Goal: Task Accomplishment & Management: Manage account settings

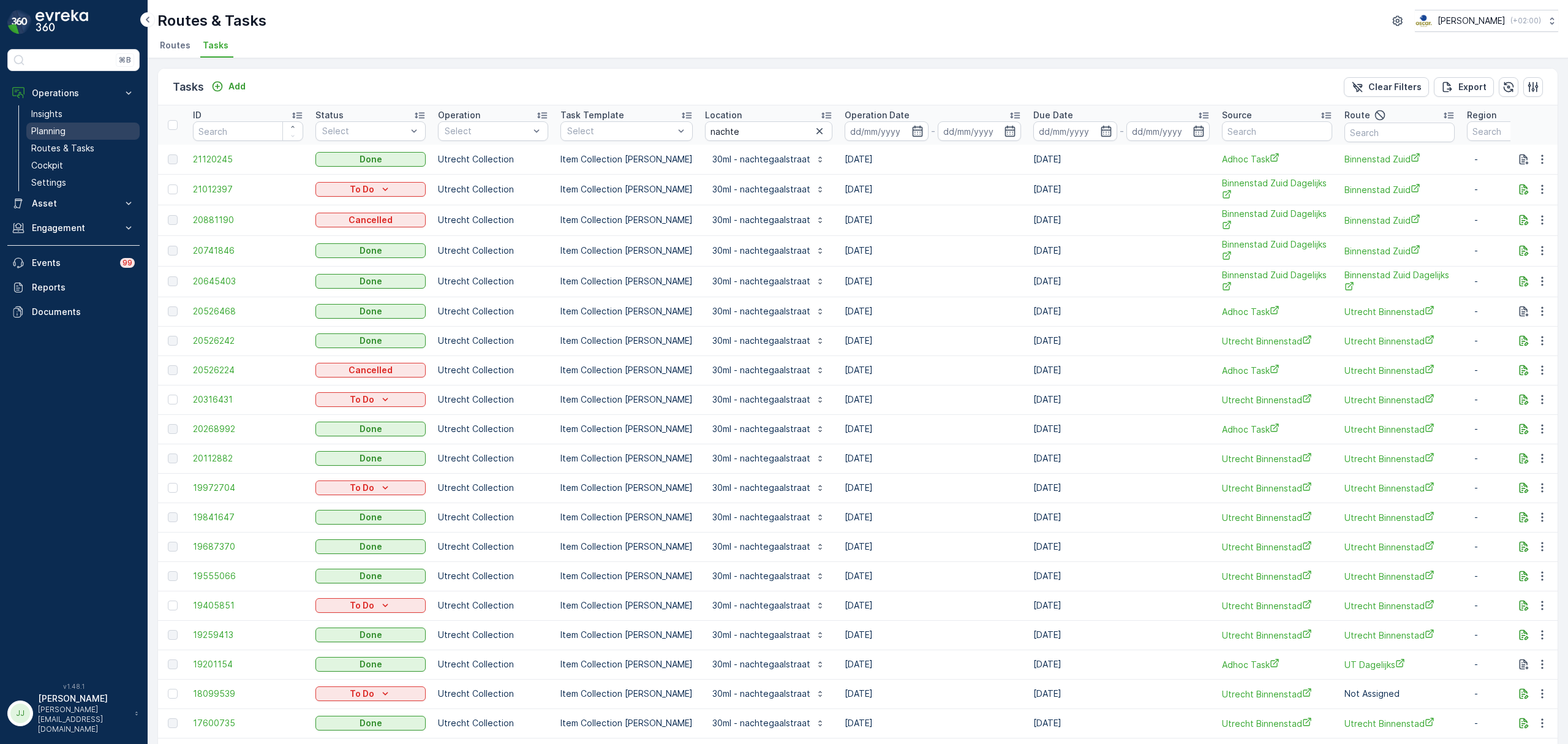
click at [77, 132] on link "Planning" at bounding box center [83, 131] width 113 height 17
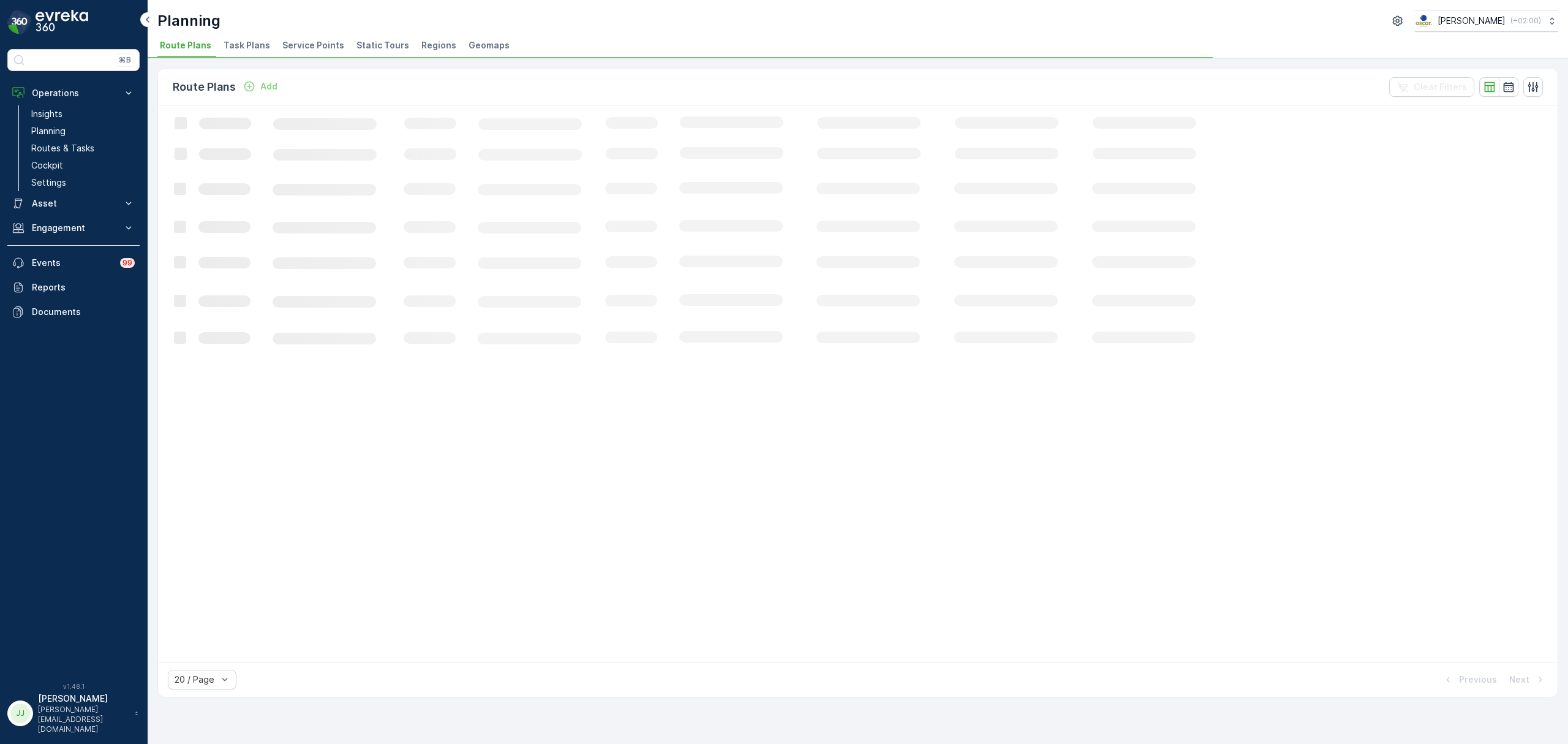
click at [232, 33] on div "Planning [PERSON_NAME] ( +02:00 ) Route Plans Task Plans Service Points Static …" at bounding box center [857, 29] width 1421 height 58
click at [238, 41] on span "Task Plans" at bounding box center [247, 45] width 47 height 12
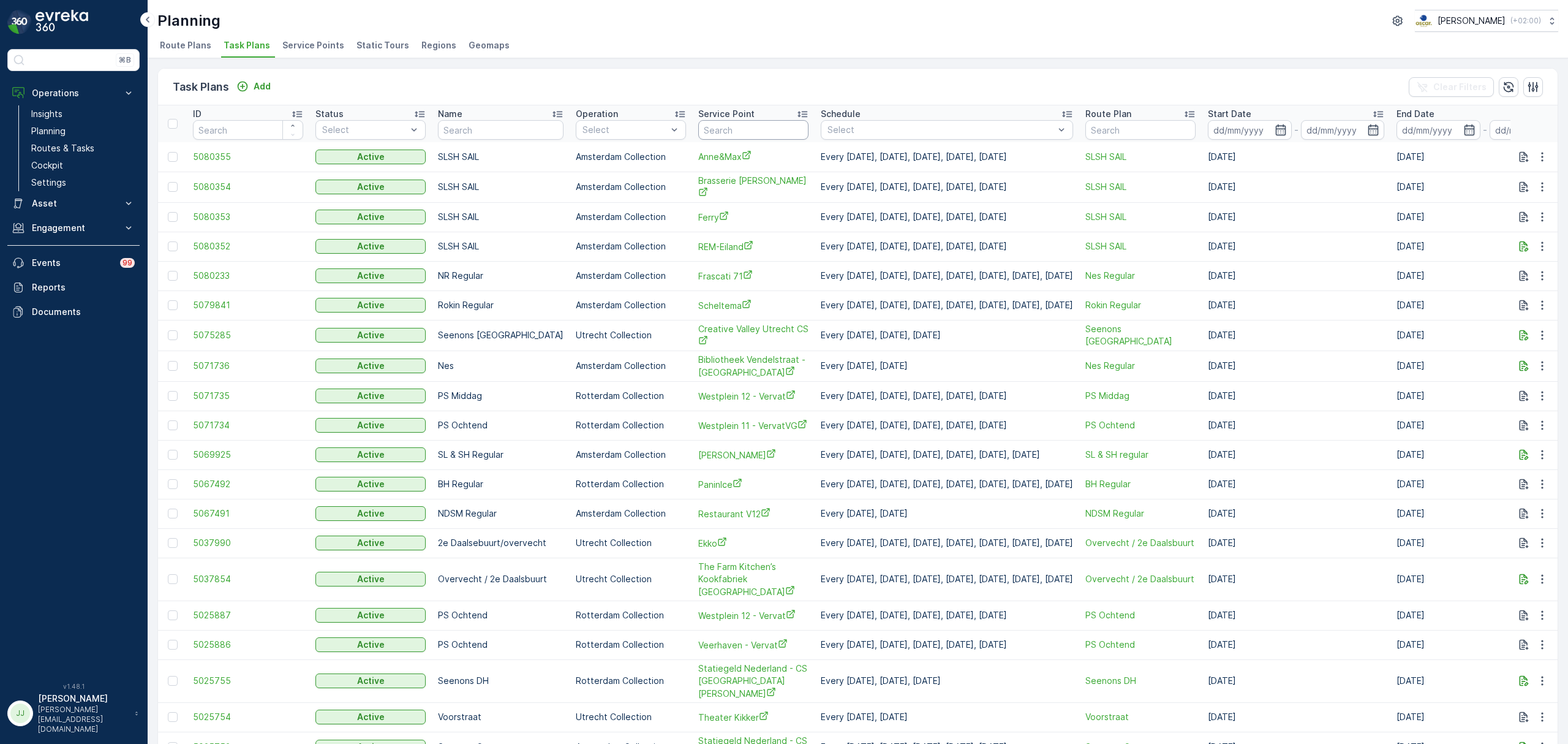
click at [705, 130] on input "text" at bounding box center [753, 130] width 110 height 20
type input "nachteg"
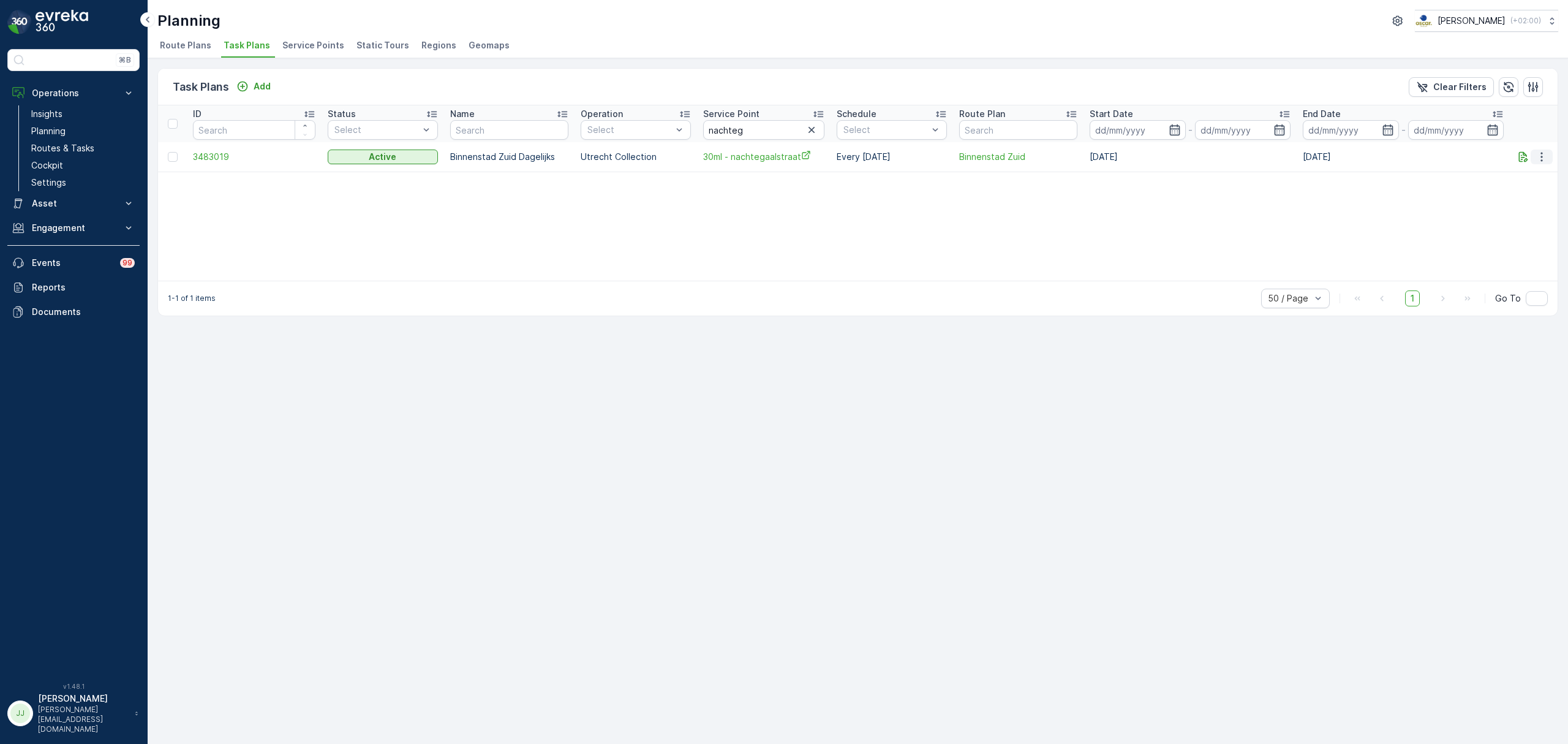
click at [1545, 156] on icon "button" at bounding box center [1542, 157] width 12 height 12
click at [1524, 190] on span "Edit Task Plan" at bounding box center [1521, 193] width 57 height 12
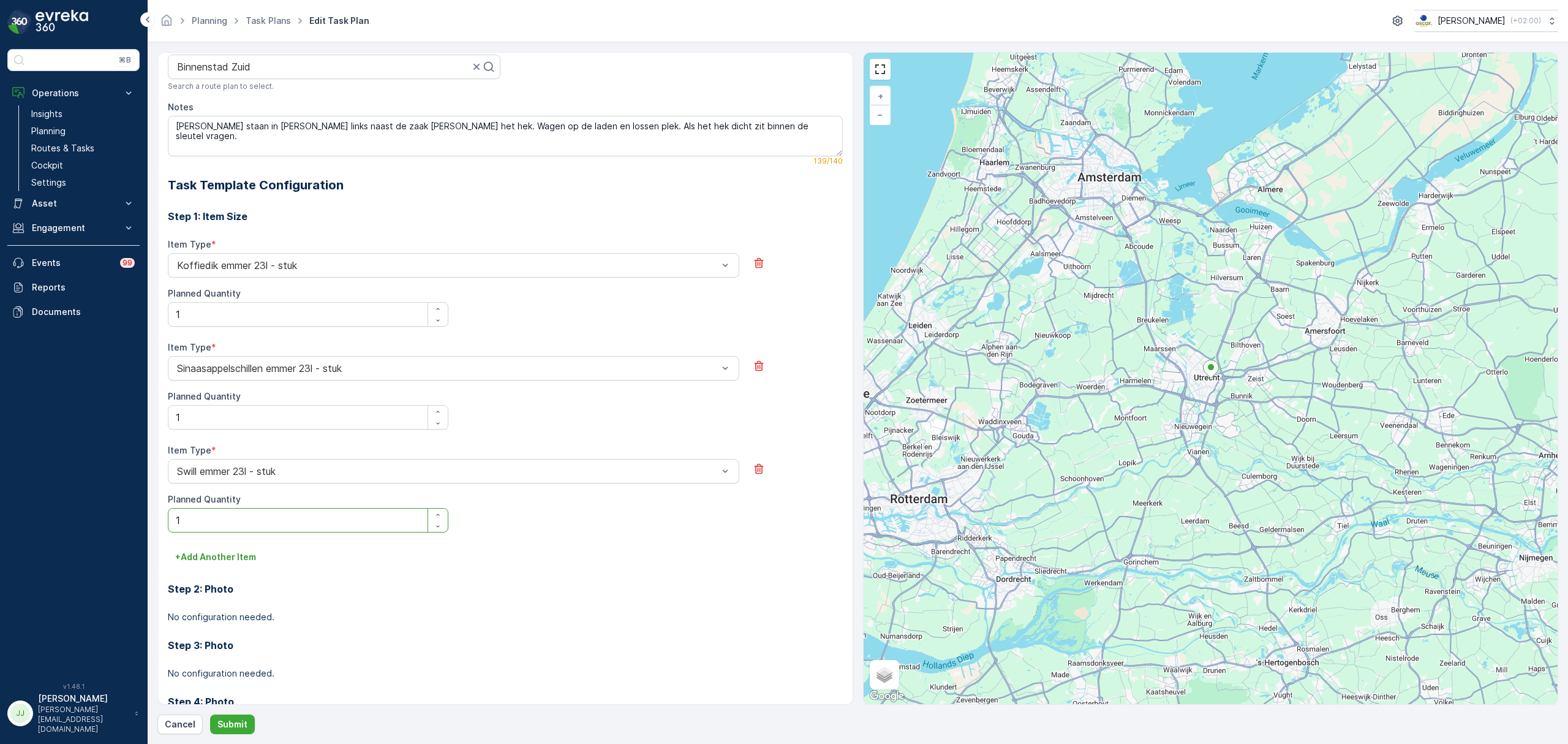
scroll to position [35, 0]
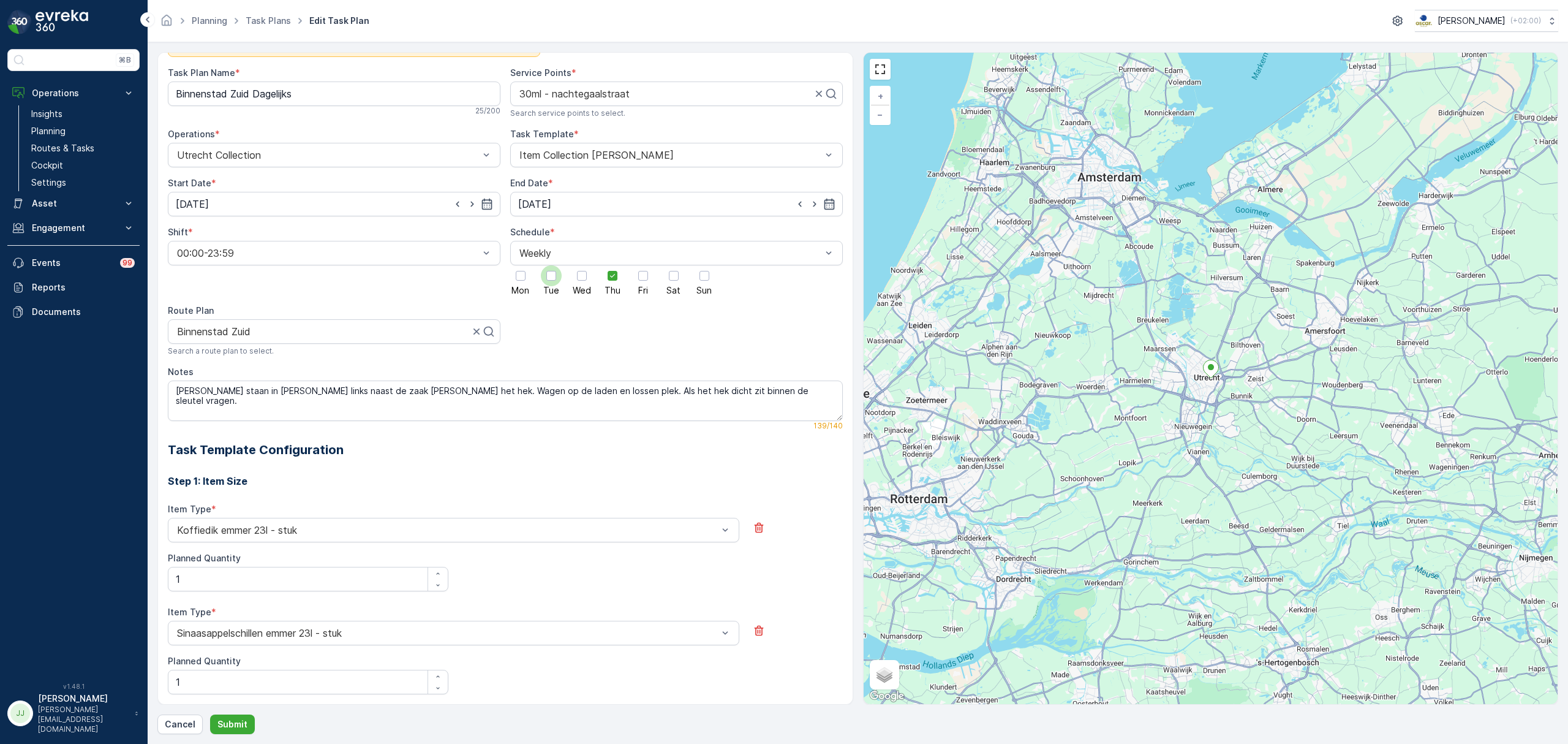
click at [555, 274] on div at bounding box center [551, 275] width 21 height 21
click at [552, 265] on input "Tue" at bounding box center [552, 265] width 0 height 0
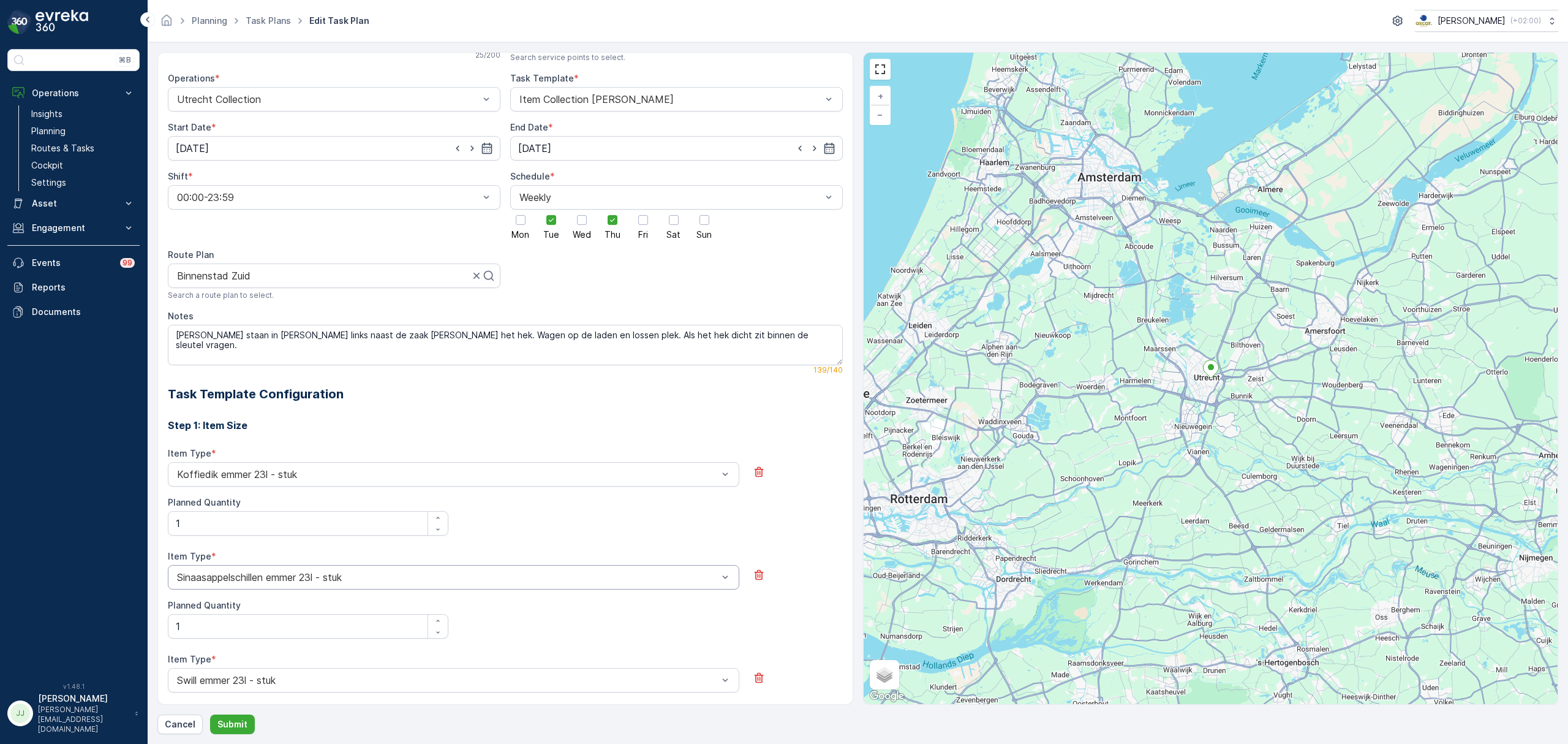
scroll to position [200, 0]
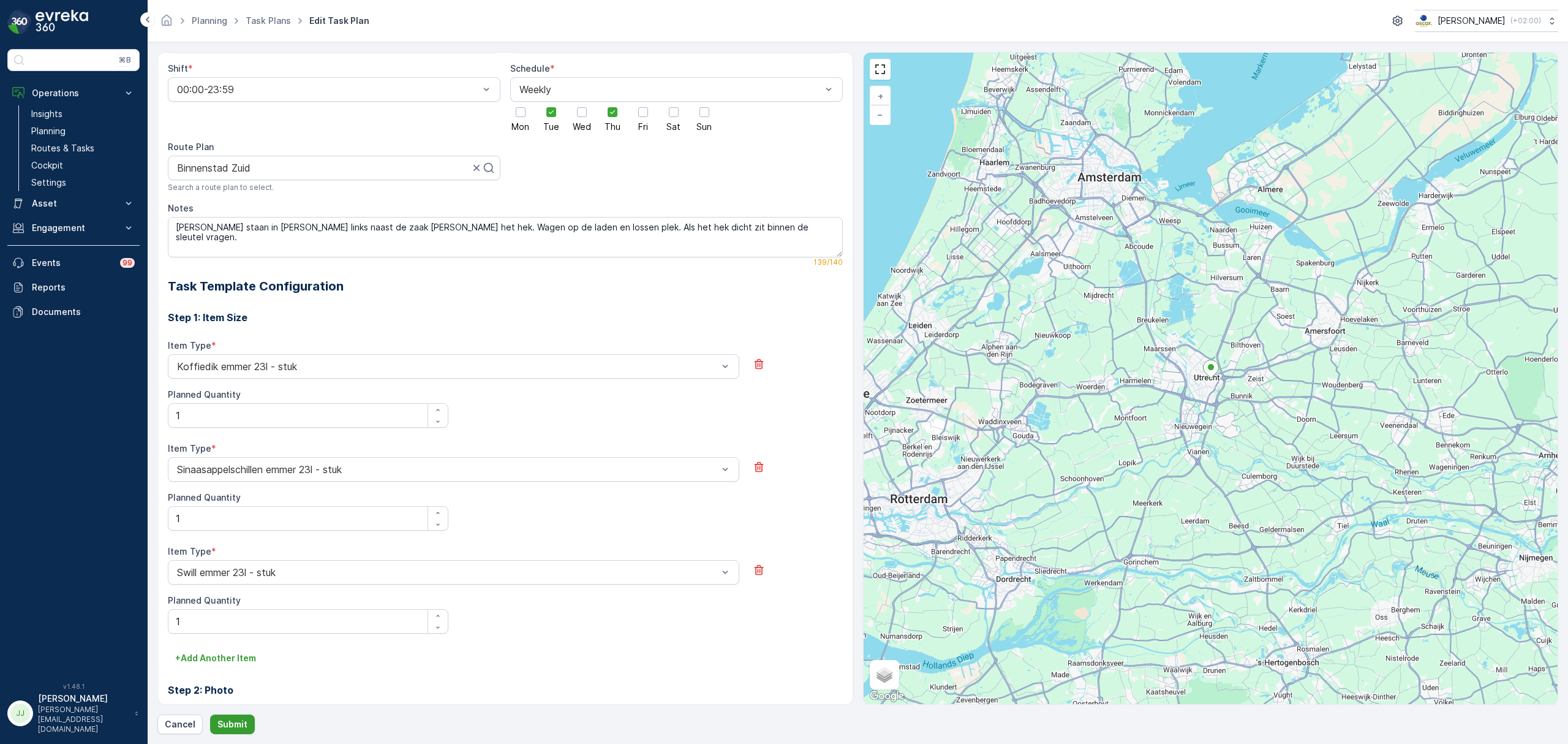
click at [222, 721] on p "Submit" at bounding box center [232, 725] width 30 height 12
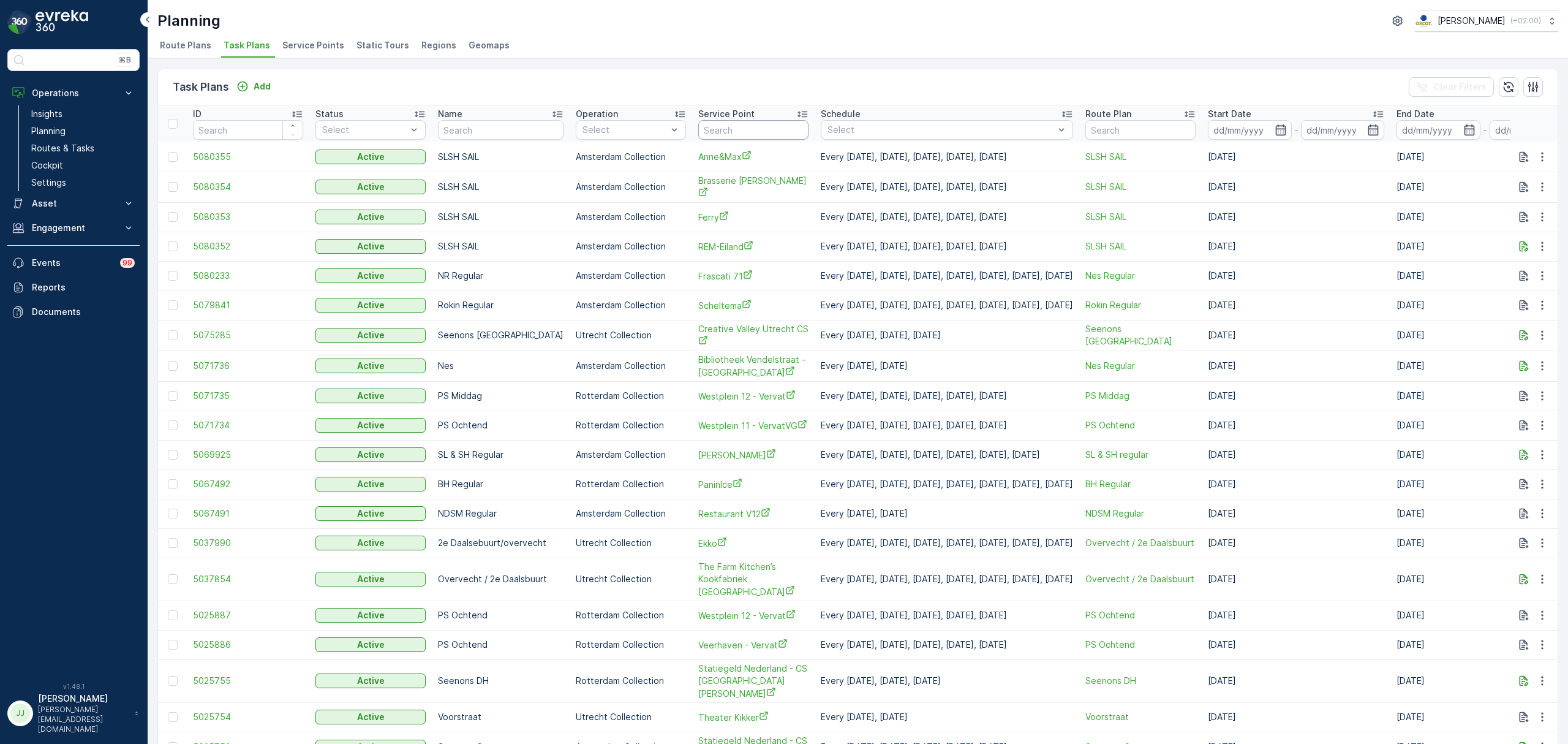
click at [700, 130] on input "text" at bounding box center [753, 130] width 110 height 20
type input "mu"
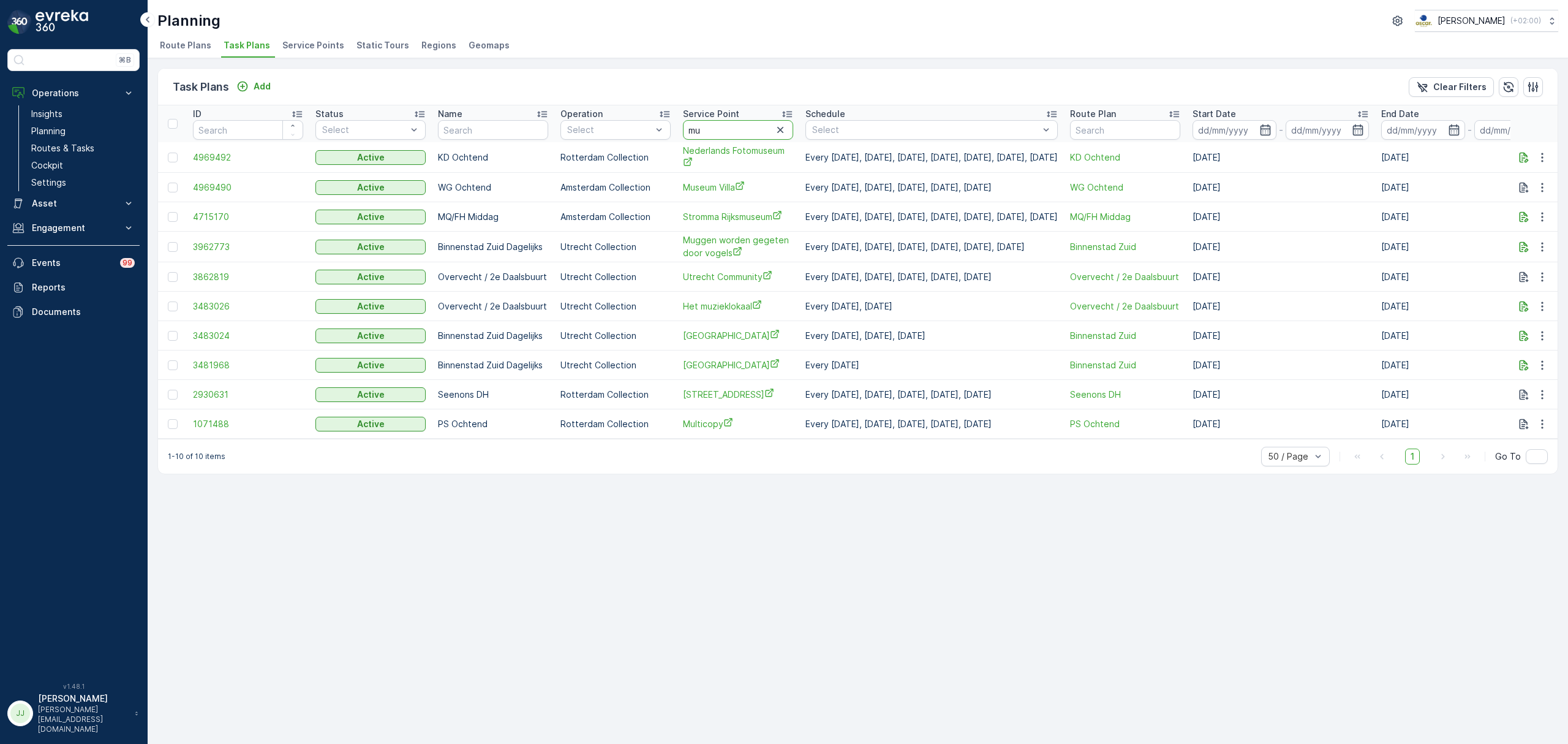
click at [726, 131] on input "mu" at bounding box center [738, 130] width 110 height 20
type input "mugge"
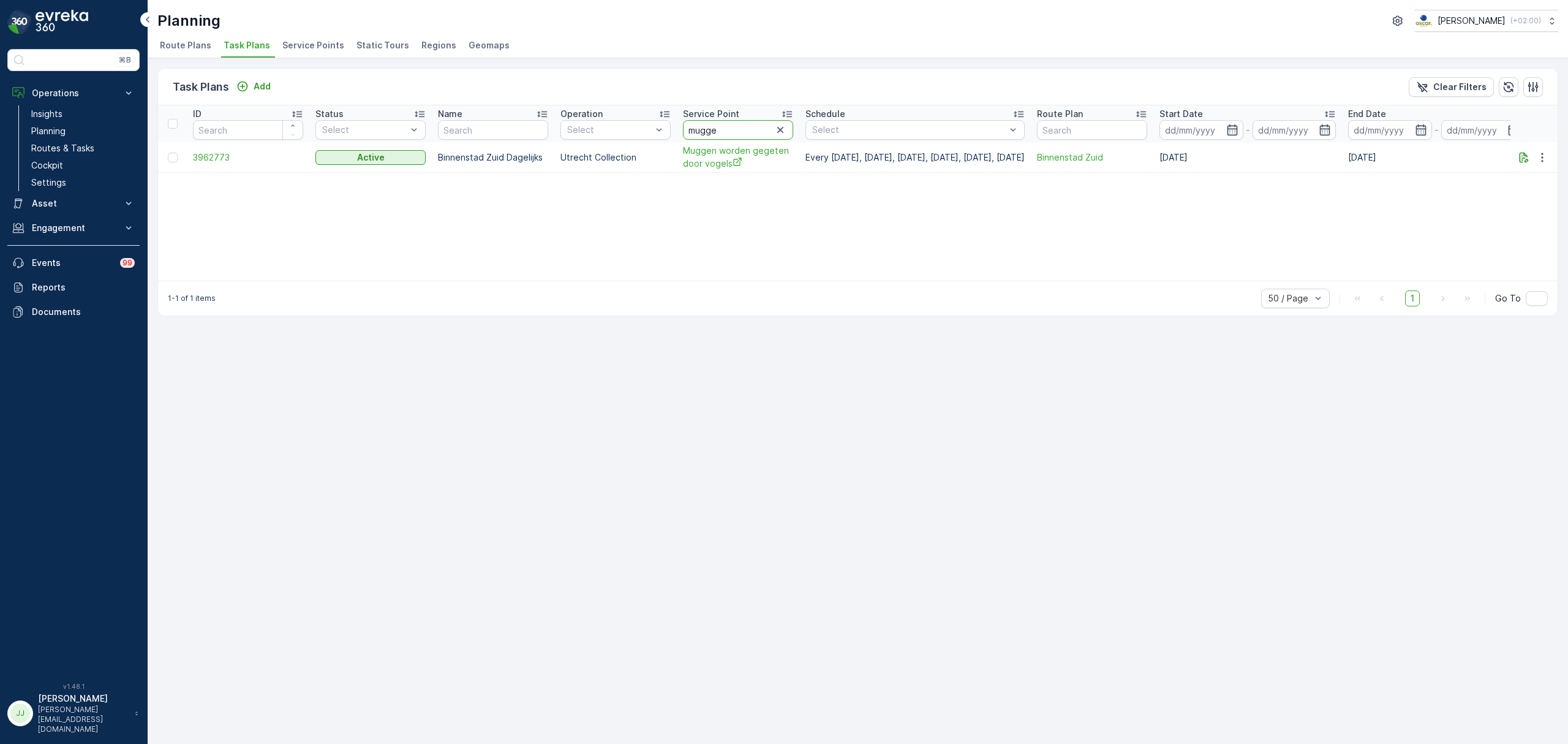
drag, startPoint x: 721, startPoint y: 128, endPoint x: 672, endPoint y: 128, distance: 49.0
click at [672, 128] on tr "ID Status Select Name Operation Select Service Point [PERSON_NAME] Schedule Sel…" at bounding box center [868, 124] width 1421 height 37
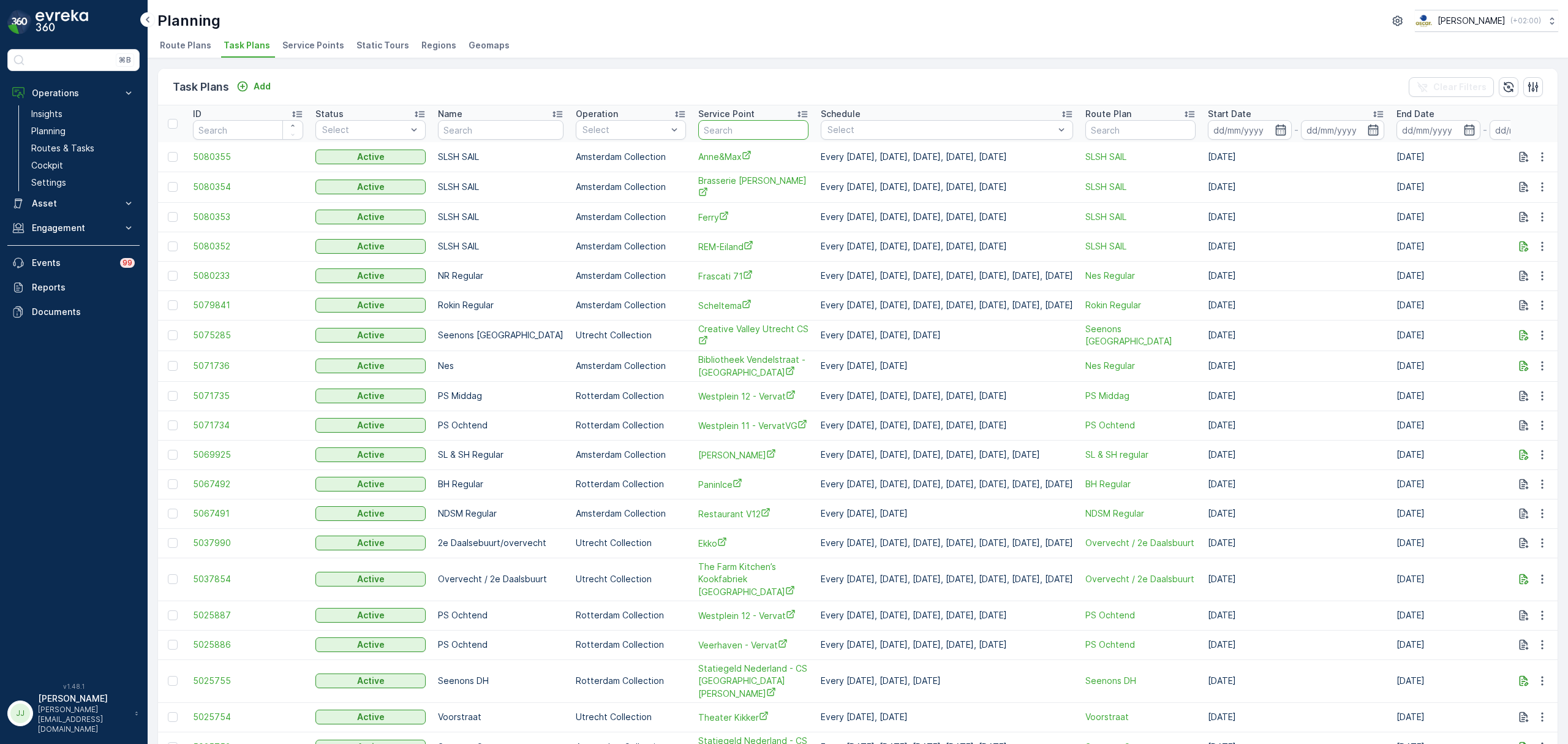
click at [704, 130] on input "text" at bounding box center [753, 130] width 110 height 20
type input "nachte"
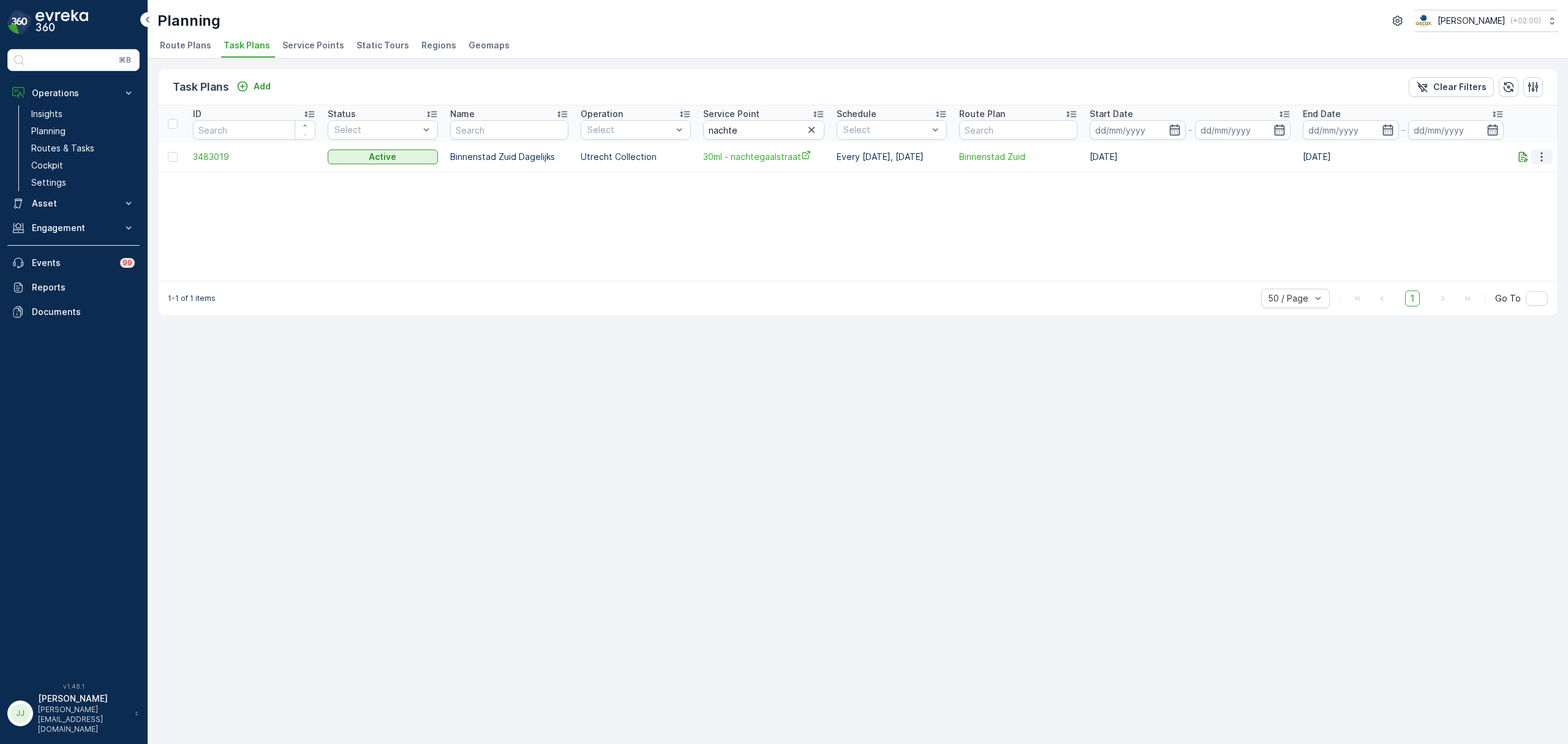
drag, startPoint x: 1542, startPoint y: 155, endPoint x: 1539, endPoint y: 162, distance: 7.6
click at [1542, 155] on icon "button" at bounding box center [1542, 157] width 12 height 12
click at [1528, 197] on span "Edit Task Plan" at bounding box center [1521, 193] width 57 height 12
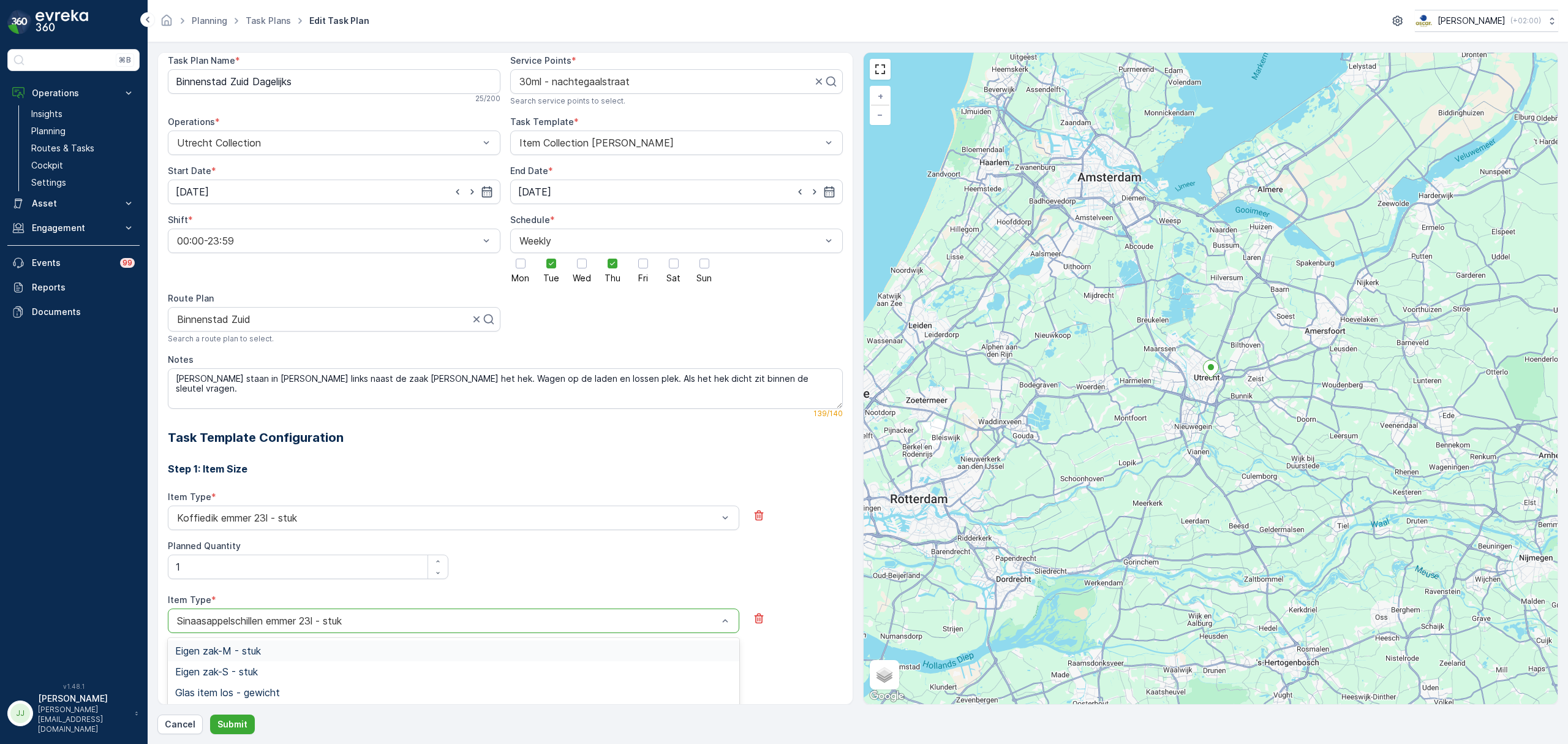
scroll to position [35, 0]
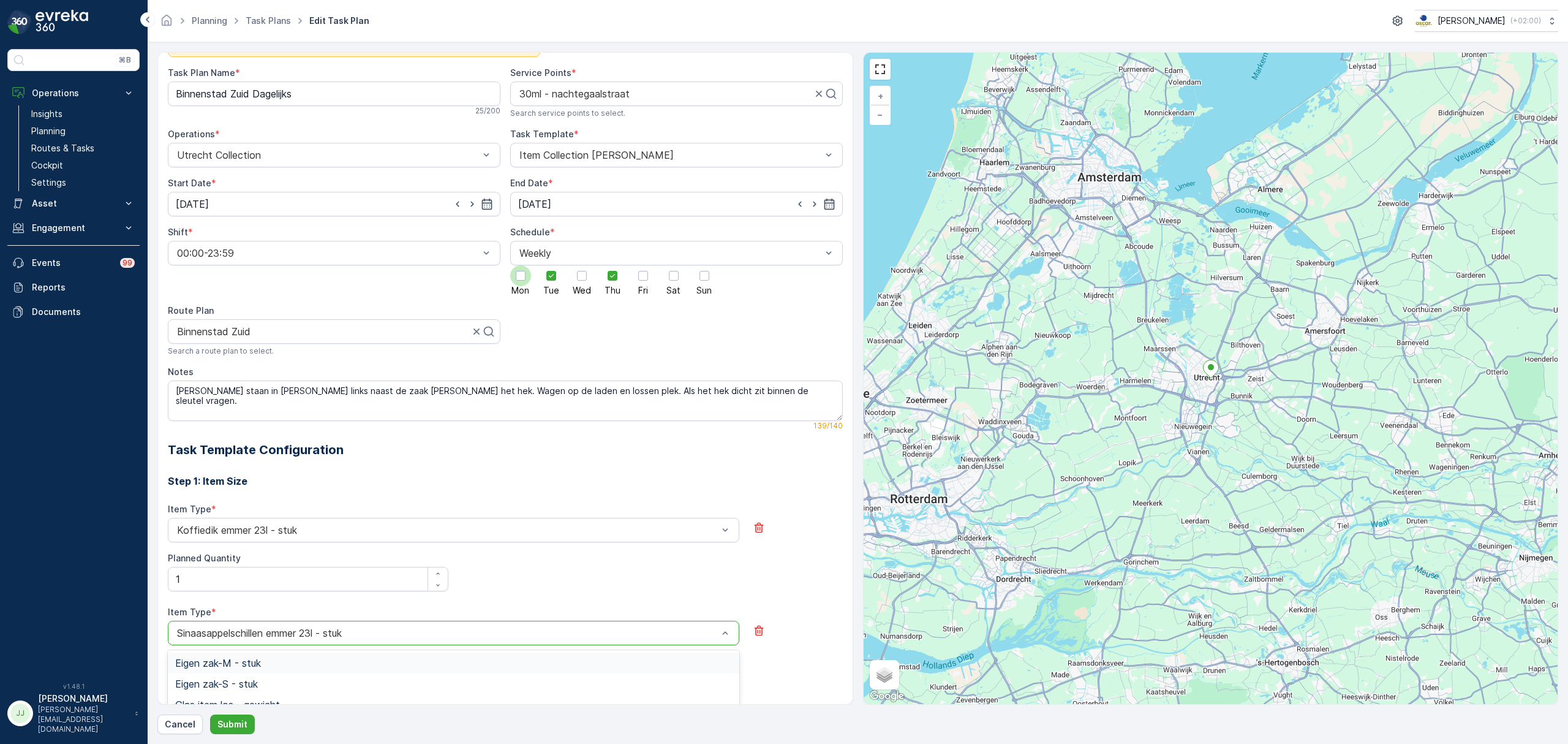
click at [510, 268] on label "Mon" at bounding box center [520, 280] width 21 height 29
click at [520, 265] on input "Mon" at bounding box center [520, 265] width 0 height 0
click at [542, 284] on div at bounding box center [551, 275] width 21 height 21
click at [552, 265] on input "Tue" at bounding box center [552, 265] width 0 height 0
click at [252, 722] on button "Submit" at bounding box center [232, 725] width 45 height 20
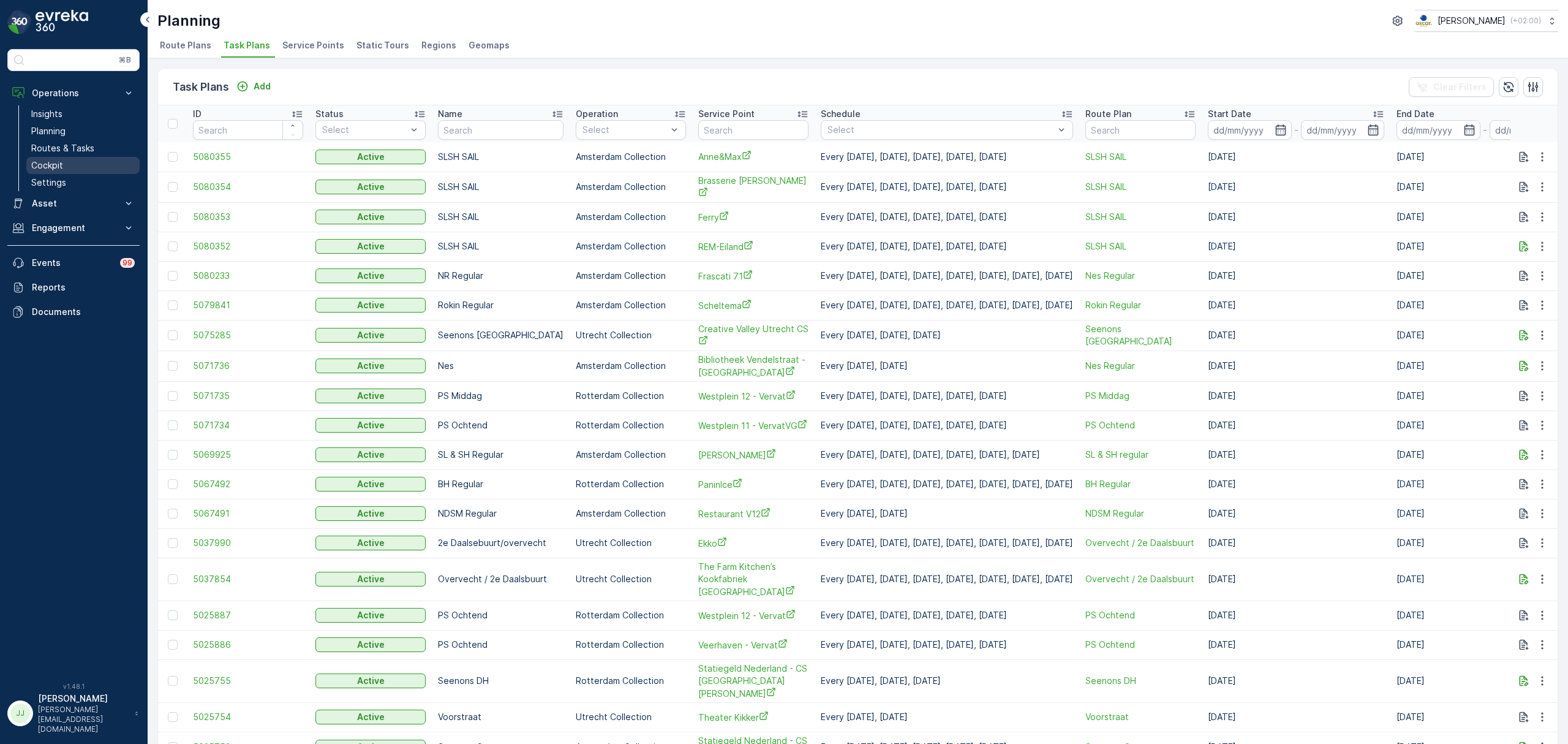
click at [73, 168] on link "Cockpit" at bounding box center [83, 165] width 113 height 17
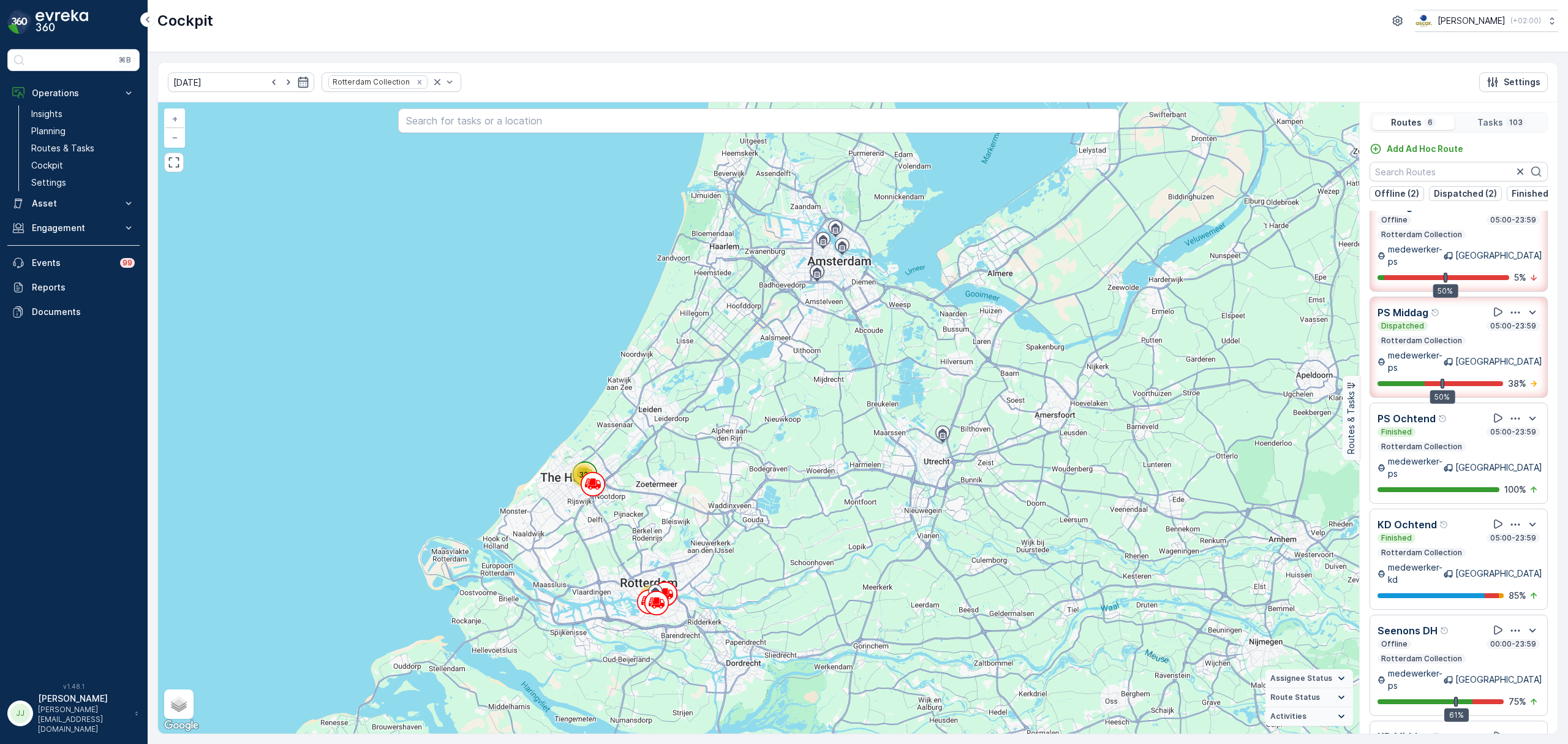
scroll to position [27, 0]
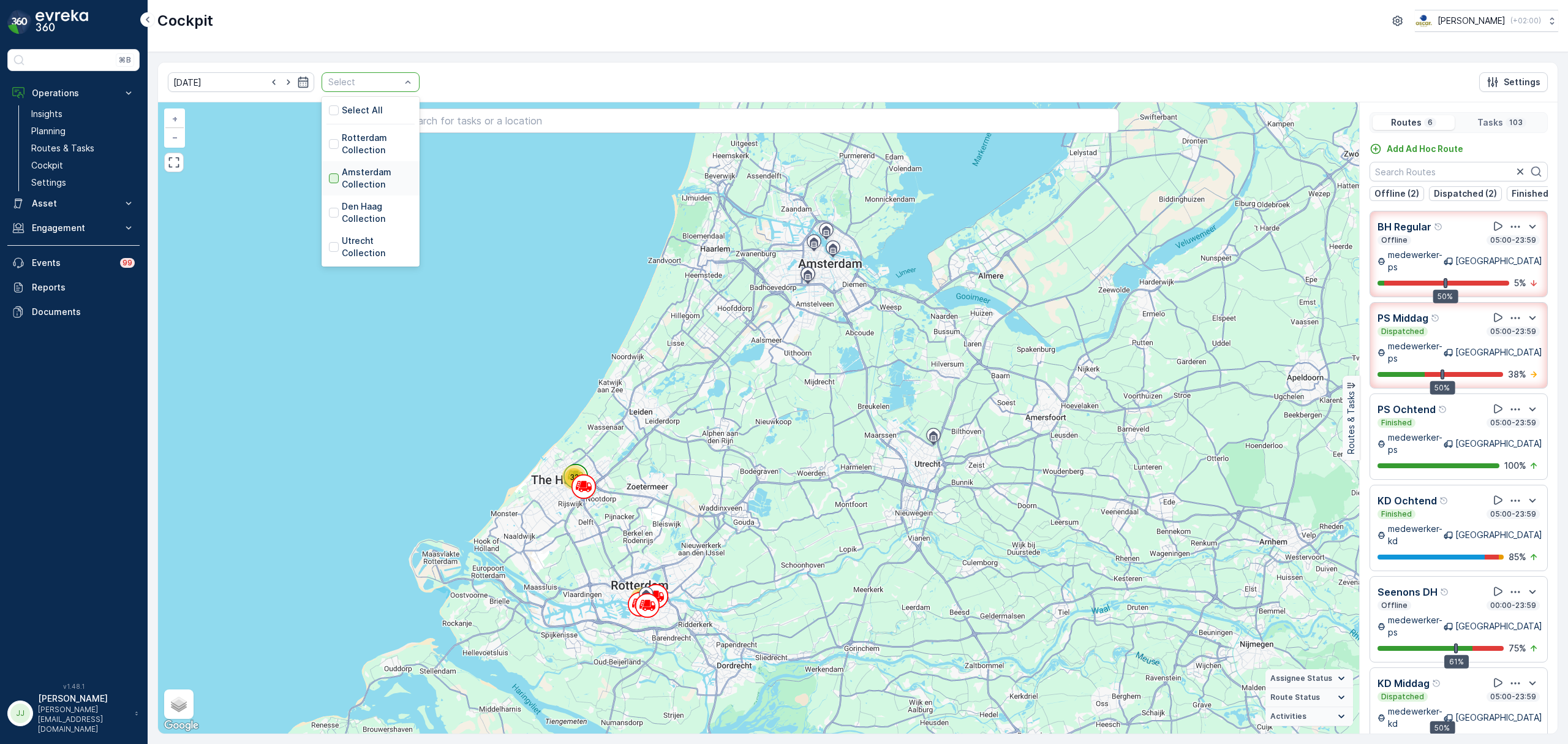
click at [329, 174] on div at bounding box center [334, 178] width 10 height 10
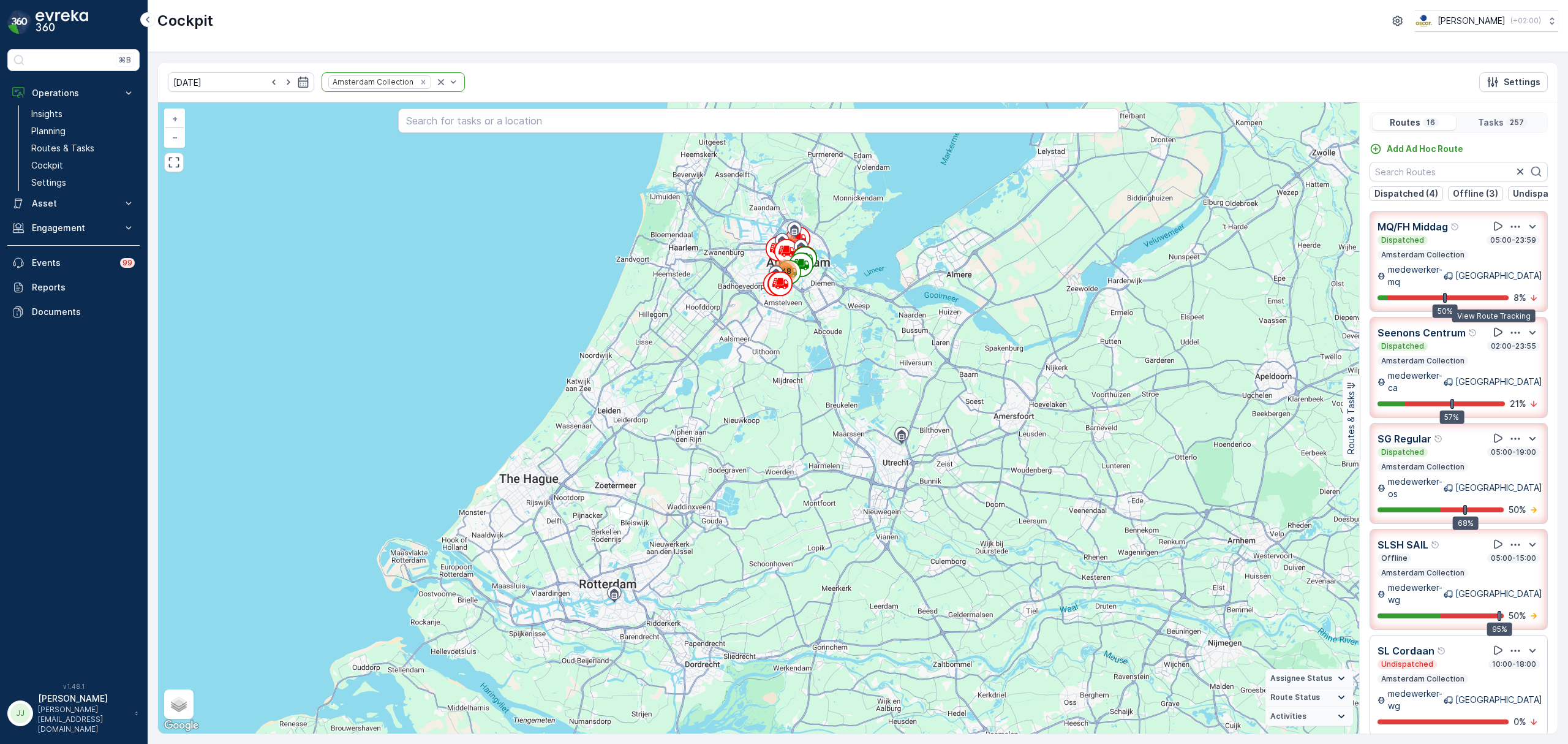
click at [1496, 330] on icon at bounding box center [1498, 333] width 8 height 9
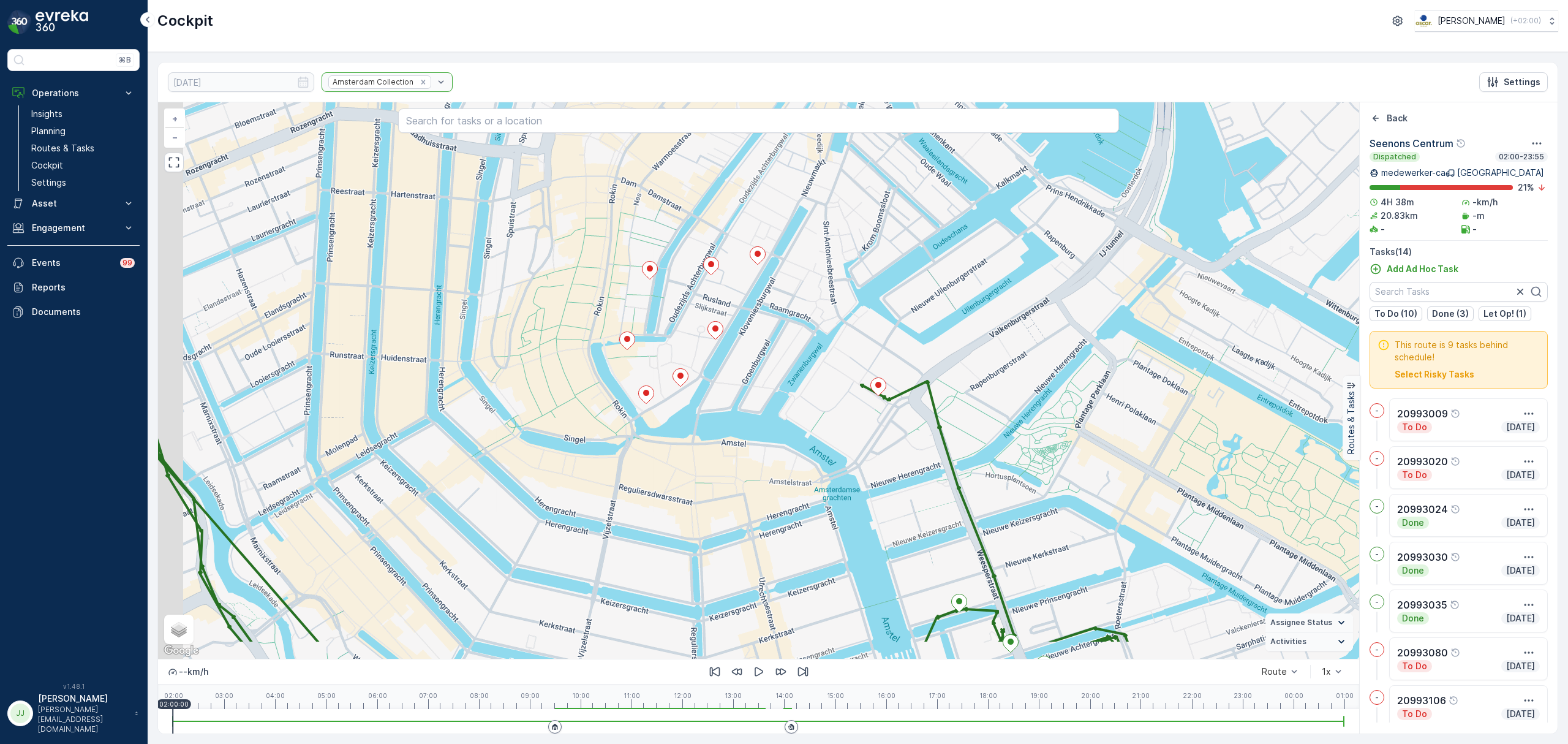
drag, startPoint x: 688, startPoint y: 479, endPoint x: 737, endPoint y: 408, distance: 86.3
click at [737, 408] on div "2 + − Satellite Roadmap Terrain Hybrid Leaflet Keyboard shortcuts Map Data Map …" at bounding box center [759, 381] width 1201 height 557
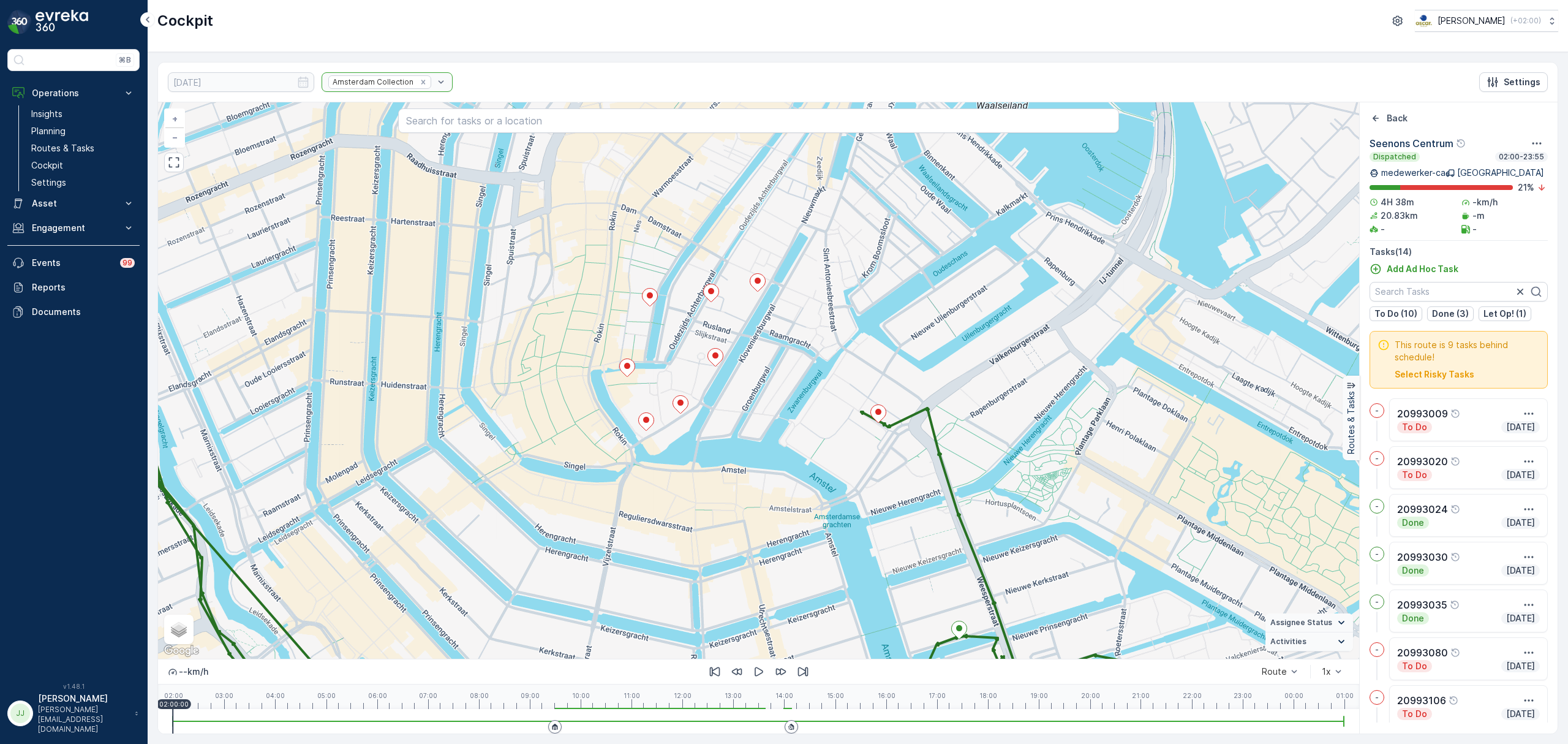
drag, startPoint x: 780, startPoint y: 369, endPoint x: 780, endPoint y: 503, distance: 134.0
click at [783, 504] on div "2 + − Satellite Roadmap Terrain Hybrid Leaflet Keyboard shortcuts Map Data Map …" at bounding box center [759, 381] width 1201 height 557
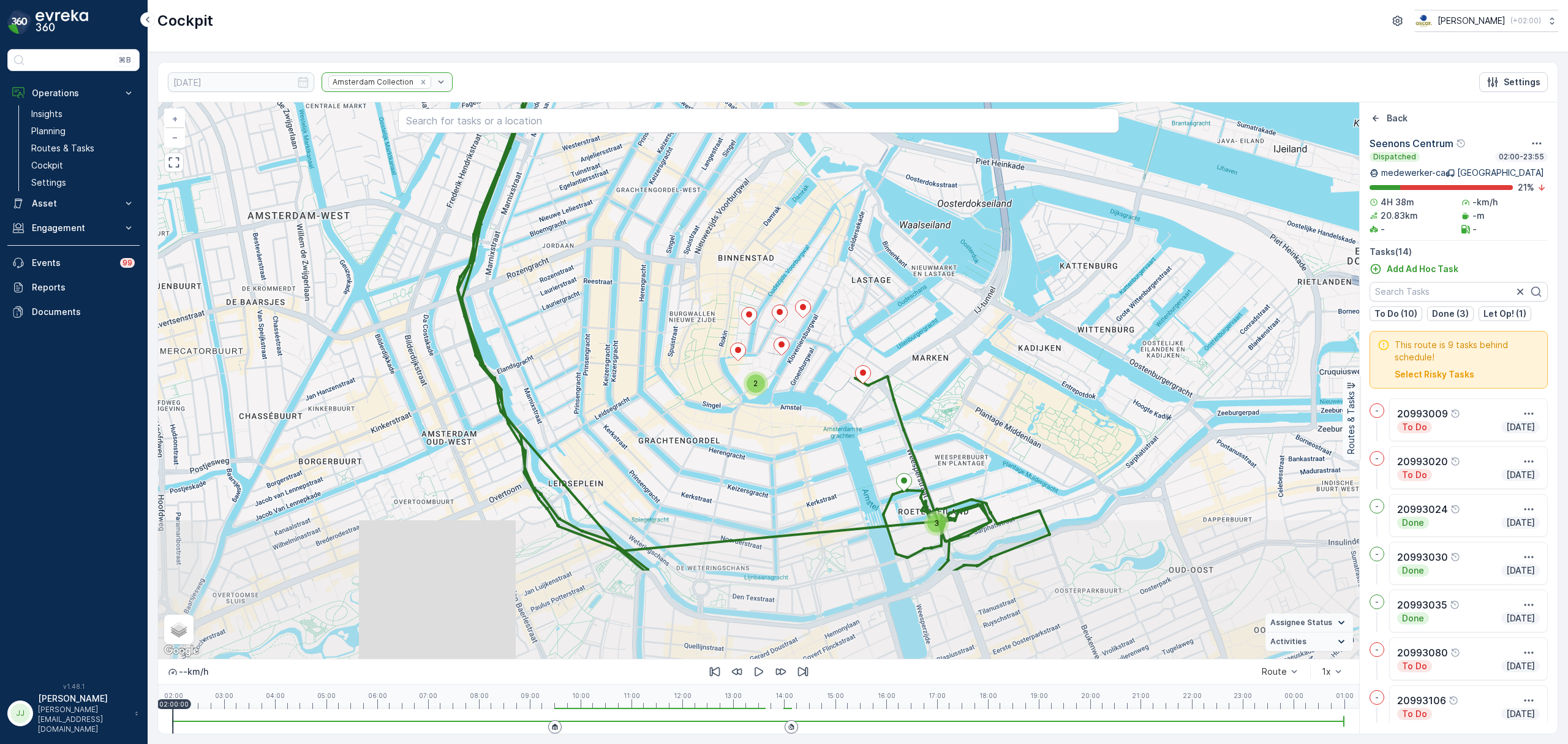
drag, startPoint x: 802, startPoint y: 512, endPoint x: 805, endPoint y: 417, distance: 95.0
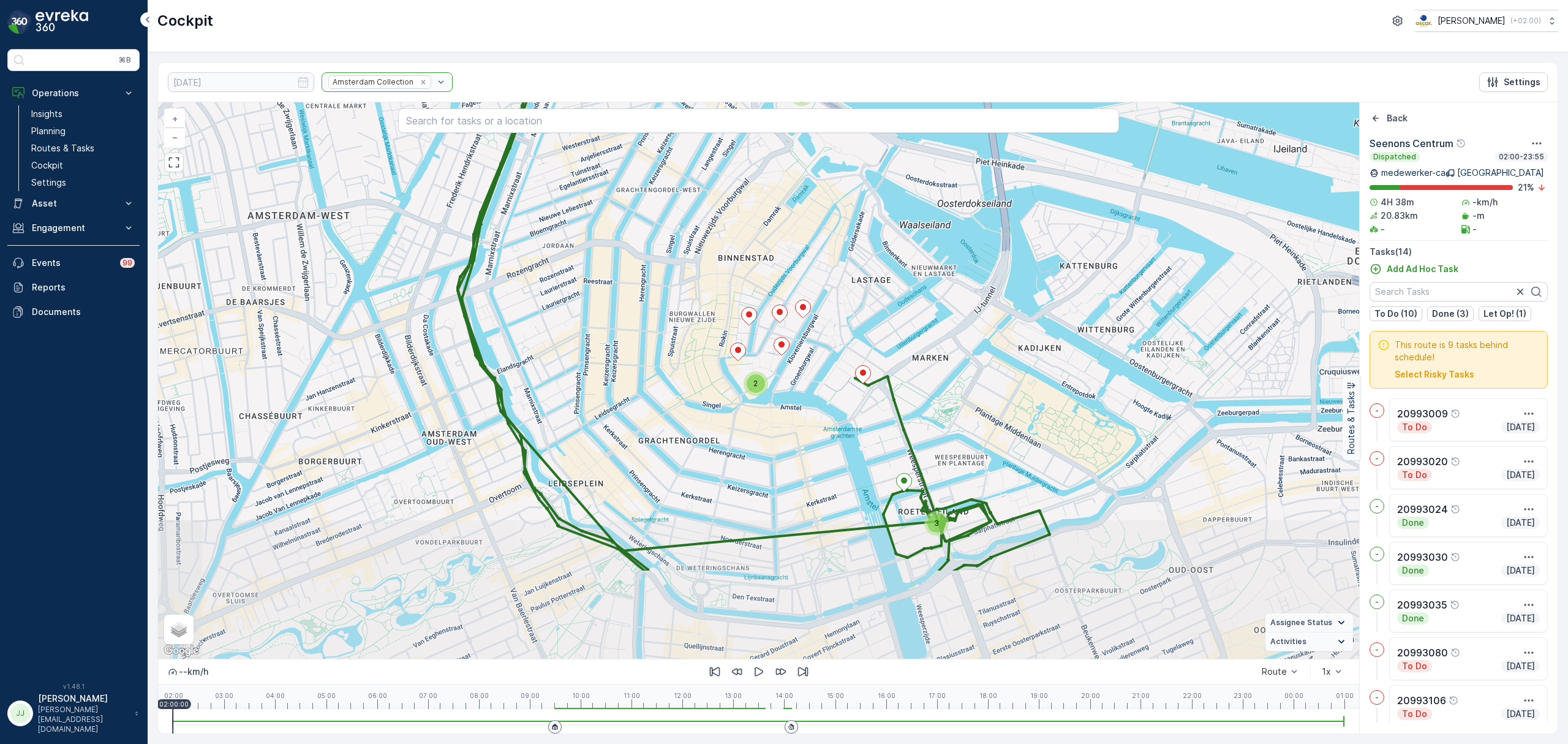
click at [805, 417] on div "2 3 2 + − Satellite Roadmap Terrain Hybrid Leaflet Keyboard shortcuts Map Data …" at bounding box center [759, 381] width 1201 height 557
drag, startPoint x: 807, startPoint y: 421, endPoint x: 795, endPoint y: 512, distance: 91.8
click at [798, 513] on div "2 3 2 + − Satellite Roadmap Terrain Hybrid Leaflet Keyboard shortcuts Map Data …" at bounding box center [759, 381] width 1201 height 557
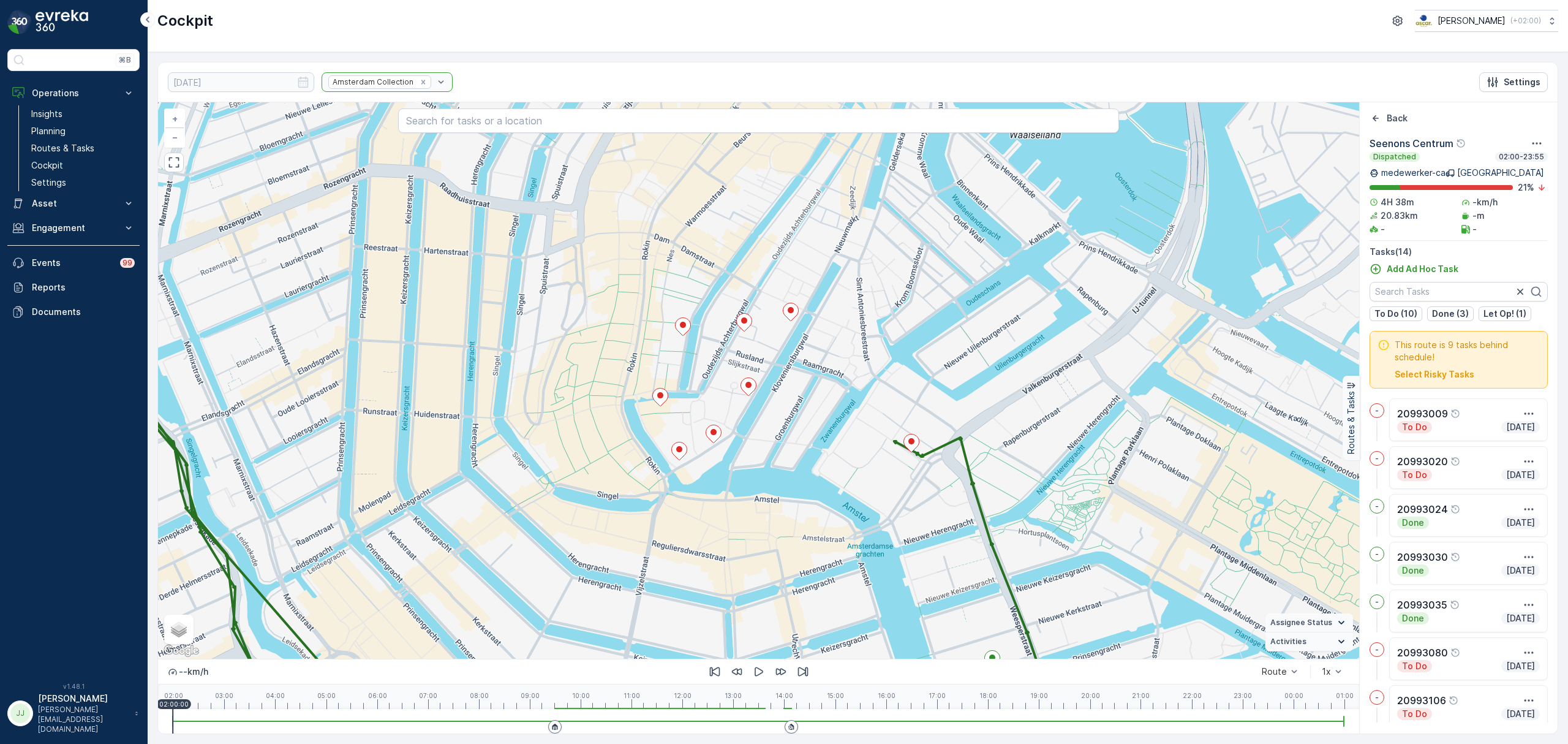
drag, startPoint x: 792, startPoint y: 533, endPoint x: 826, endPoint y: 336, distance: 199.9
click at [826, 334] on div "3 2 2 + − Satellite Roadmap Terrain Hybrid Leaflet Keyboard shortcuts Map Data …" at bounding box center [759, 381] width 1201 height 557
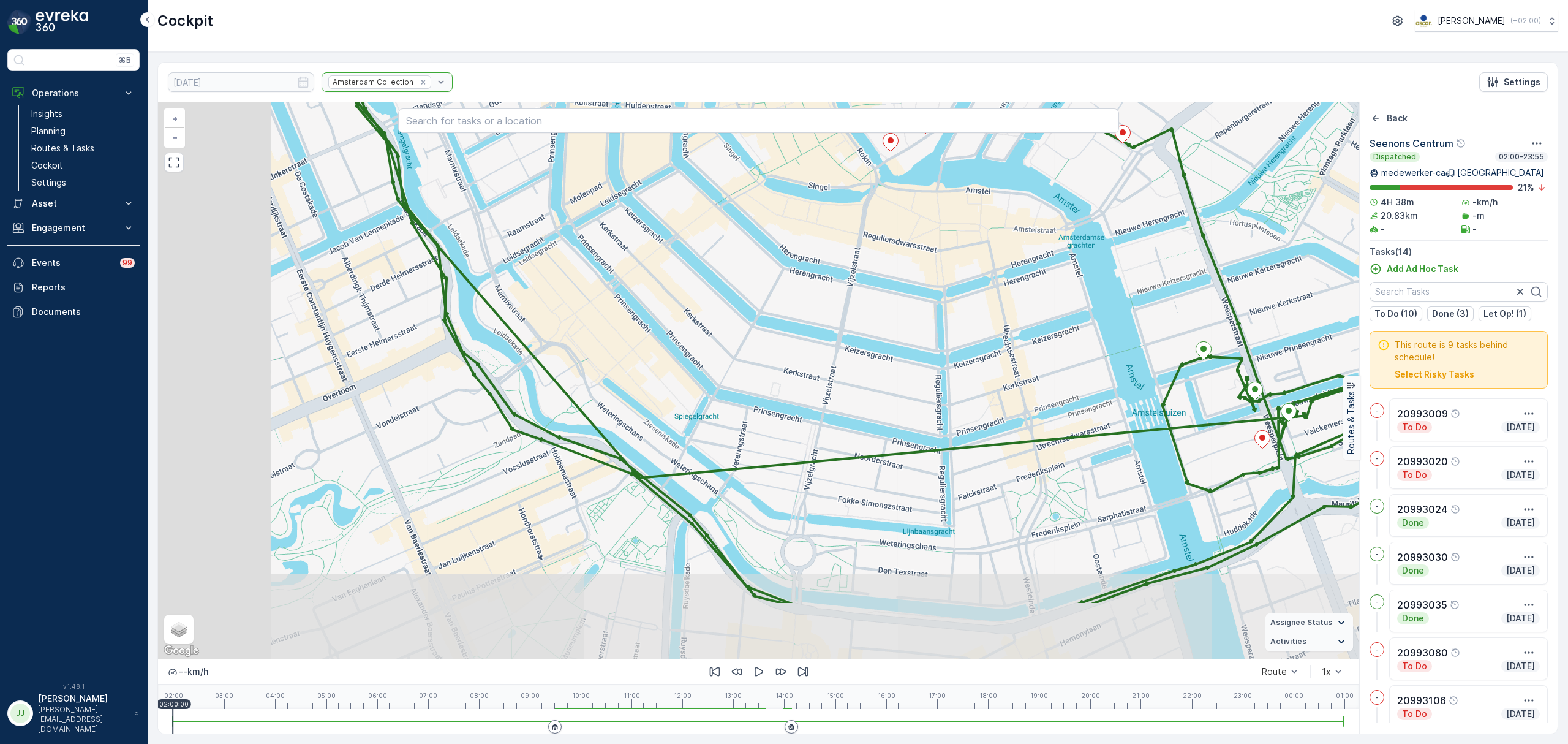
drag, startPoint x: 632, startPoint y: 427, endPoint x: 810, endPoint y: 317, distance: 209.2
click at [810, 317] on div "2 + − Satellite Roadmap Terrain Hybrid Leaflet Keyboard shortcuts Map Data Map …" at bounding box center [759, 381] width 1201 height 557
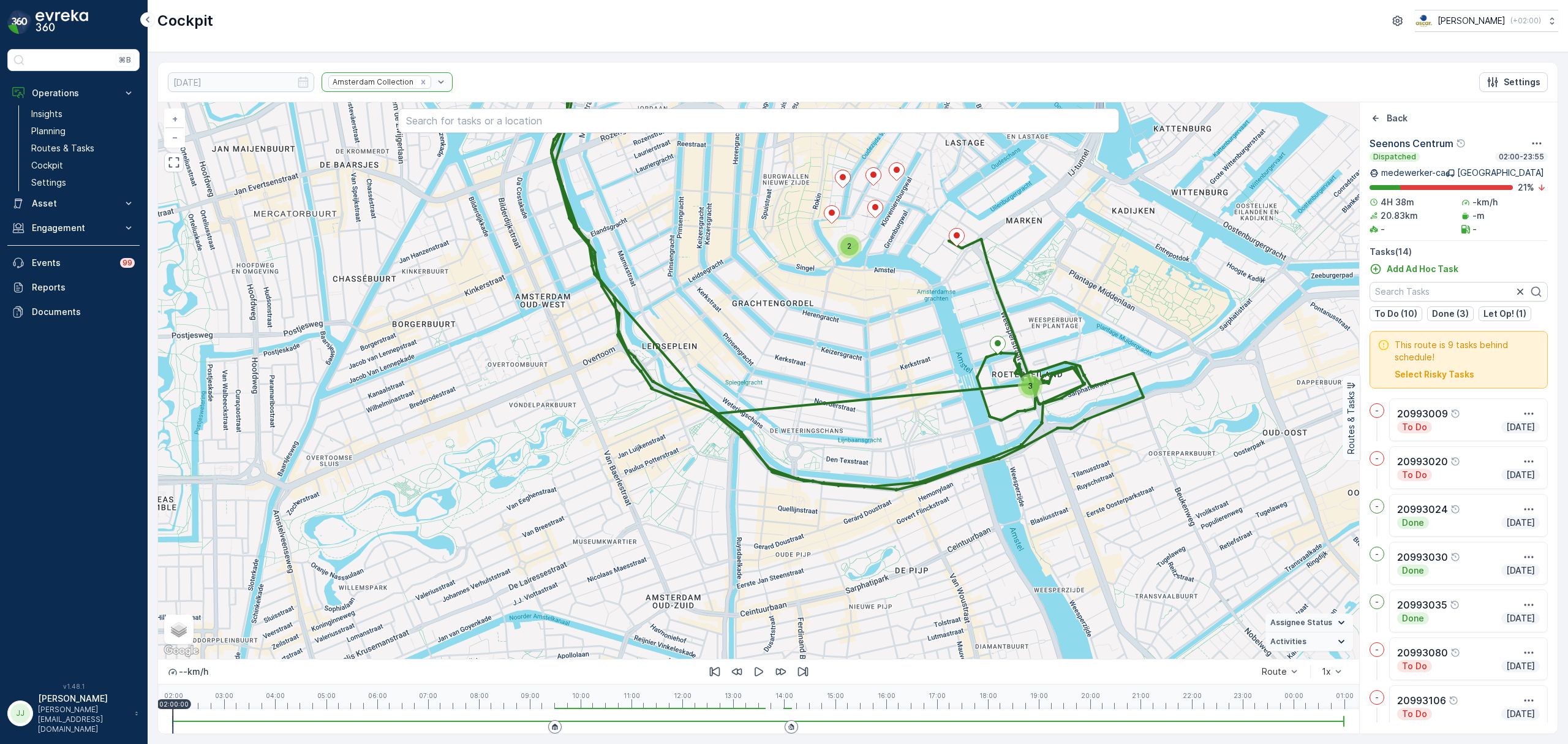
drag, startPoint x: 802, startPoint y: 342, endPoint x: 797, endPoint y: 476, distance: 134.1
click at [810, 567] on div "2 3 2 + − Satellite Roadmap Terrain Hybrid Leaflet Keyboard shortcuts Map Data …" at bounding box center [759, 381] width 1201 height 557
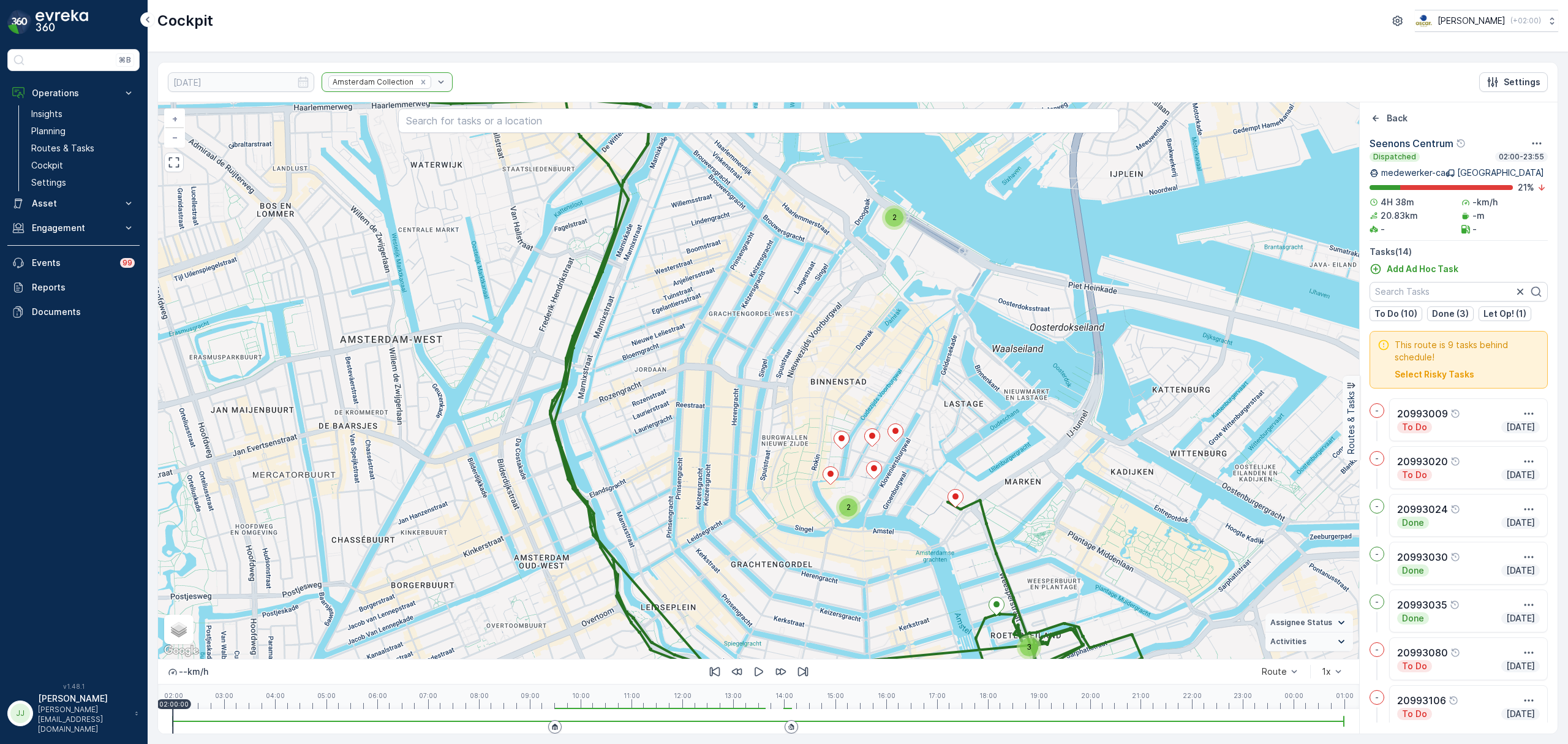
drag, startPoint x: 769, startPoint y: 462, endPoint x: 760, endPoint y: 475, distance: 15.8
click at [729, 549] on div "2 3 2 + − Satellite Roadmap Terrain Hybrid Leaflet Keyboard shortcuts Map Data …" at bounding box center [759, 381] width 1201 height 557
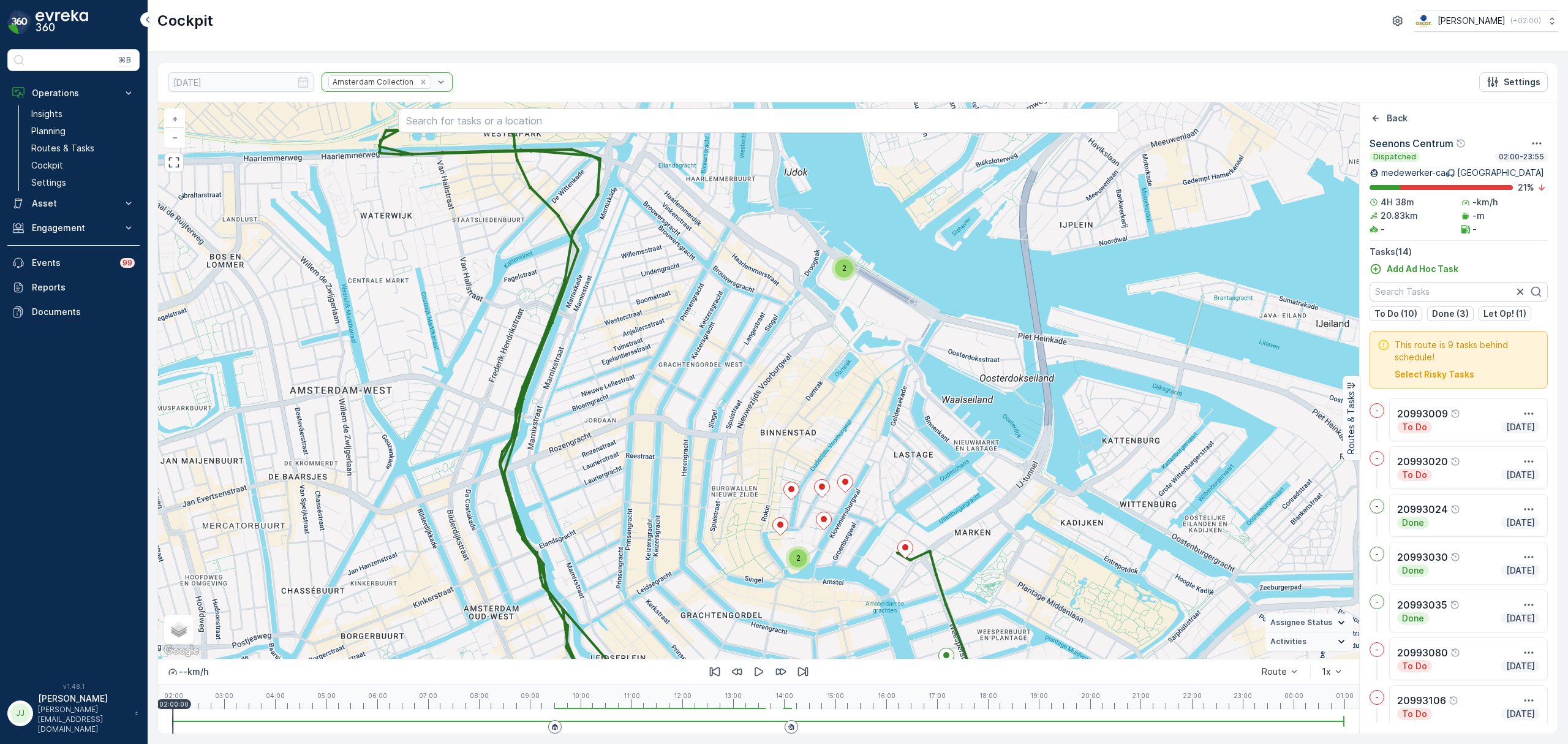
drag, startPoint x: 792, startPoint y: 352, endPoint x: 786, endPoint y: 283, distance: 69.3
click at [780, 277] on div "2 3 2 + − Satellite Roadmap Terrain Hybrid Leaflet Keyboard shortcuts Map Data …" at bounding box center [759, 381] width 1201 height 557
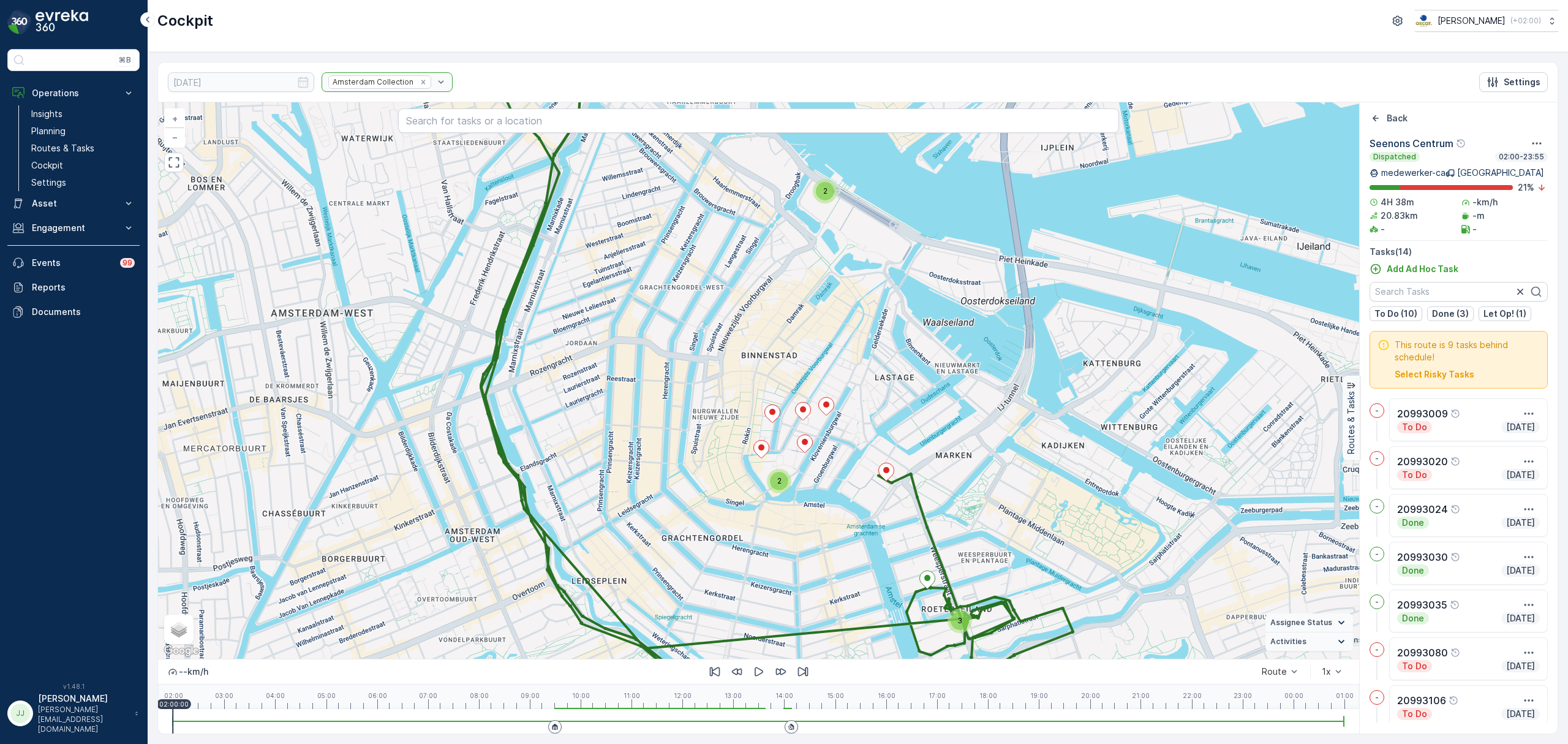
drag, startPoint x: 961, startPoint y: 356, endPoint x: 919, endPoint y: 301, distance: 69.2
click at [919, 301] on div "2 3 2 + − Satellite Roadmap Terrain Hybrid Leaflet Keyboard shortcuts Map Data …" at bounding box center [759, 381] width 1201 height 557
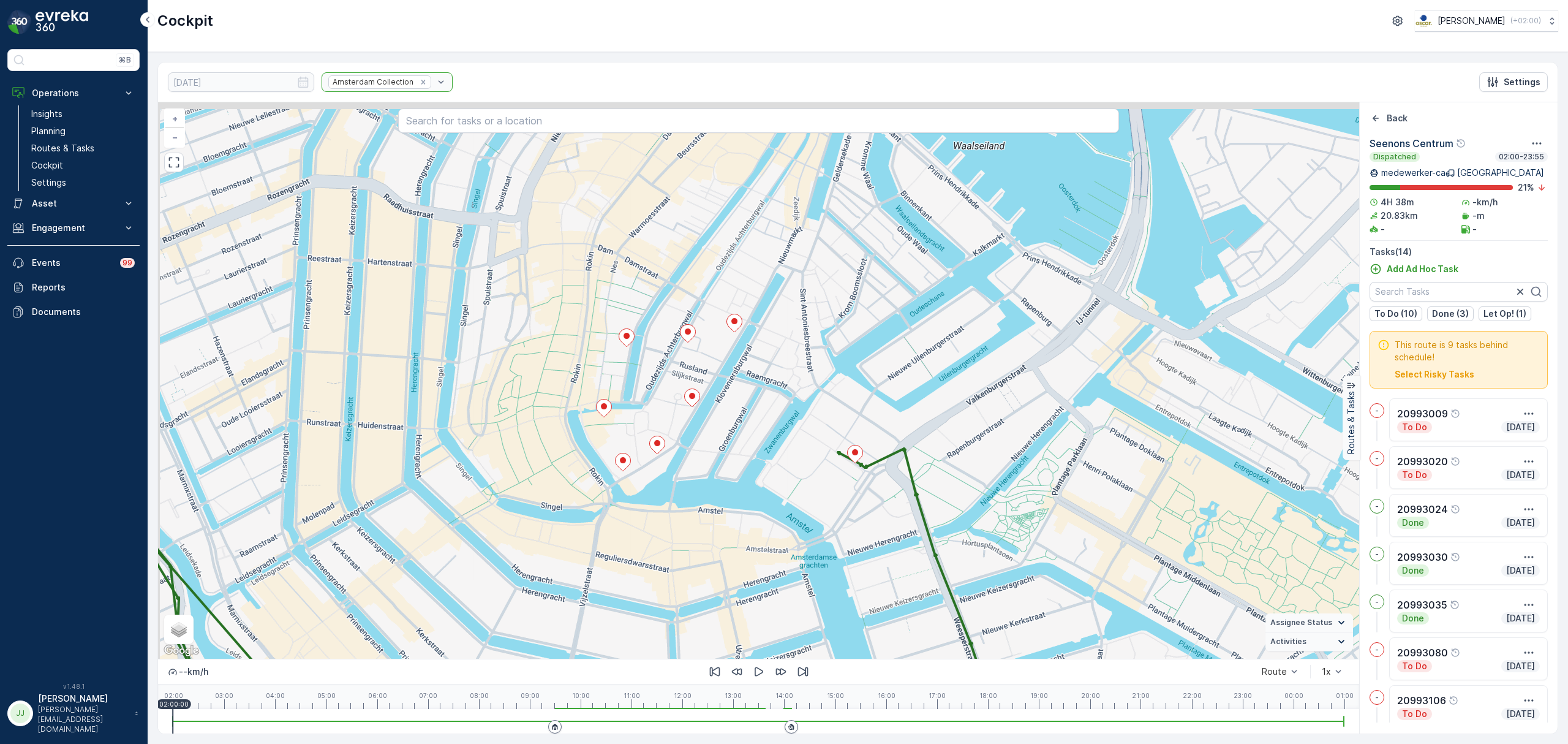
drag, startPoint x: 750, startPoint y: 492, endPoint x: 766, endPoint y: 527, distance: 38.5
click at [767, 527] on div "2 + − Satellite Roadmap Terrain Hybrid Leaflet Keyboard shortcuts Map Data Map …" at bounding box center [759, 381] width 1201 height 557
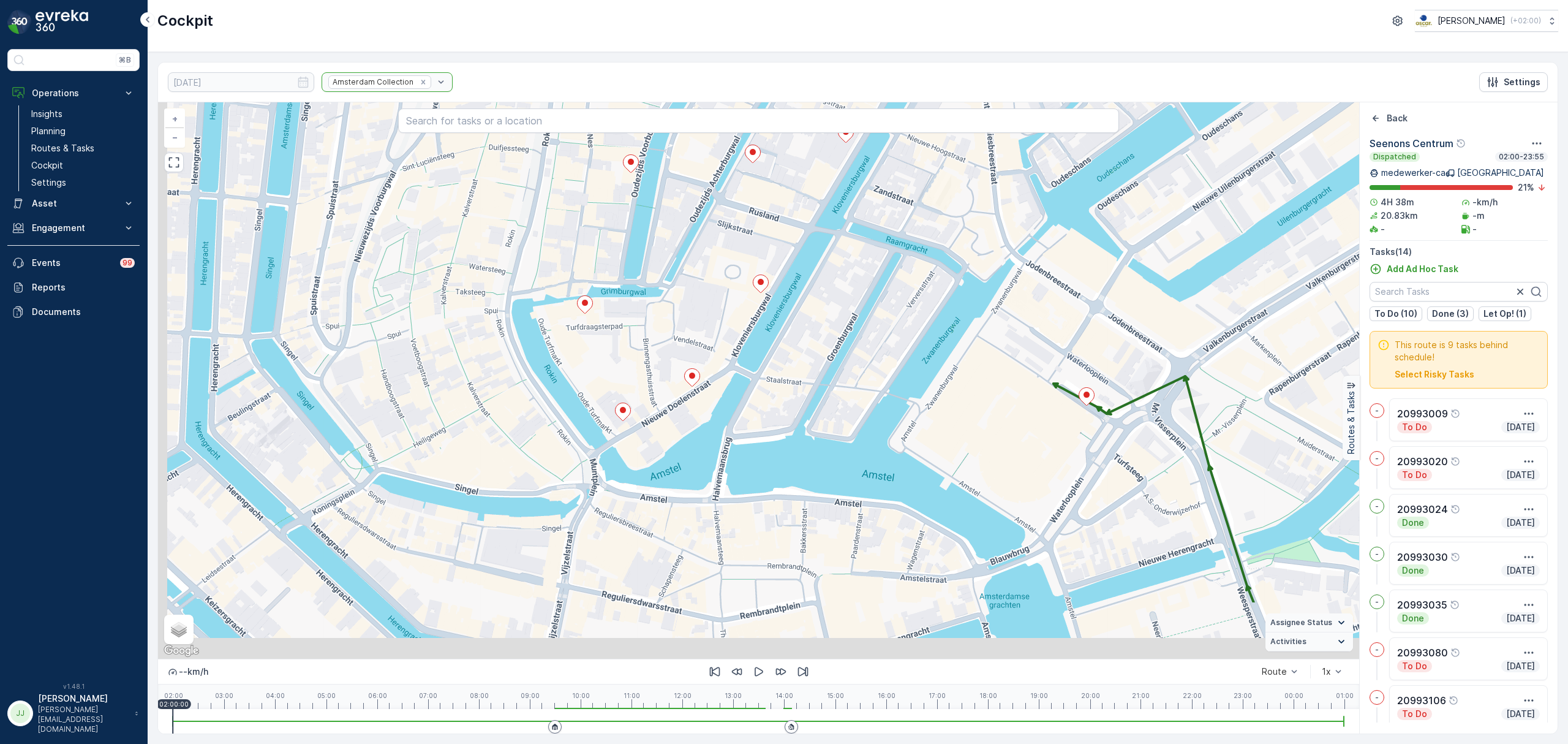
drag, startPoint x: 756, startPoint y: 501, endPoint x: 834, endPoint y: 398, distance: 129.2
click at [844, 390] on div "2 + − Satellite Roadmap Terrain Hybrid Leaflet Keyboard shortcuts Map Data Map …" at bounding box center [759, 381] width 1201 height 557
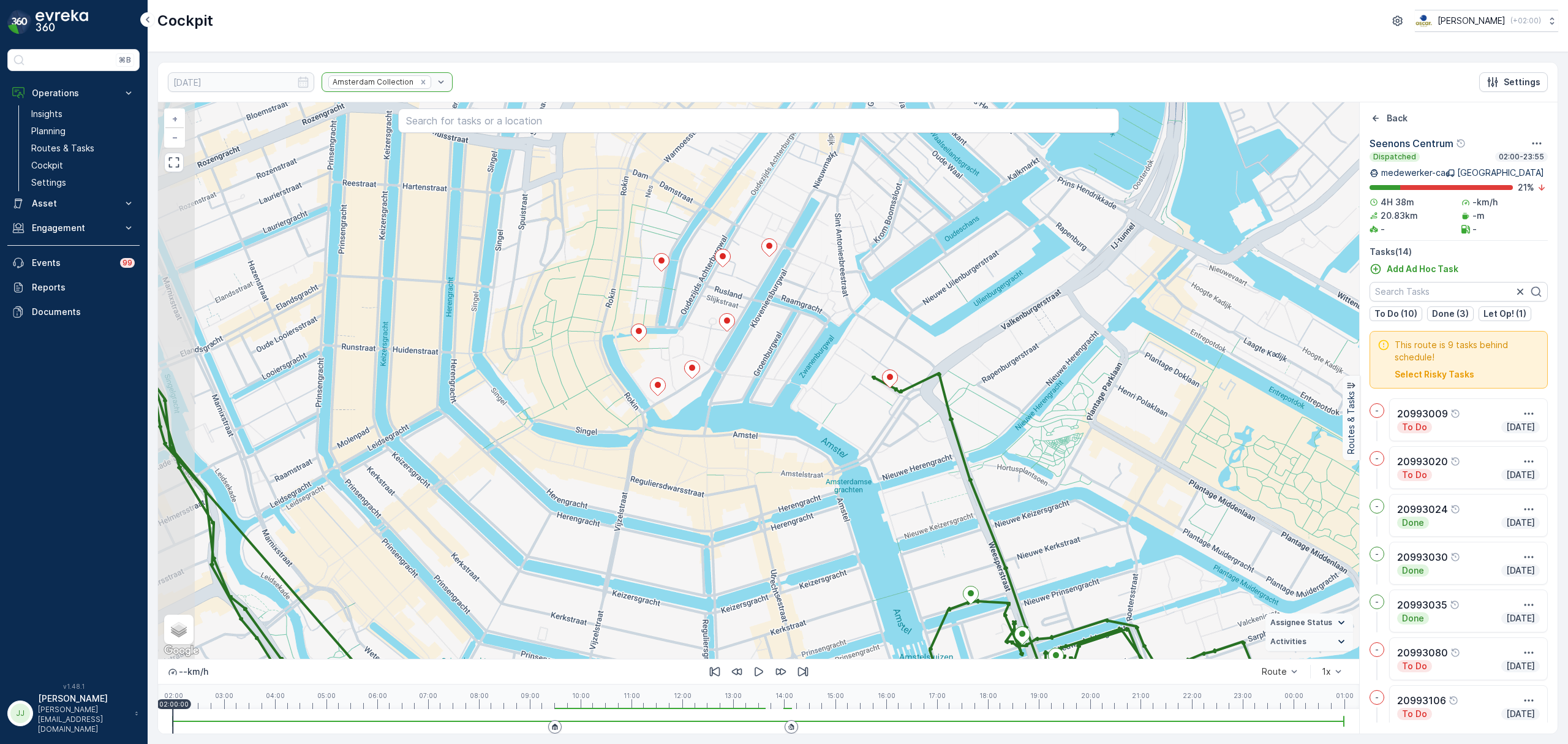
drag, startPoint x: 780, startPoint y: 481, endPoint x: 851, endPoint y: 528, distance: 85.1
click at [851, 528] on div "2 + − Satellite Roadmap Terrain Hybrid Leaflet Keyboard shortcuts Map Data Map …" at bounding box center [759, 381] width 1201 height 557
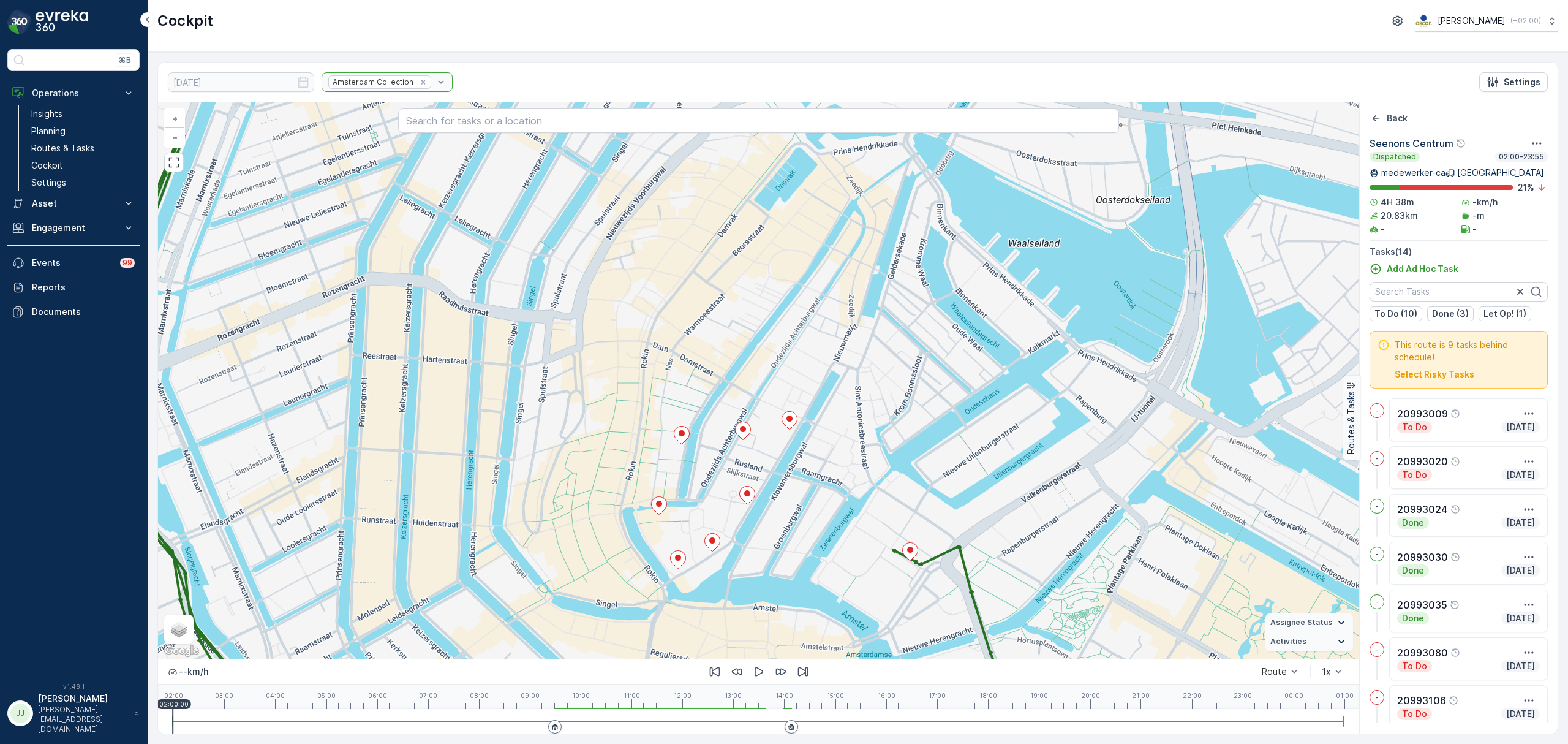
drag, startPoint x: 816, startPoint y: 515, endPoint x: 804, endPoint y: 521, distance: 13.4
click at [809, 525] on div "2 + − Satellite Roadmap Terrain Hybrid Leaflet Keyboard shortcuts Map Data Map …" at bounding box center [759, 381] width 1201 height 557
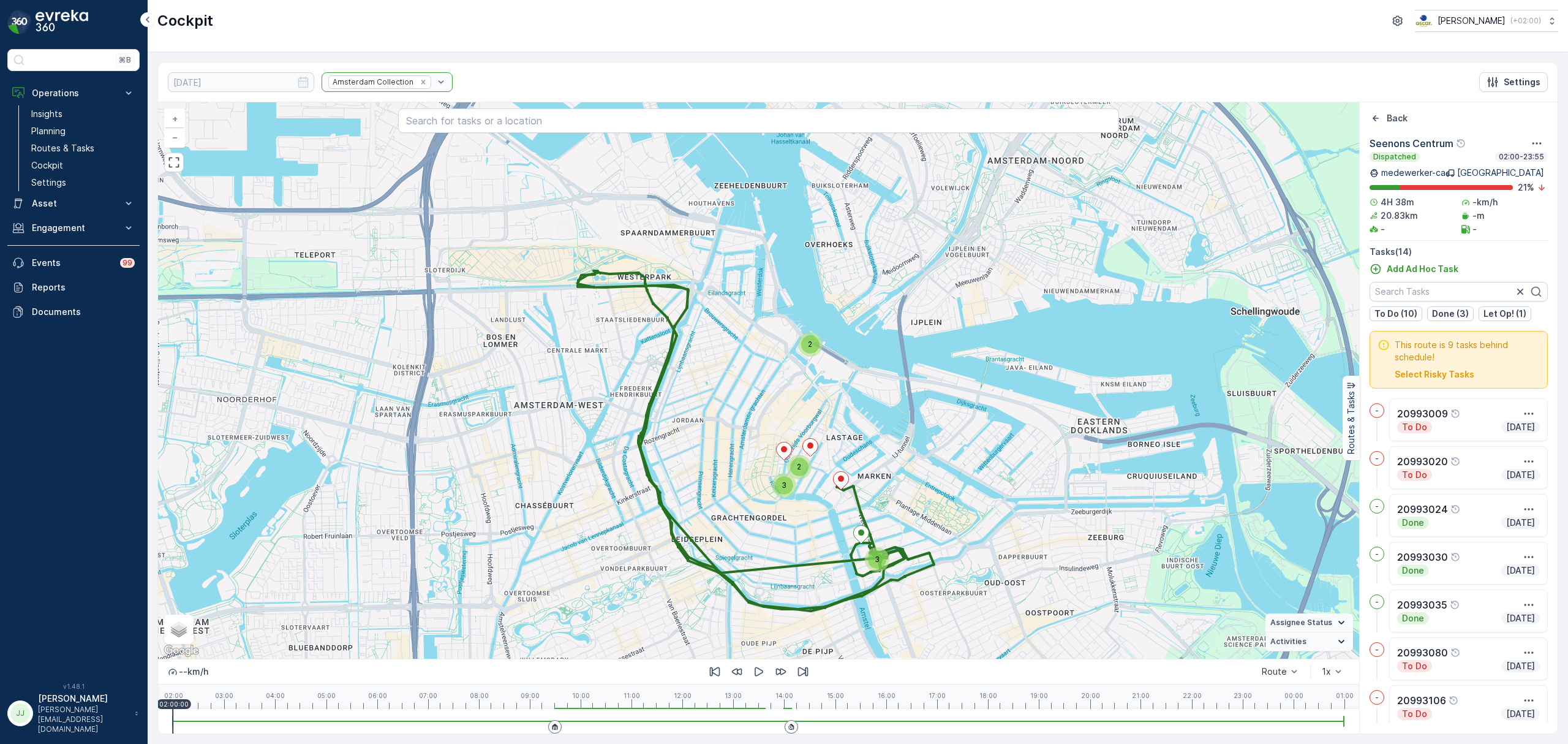
click at [883, 567] on div "3" at bounding box center [877, 560] width 18 height 18
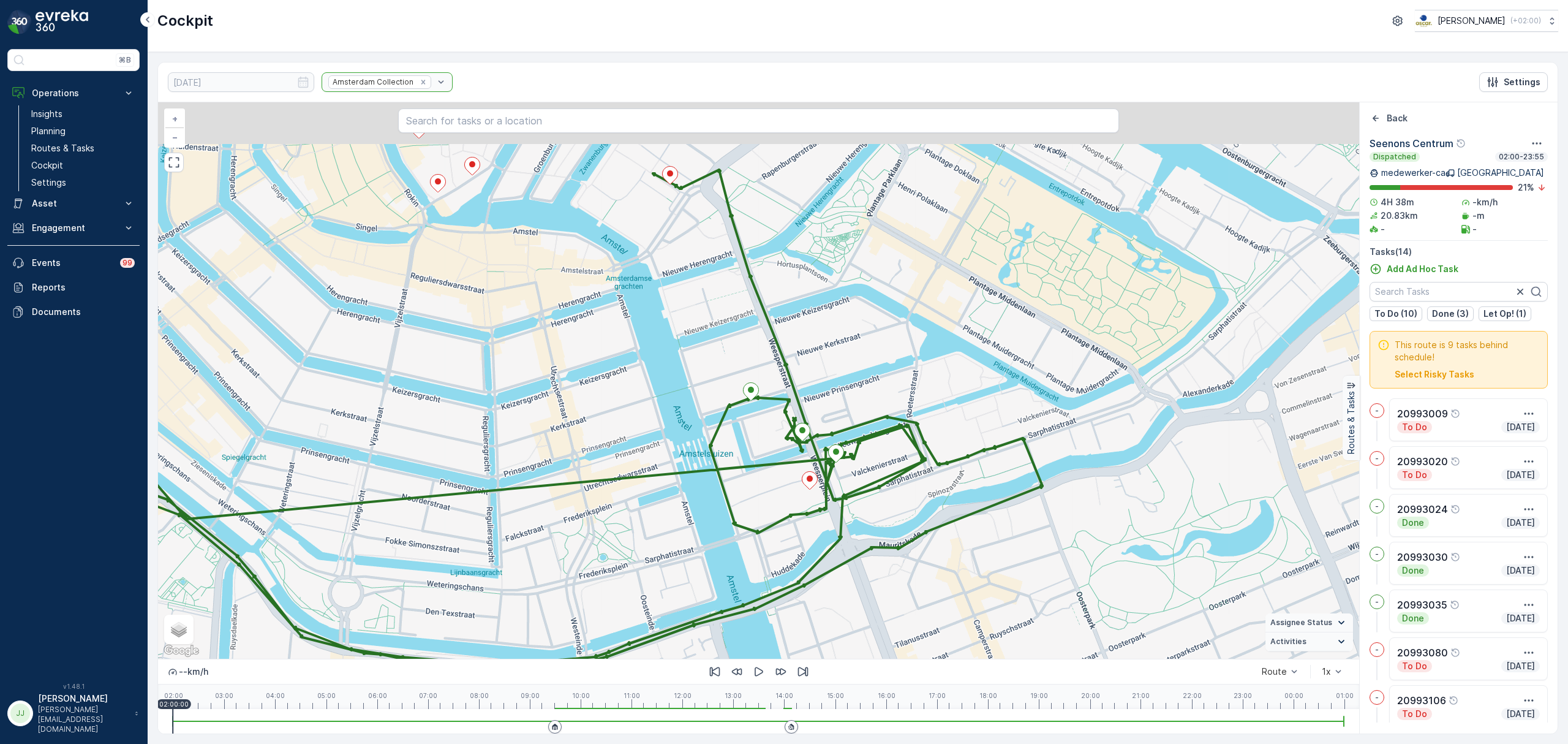
drag, startPoint x: 931, startPoint y: 618, endPoint x: 930, endPoint y: 633, distance: 15.0
click at [944, 646] on div "2 + − Satellite Roadmap Terrain Hybrid Leaflet Keyboard shortcuts Map Data Map …" at bounding box center [759, 381] width 1201 height 557
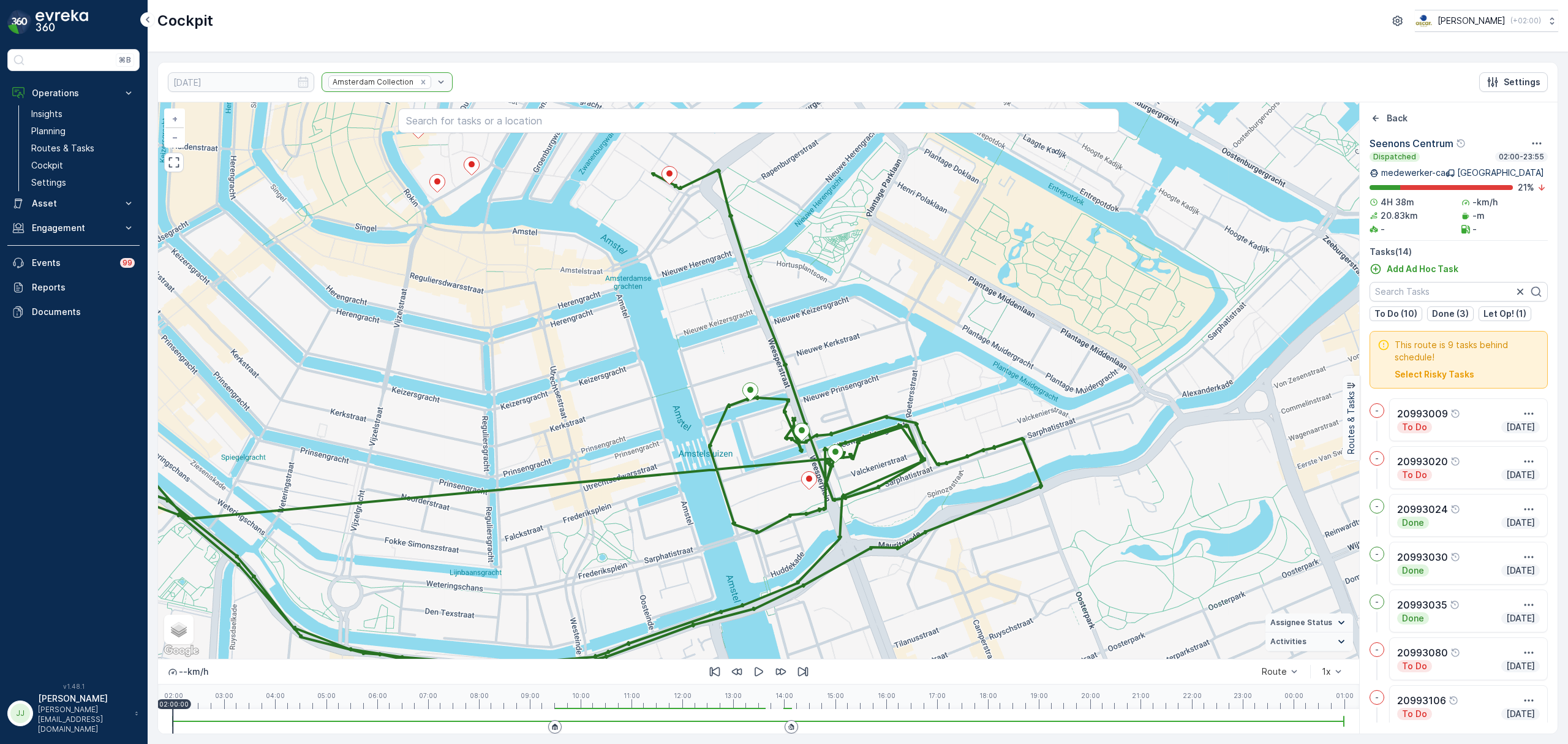
drag, startPoint x: 495, startPoint y: 383, endPoint x: 546, endPoint y: 555, distance: 179.4
click at [552, 573] on div "2 + − Satellite Roadmap Terrain Hybrid Leaflet Keyboard shortcuts Map Data Map …" at bounding box center [759, 381] width 1201 height 557
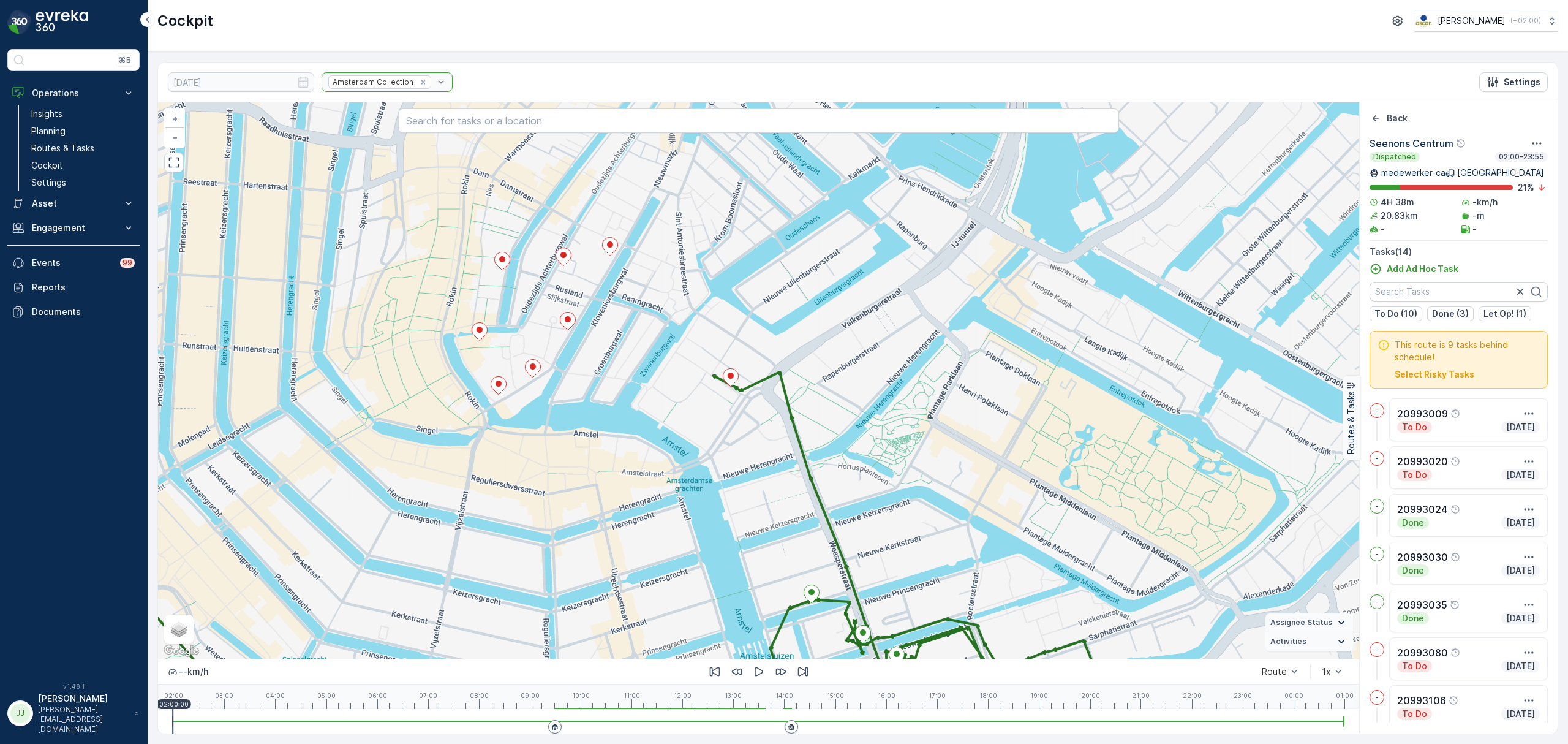
drag, startPoint x: 645, startPoint y: 489, endPoint x: 709, endPoint y: 583, distance: 113.7
click at [709, 583] on div "2 + − Satellite Roadmap Terrain Hybrid Leaflet Keyboard shortcuts Map Data Map …" at bounding box center [759, 381] width 1201 height 557
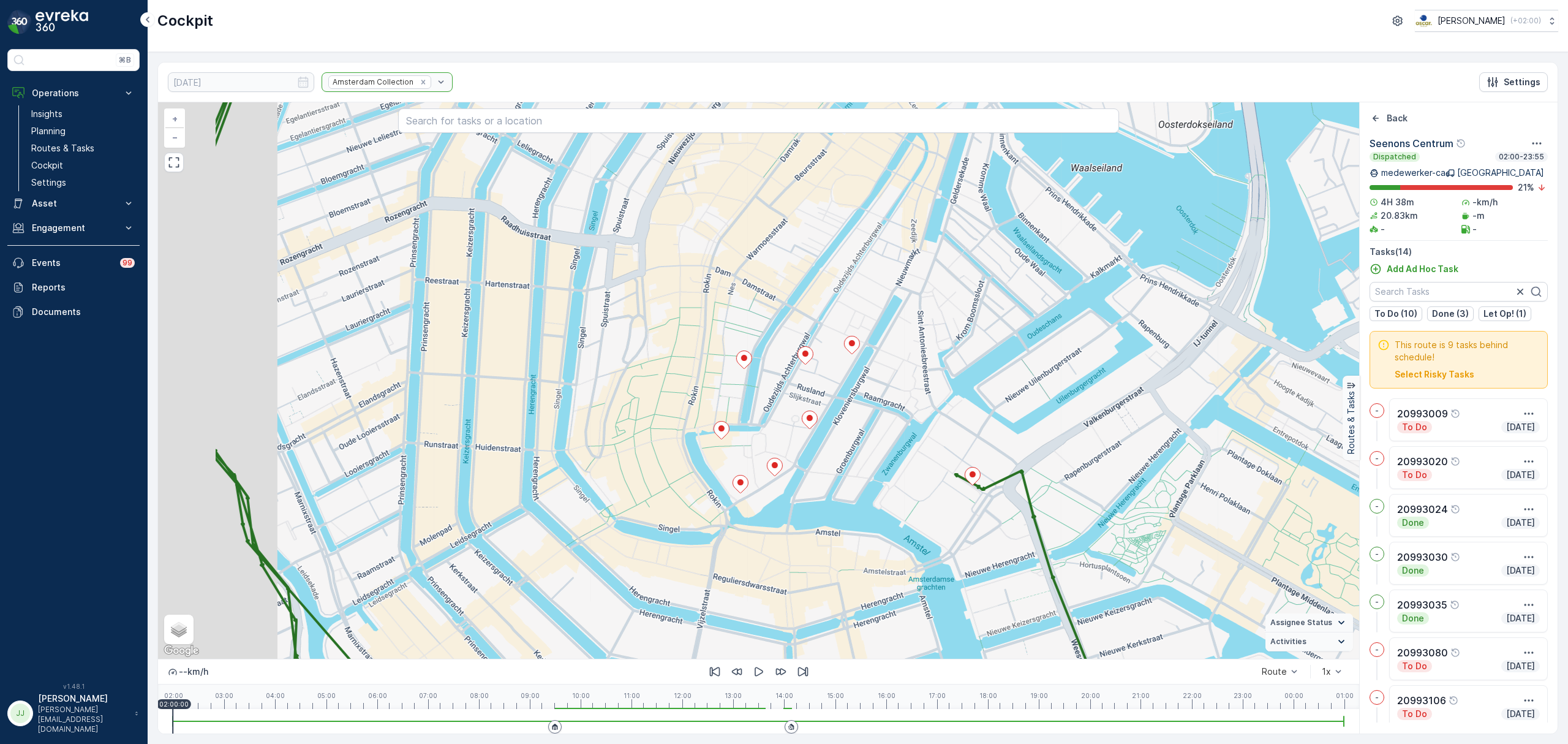
drag, startPoint x: 723, startPoint y: 530, endPoint x: 900, endPoint y: 535, distance: 177.1
click at [900, 535] on div "2 + − Satellite Roadmap Terrain Hybrid Leaflet Keyboard shortcuts Map Data Map …" at bounding box center [759, 381] width 1201 height 557
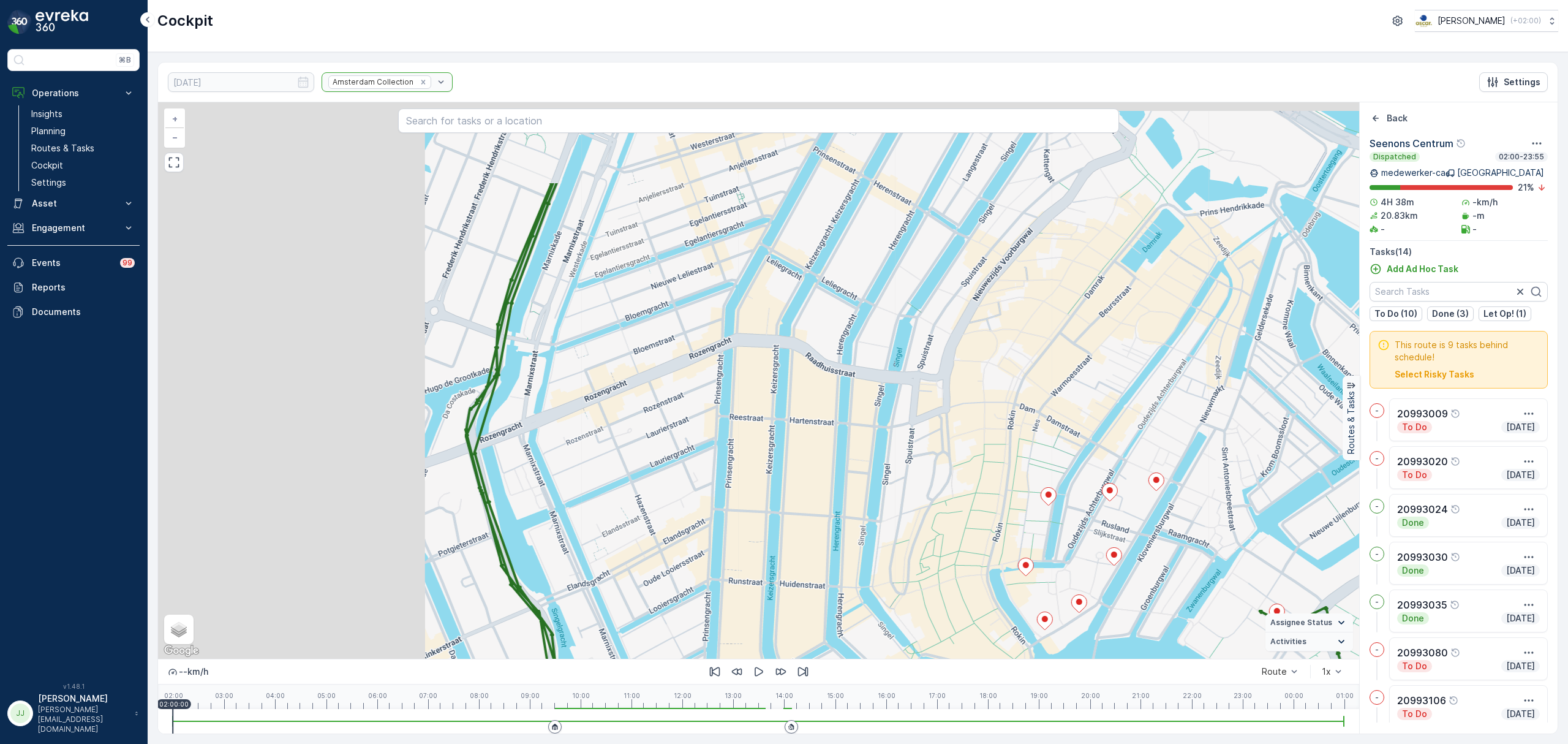
drag, startPoint x: 608, startPoint y: 522, endPoint x: 627, endPoint y: 530, distance: 20.6
click at [640, 534] on div "2 + − Satellite Roadmap Terrain Hybrid Leaflet Keyboard shortcuts Map Data Map …" at bounding box center [759, 381] width 1201 height 557
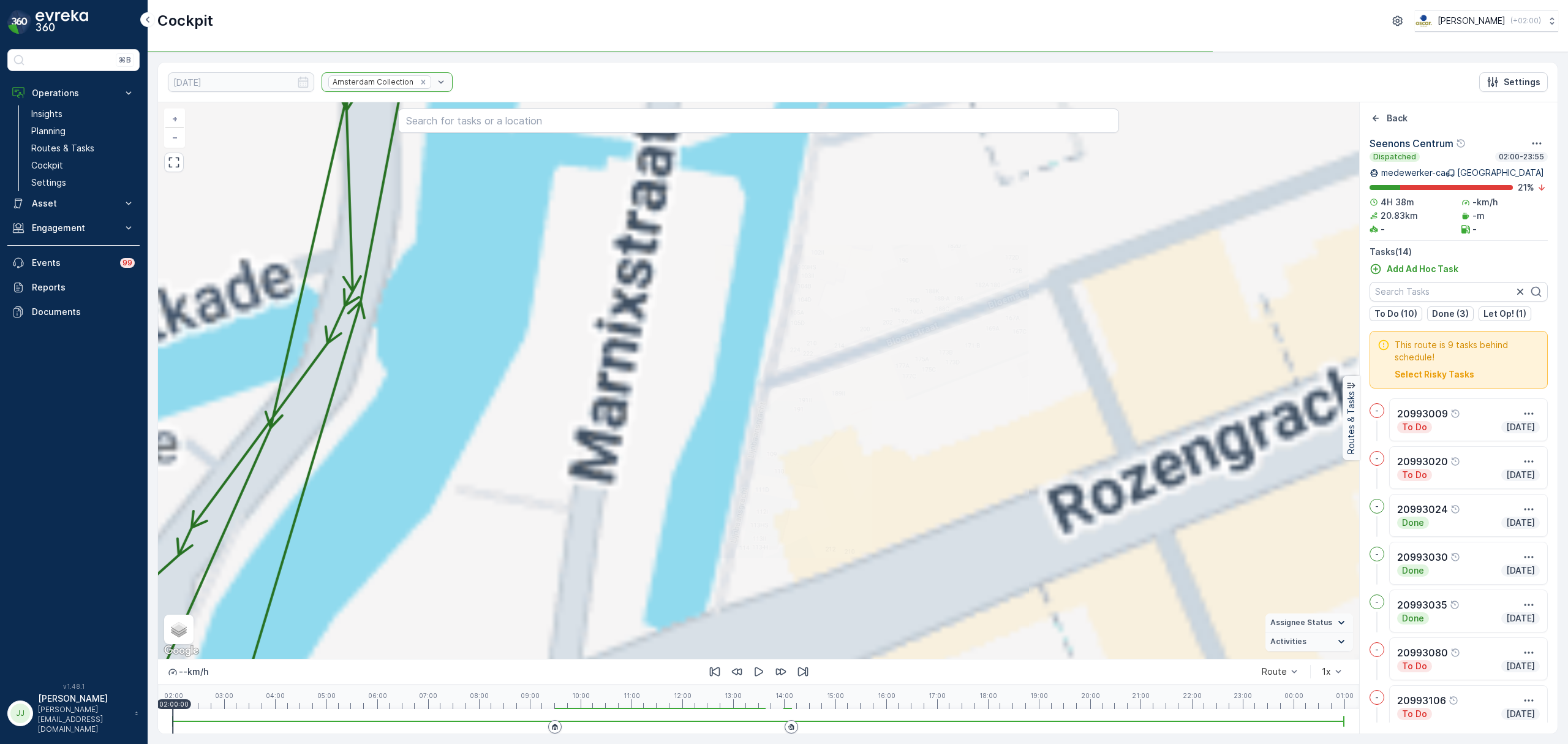
drag, startPoint x: 464, startPoint y: 385, endPoint x: 817, endPoint y: 539, distance: 385.1
click at [648, 613] on div "2 + − Satellite Roadmap Terrain Hybrid Leaflet Keyboard shortcuts Map Data Map …" at bounding box center [759, 381] width 1201 height 557
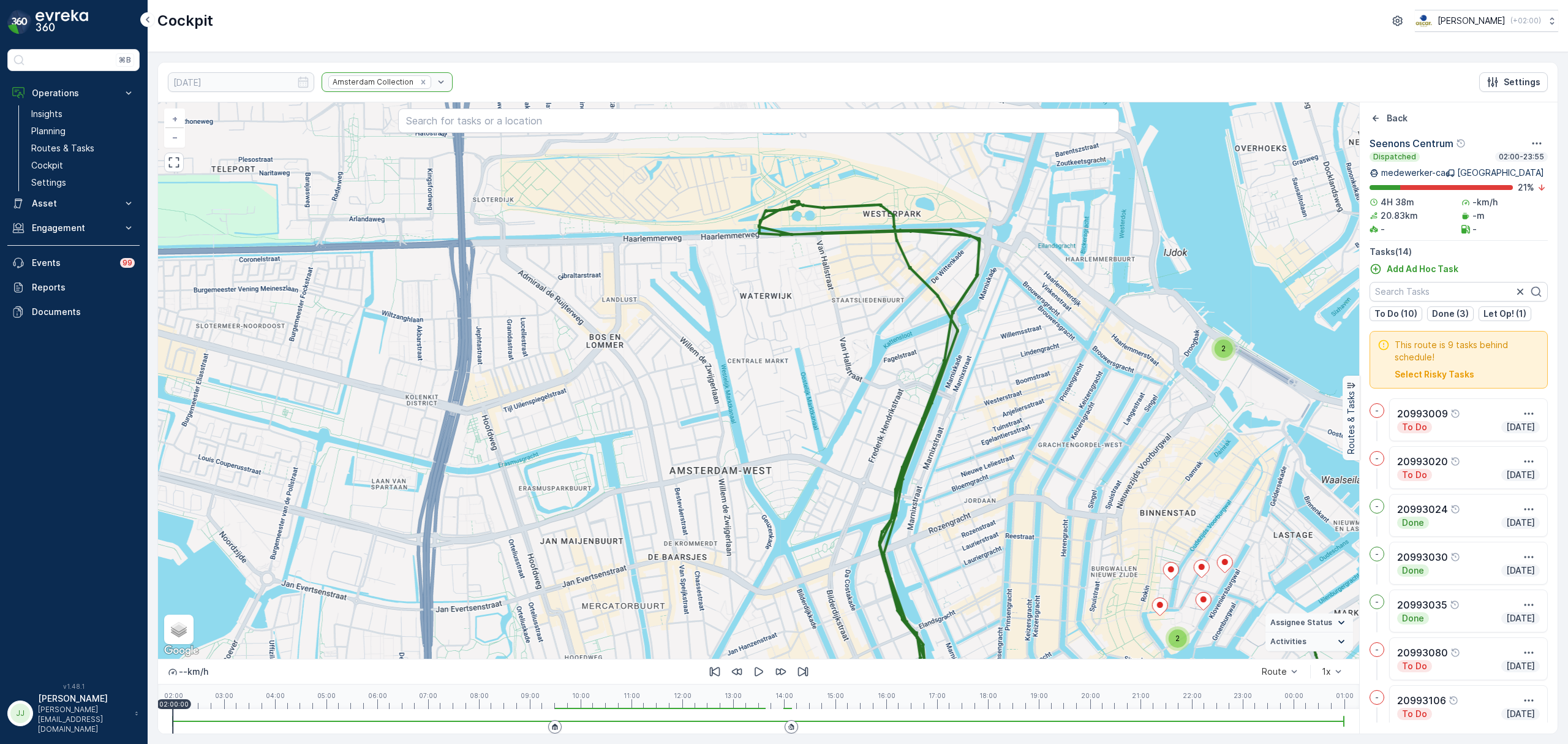
drag, startPoint x: 1008, startPoint y: 524, endPoint x: 707, endPoint y: 484, distance: 303.6
click at [692, 484] on div "2 3 2 + − Satellite Roadmap Terrain Hybrid Leaflet Keyboard shortcuts Map Data …" at bounding box center [759, 381] width 1201 height 557
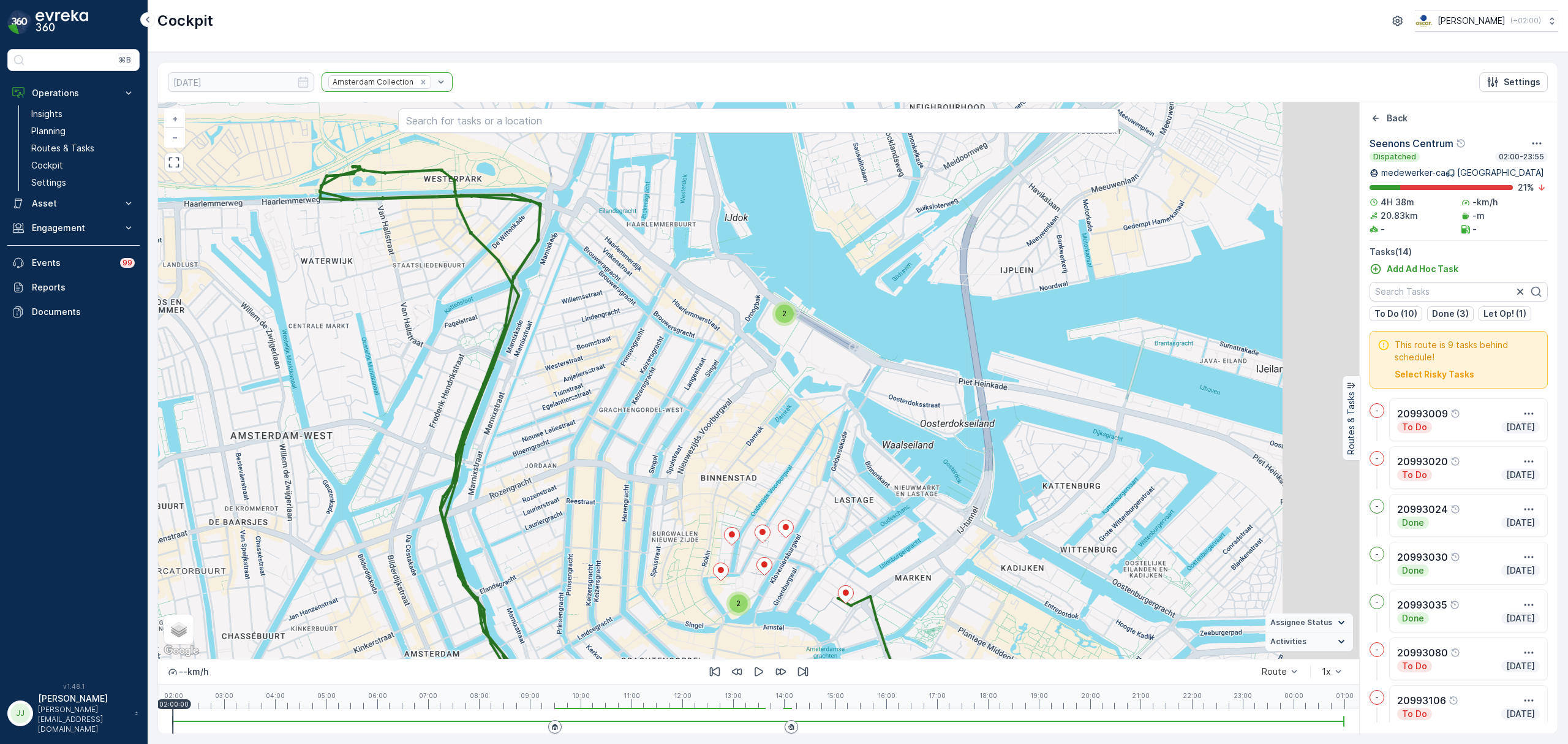
drag, startPoint x: 805, startPoint y: 487, endPoint x: 797, endPoint y: 486, distance: 8.1
click at [797, 486] on div "2 3 2 + − Satellite Roadmap Terrain Hybrid Leaflet Keyboard shortcuts Map Data …" at bounding box center [759, 381] width 1201 height 557
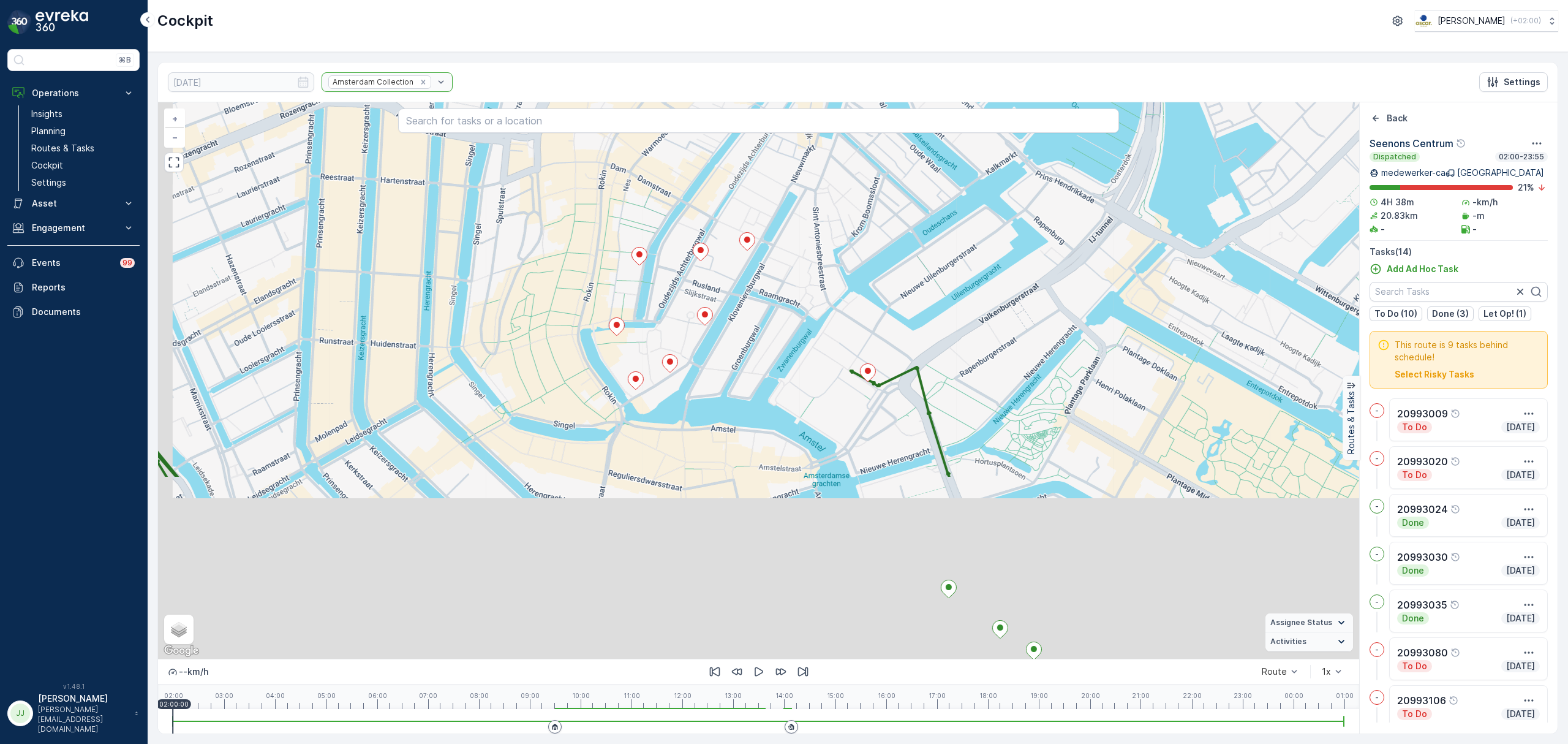
drag, startPoint x: 838, startPoint y: 340, endPoint x: 841, endPoint y: 333, distance: 7.6
click at [841, 333] on div "2 + − Satellite Roadmap Terrain Hybrid Leaflet Keyboard shortcuts Map Data Map …" at bounding box center [759, 381] width 1201 height 557
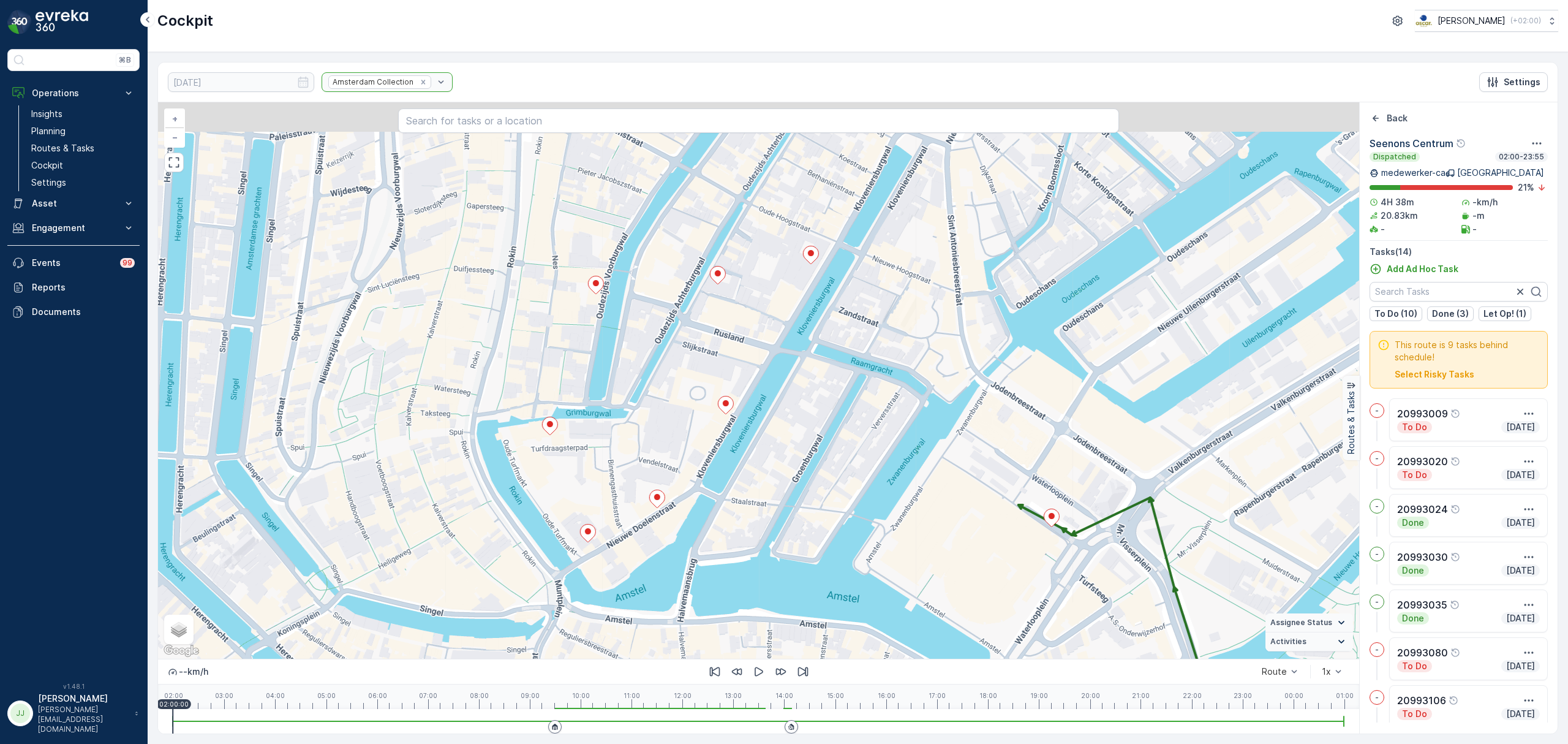
drag, startPoint x: 697, startPoint y: 353, endPoint x: 753, endPoint y: 465, distance: 125.2
click at [758, 469] on div "2 + − Satellite Roadmap Terrain Hybrid Leaflet Keyboard shortcuts Map Data Map …" at bounding box center [759, 381] width 1201 height 557
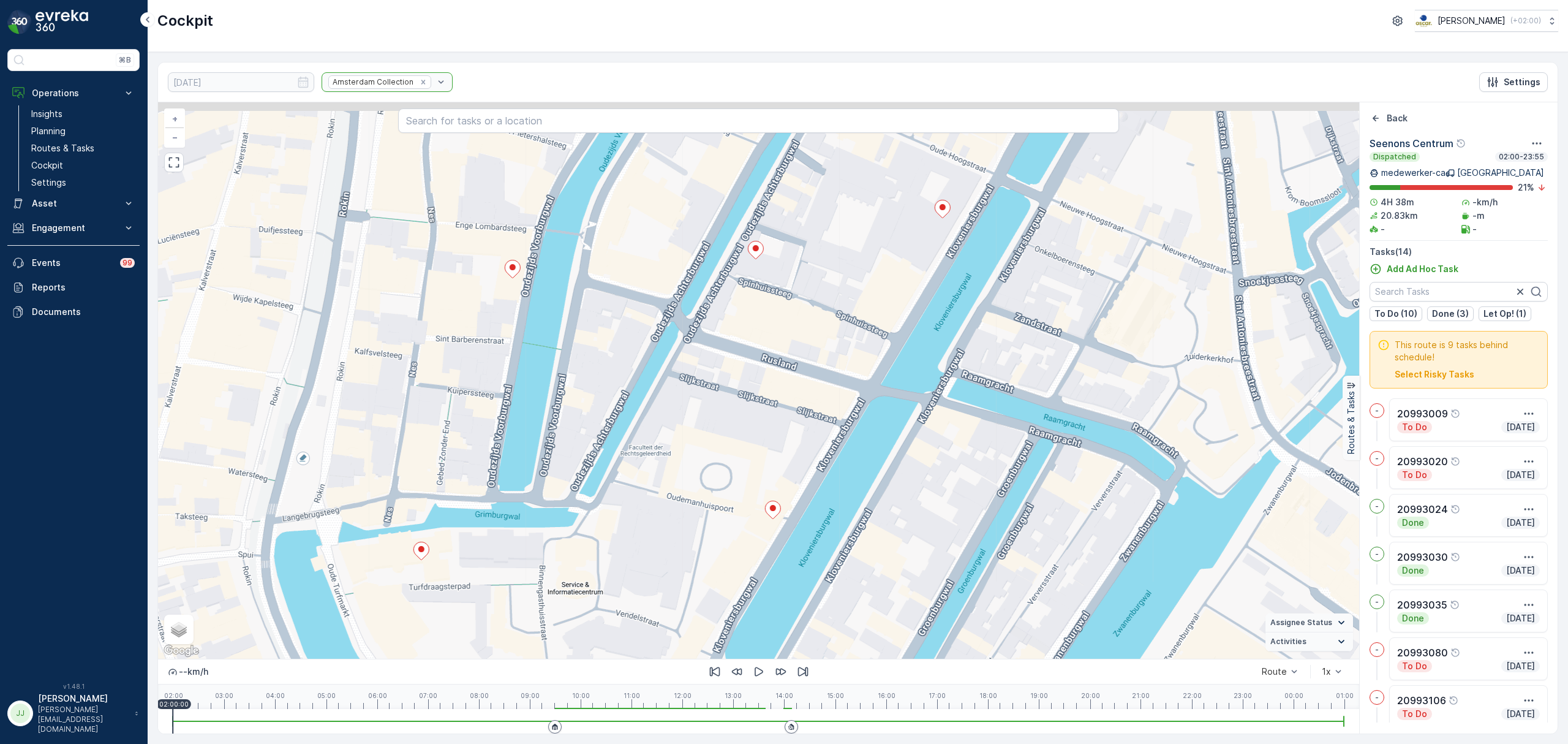
drag, startPoint x: 721, startPoint y: 553, endPoint x: 731, endPoint y: 459, distance: 94.5
click at [726, 557] on div "2 + − Satellite Roadmap Terrain Hybrid Leaflet Keyboard shortcuts Map Data Map …" at bounding box center [759, 381] width 1201 height 557
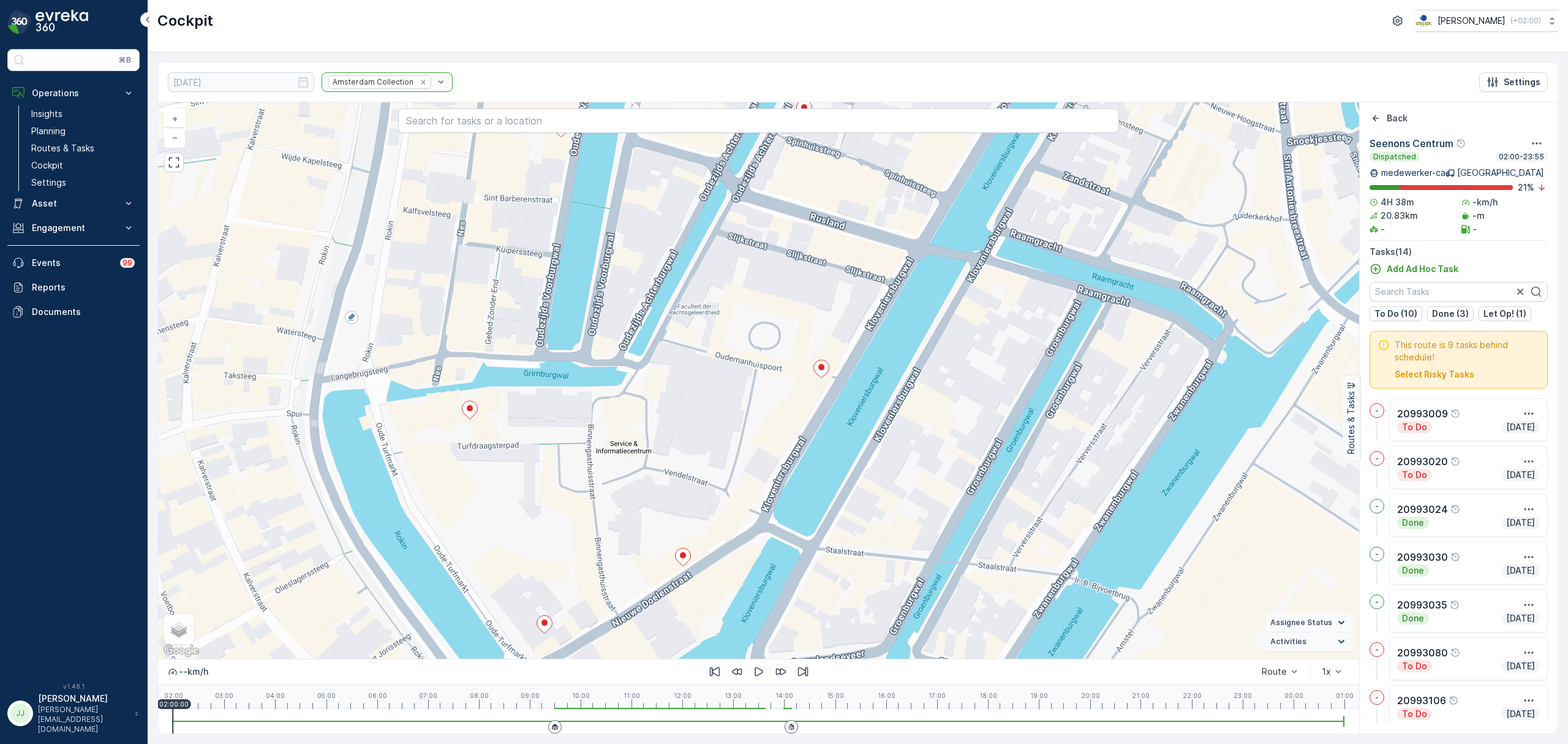
drag, startPoint x: 749, startPoint y: 424, endPoint x: 757, endPoint y: 396, distance: 29.1
click at [786, 317] on div "2 + − Satellite Roadmap Terrain Hybrid Leaflet Keyboard shortcuts Map Data Map …" at bounding box center [759, 381] width 1201 height 557
drag, startPoint x: 747, startPoint y: 418, endPoint x: 768, endPoint y: 346, distance: 75.0
click at [768, 346] on div "2 + − Satellite Roadmap Terrain Hybrid Leaflet Keyboard shortcuts Map Data Map …" at bounding box center [759, 381] width 1201 height 557
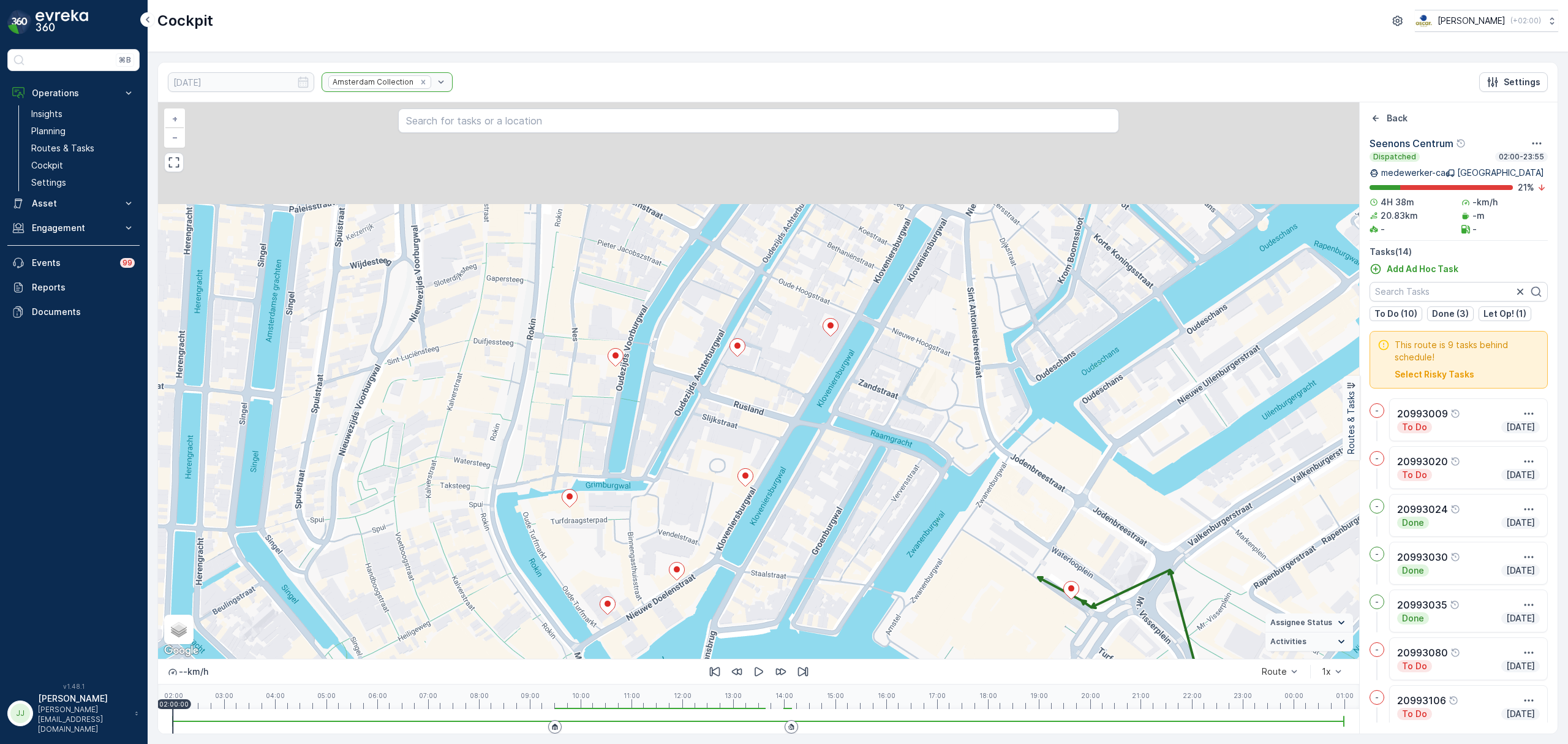
drag, startPoint x: 857, startPoint y: 486, endPoint x: 853, endPoint y: 481, distance: 6.4
click at [854, 487] on div "2 + − Satellite Roadmap Terrain Hybrid Leaflet Keyboard shortcuts Map Data Map …" at bounding box center [759, 381] width 1201 height 557
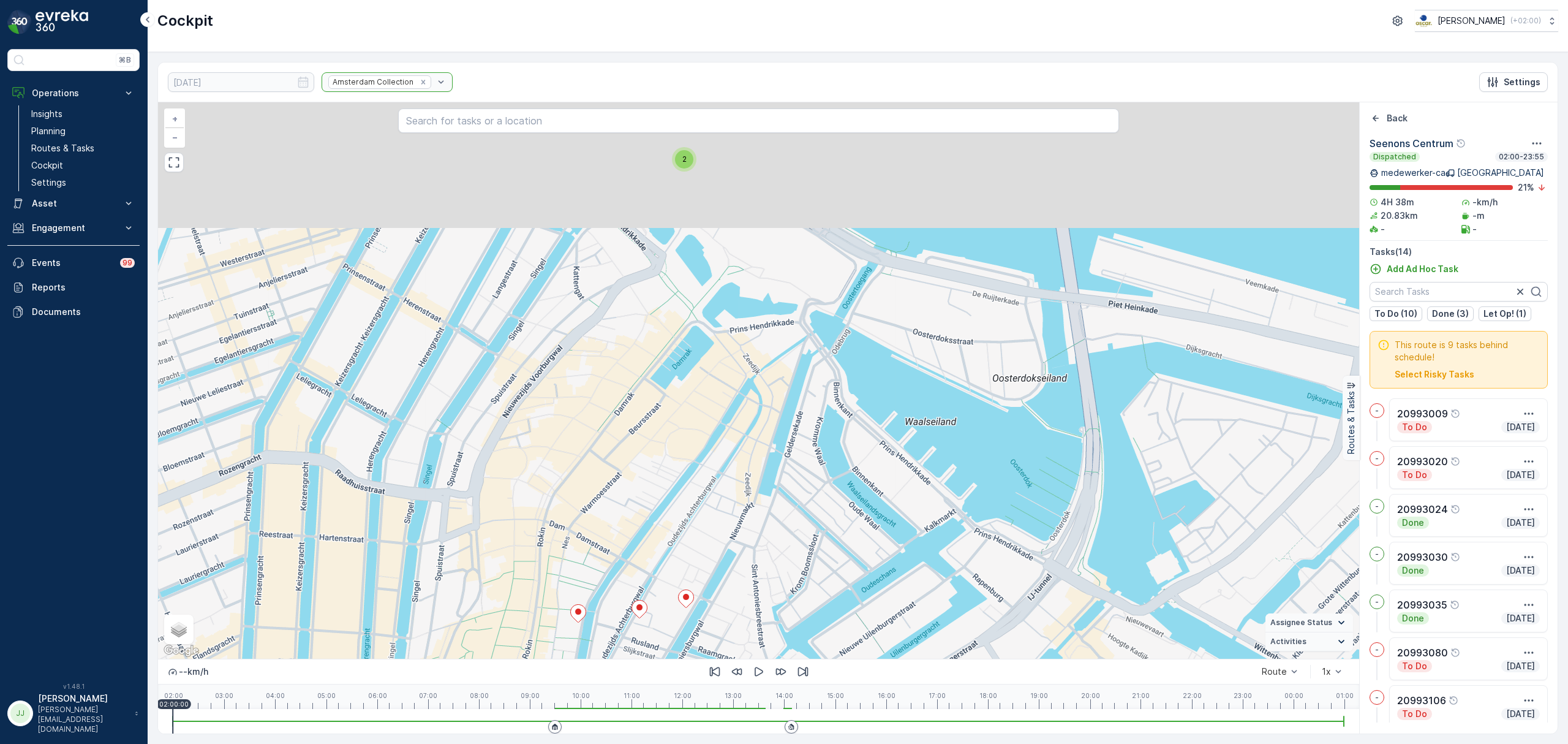
drag, startPoint x: 765, startPoint y: 559, endPoint x: 734, endPoint y: 614, distance: 63.1
click at [736, 626] on div "2 + − Satellite Roadmap Terrain Hybrid Leaflet Keyboard shortcuts Map Data Map …" at bounding box center [759, 381] width 1201 height 557
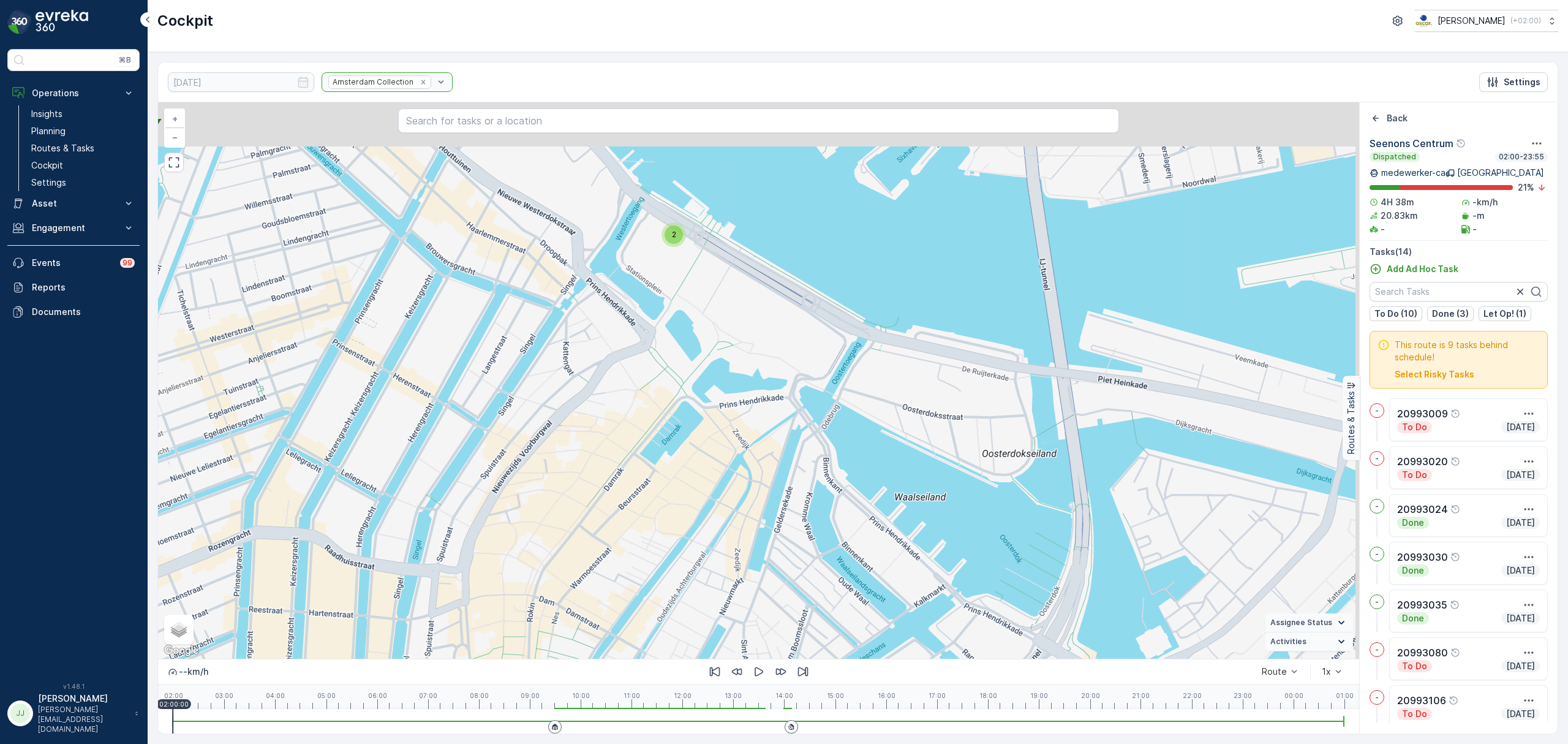
drag, startPoint x: 716, startPoint y: 491, endPoint x: 714, endPoint y: 514, distance: 23.1
click at [714, 520] on div "2 + − Satellite Roadmap Terrain Hybrid Leaflet Keyboard shortcuts Map Data Map …" at bounding box center [759, 381] width 1201 height 557
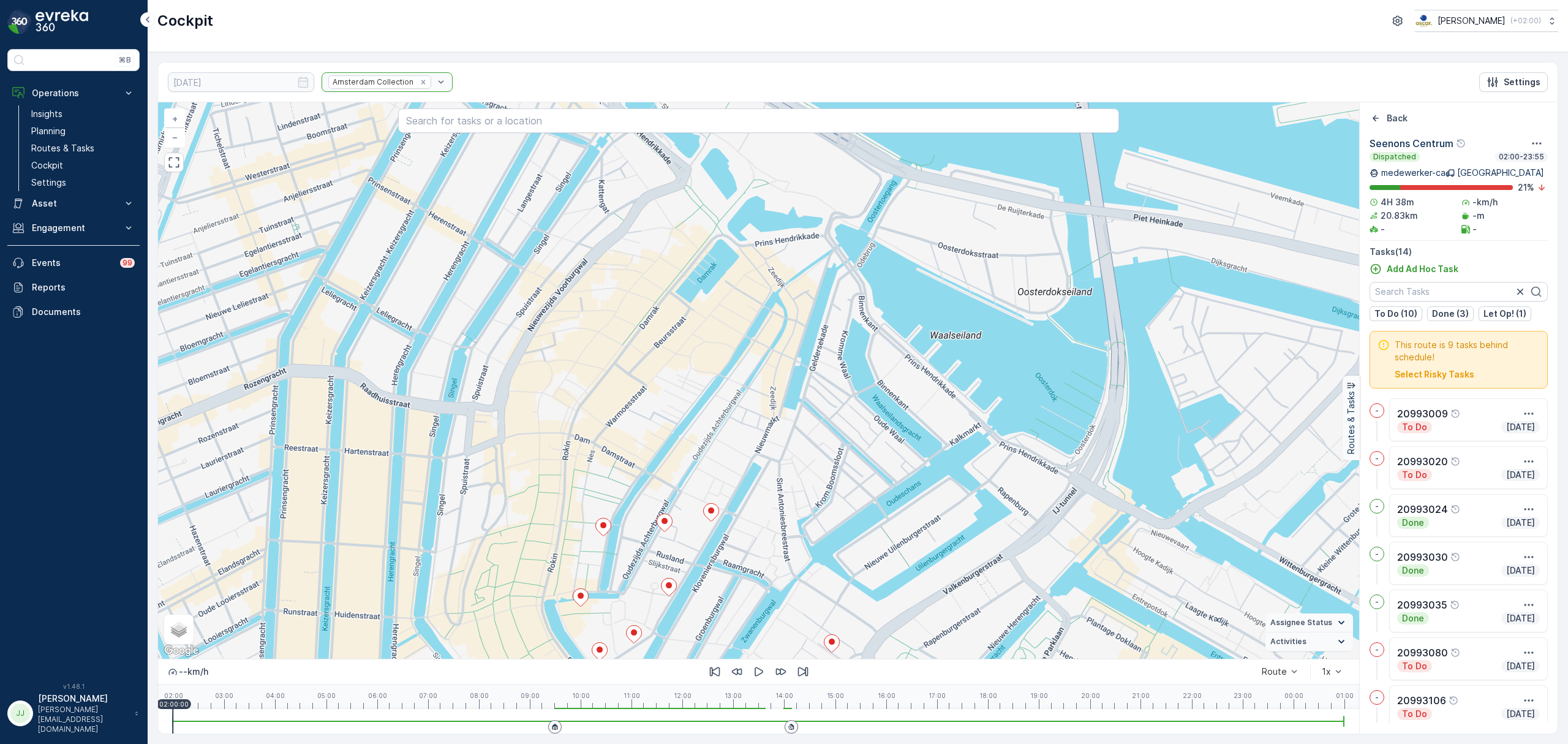
drag, startPoint x: 766, startPoint y: 380, endPoint x: 768, endPoint y: 294, distance: 86.0
click at [768, 294] on div "2 + − Satellite Roadmap Terrain Hybrid Leaflet Keyboard shortcuts Map Data Map …" at bounding box center [759, 381] width 1201 height 557
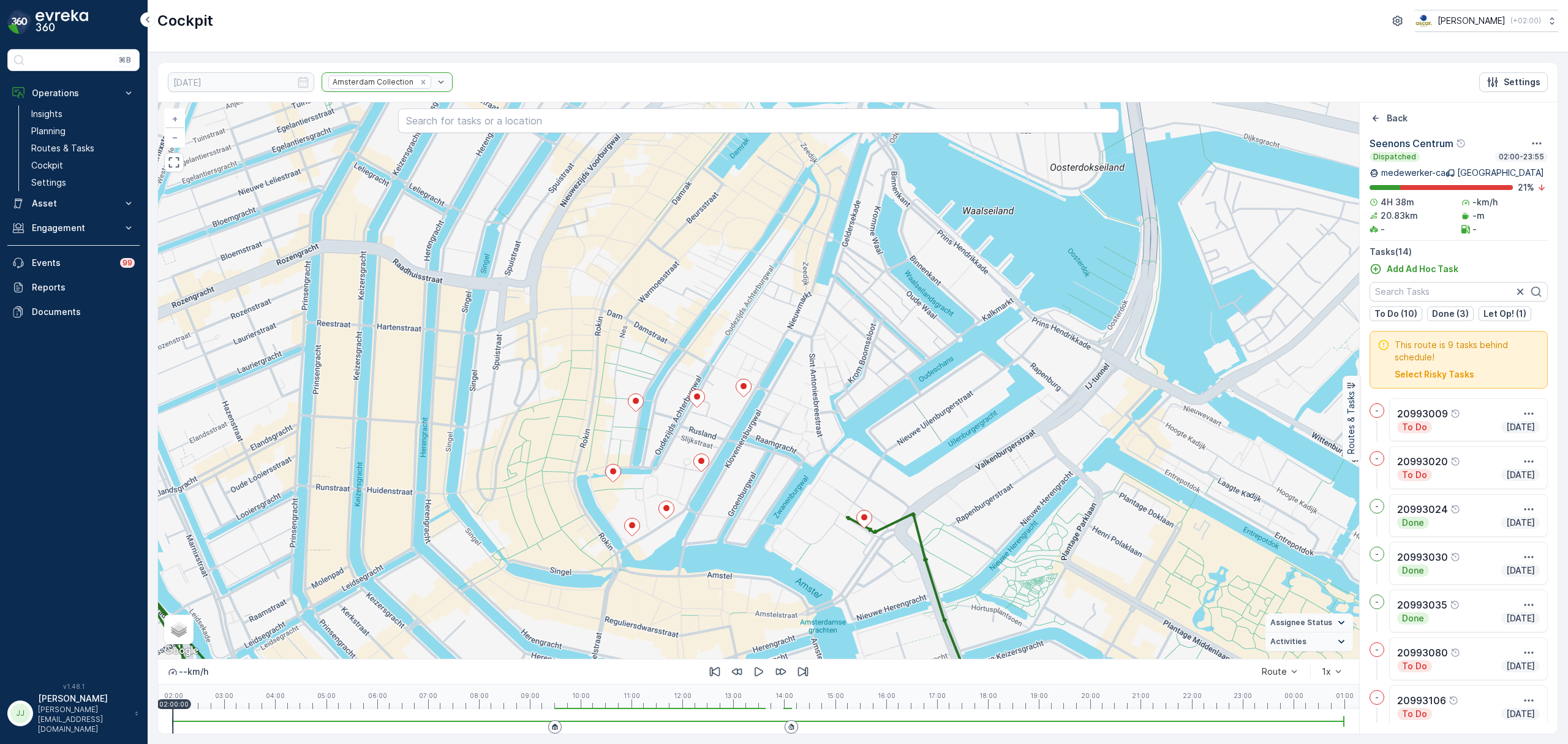
click at [784, 398] on div "2 + − Satellite Roadmap Terrain Hybrid Leaflet Keyboard shortcuts Map Data Map …" at bounding box center [759, 381] width 1201 height 557
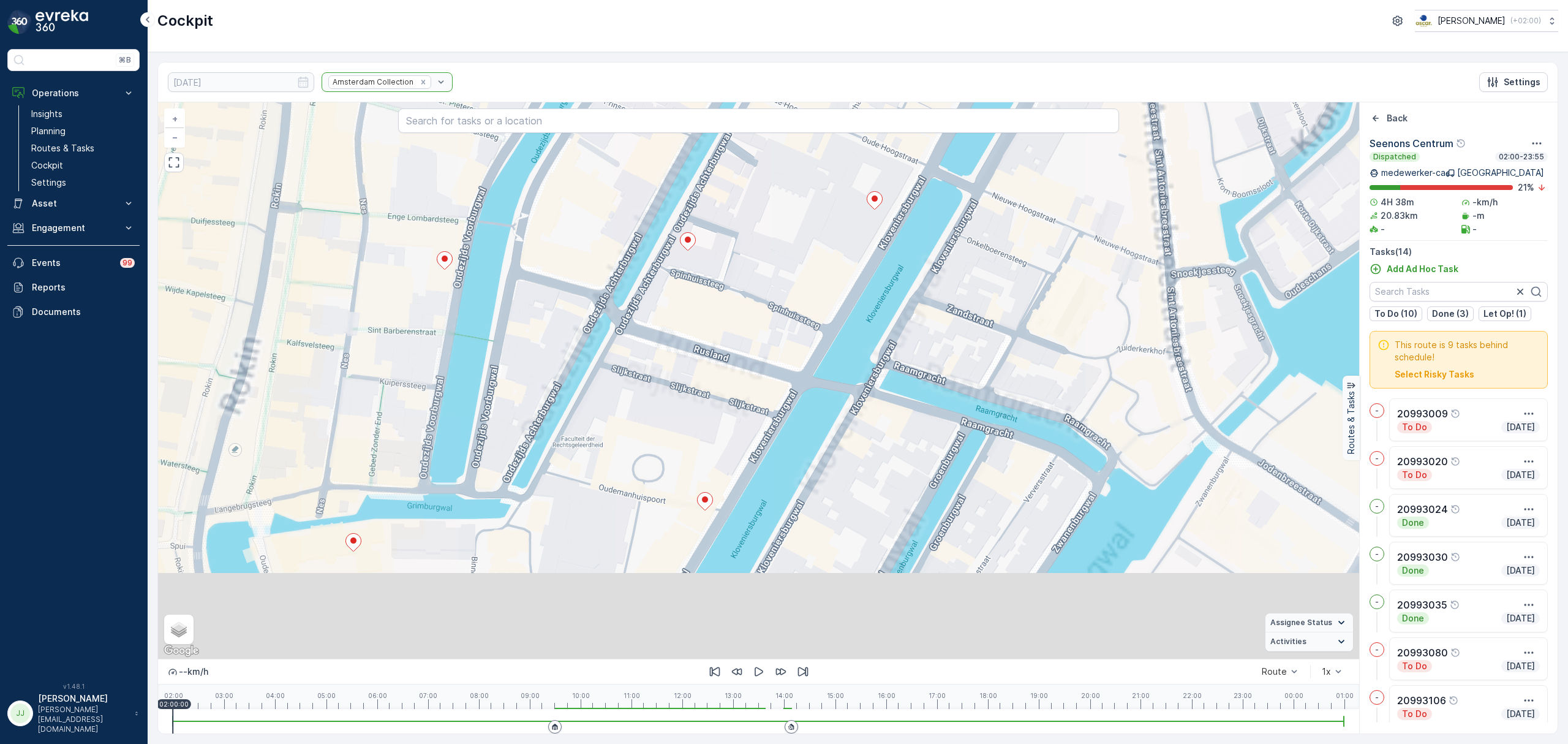
drag, startPoint x: 786, startPoint y: 370, endPoint x: 810, endPoint y: 344, distance: 35.4
click at [810, 345] on div "2 + − Satellite Roadmap Terrain Hybrid Leaflet Keyboard shortcuts Map Data Map …" at bounding box center [759, 381] width 1201 height 557
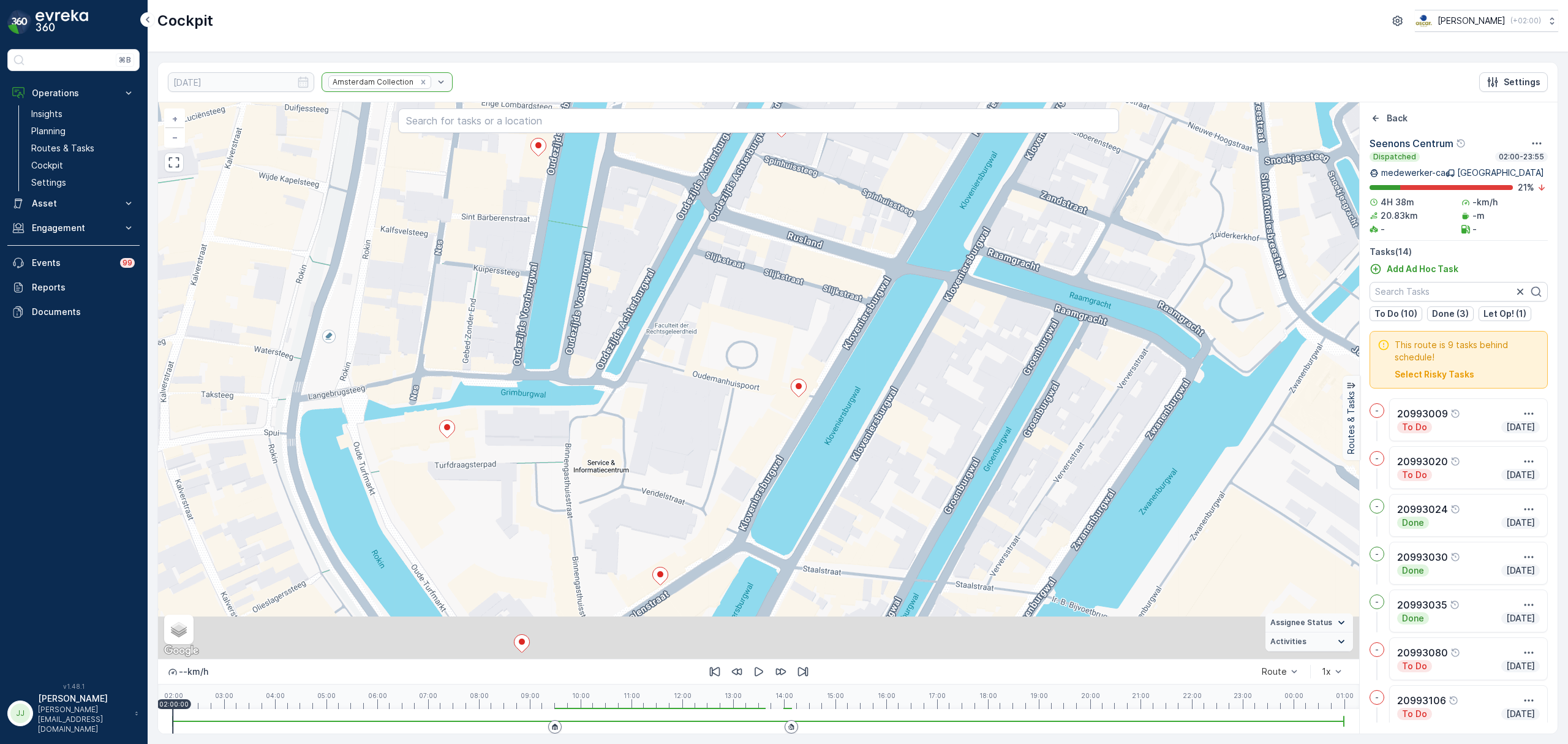
drag, startPoint x: 823, startPoint y: 314, endPoint x: 817, endPoint y: 373, distance: 59.3
click at [827, 310] on div "2 + − Satellite Roadmap Terrain Hybrid Leaflet Keyboard shortcuts Map Data Map …" at bounding box center [759, 381] width 1201 height 557
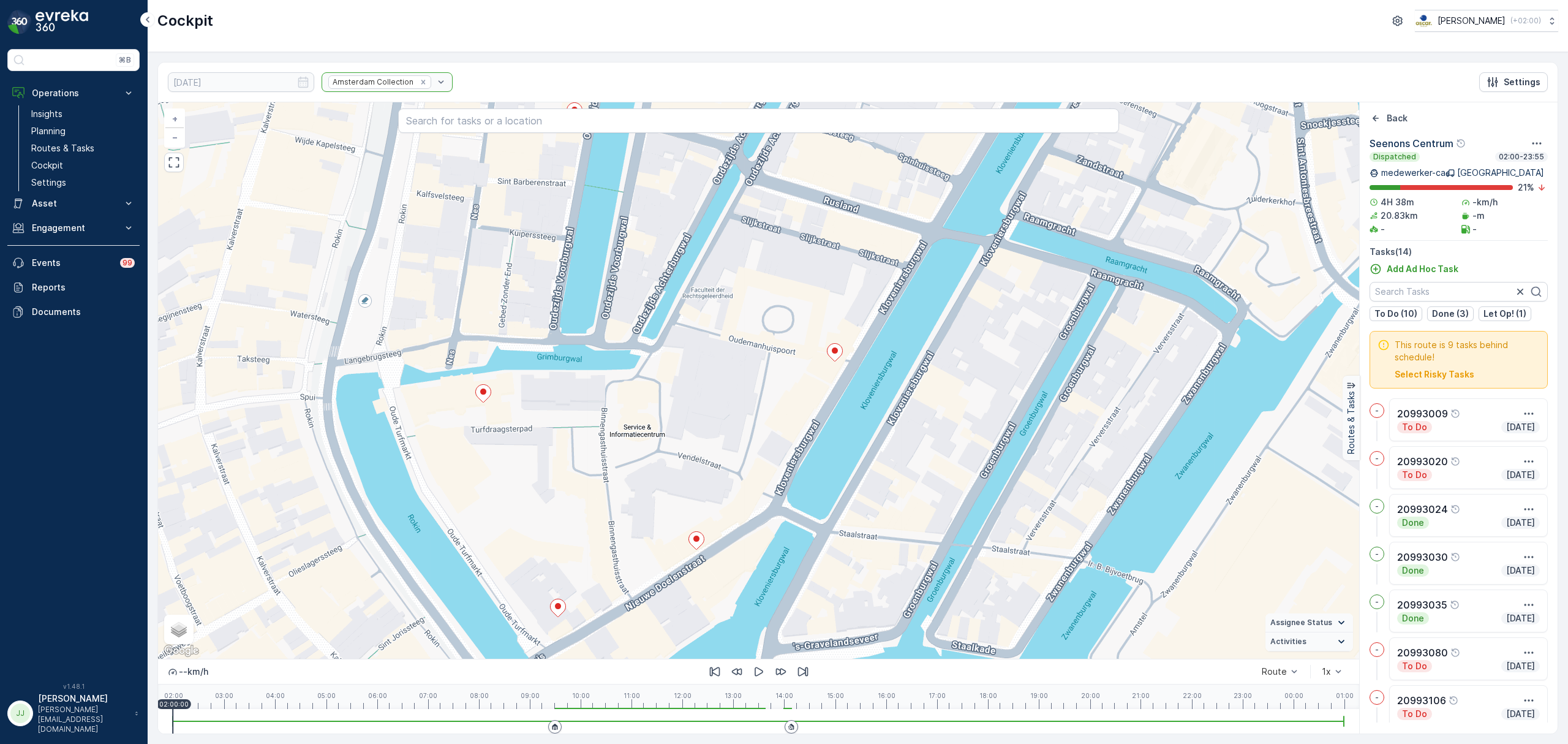
drag, startPoint x: 767, startPoint y: 444, endPoint x: 817, endPoint y: 395, distance: 70.0
click at [821, 385] on div "2 + − Satellite Roadmap Terrain Hybrid Leaflet Keyboard shortcuts Map Data Map …" at bounding box center [759, 381] width 1201 height 557
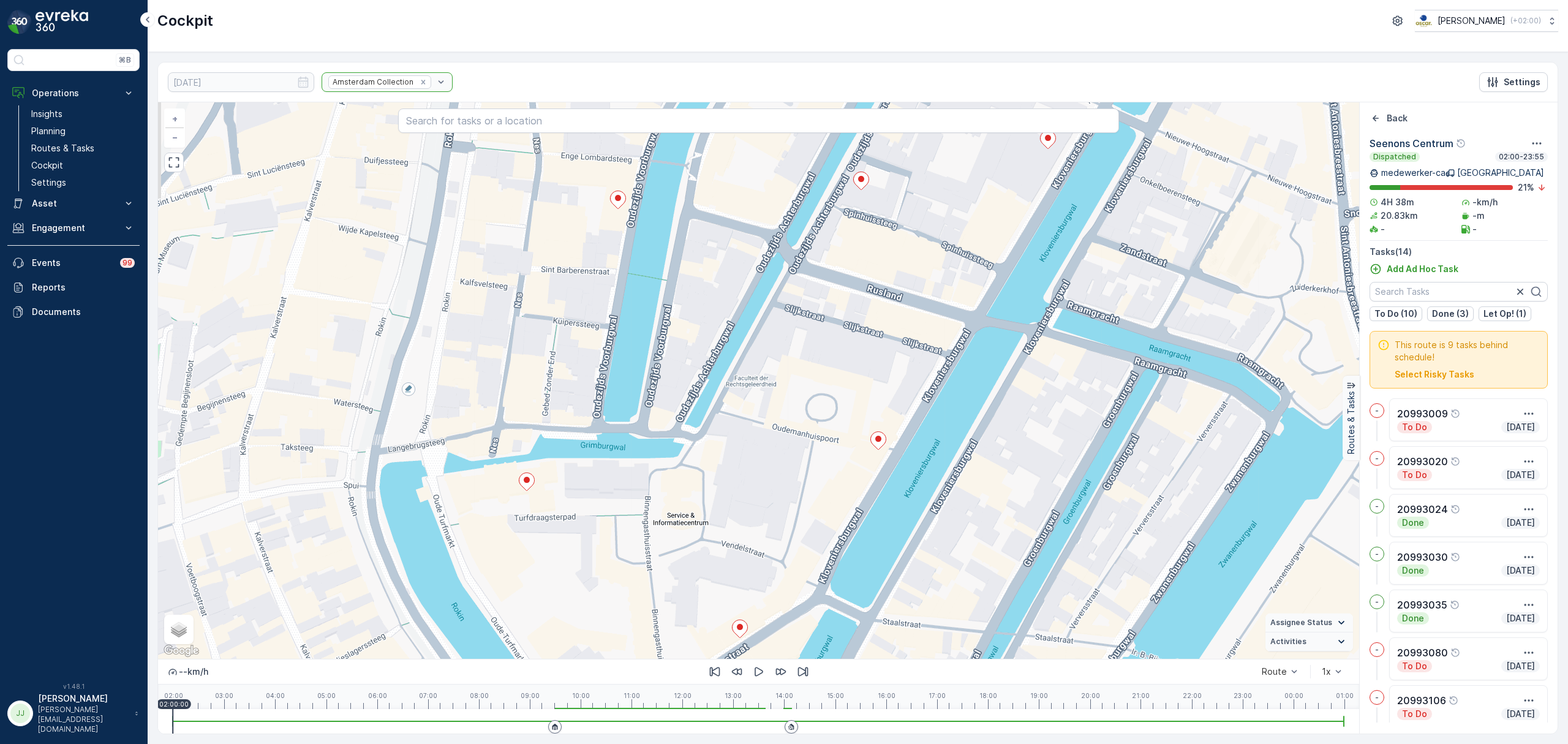
drag, startPoint x: 731, startPoint y: 535, endPoint x: 724, endPoint y: 577, distance: 42.6
click at [729, 592] on div "2 + − Satellite Roadmap Terrain Hybrid Leaflet Keyboard shortcuts Map Data Map …" at bounding box center [759, 381] width 1201 height 557
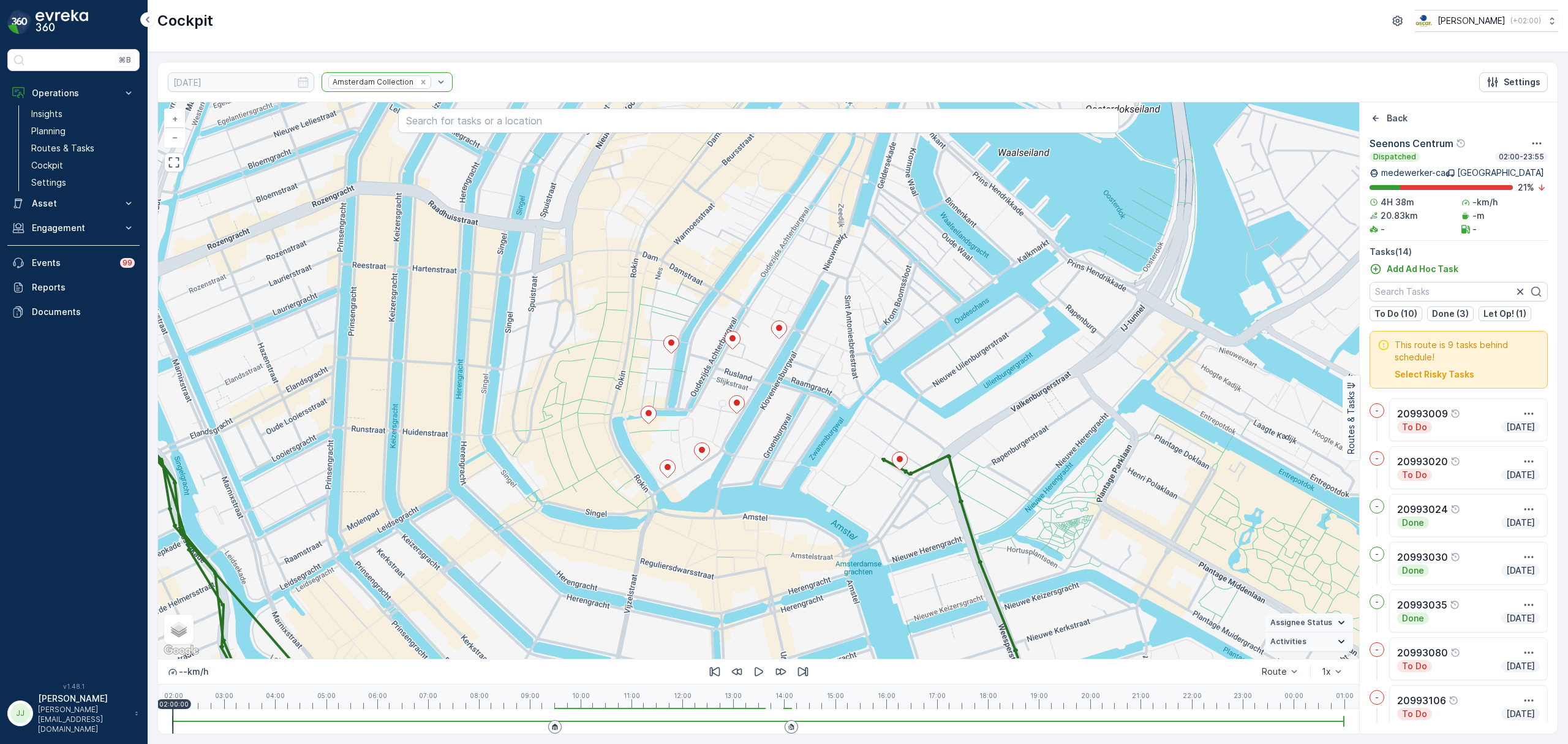
drag, startPoint x: 680, startPoint y: 496, endPoint x: 684, endPoint y: 437, distance: 59.1
click at [684, 437] on div "2 + − Satellite Roadmap Terrain Hybrid Leaflet Keyboard shortcuts Map Data Map …" at bounding box center [759, 381] width 1201 height 557
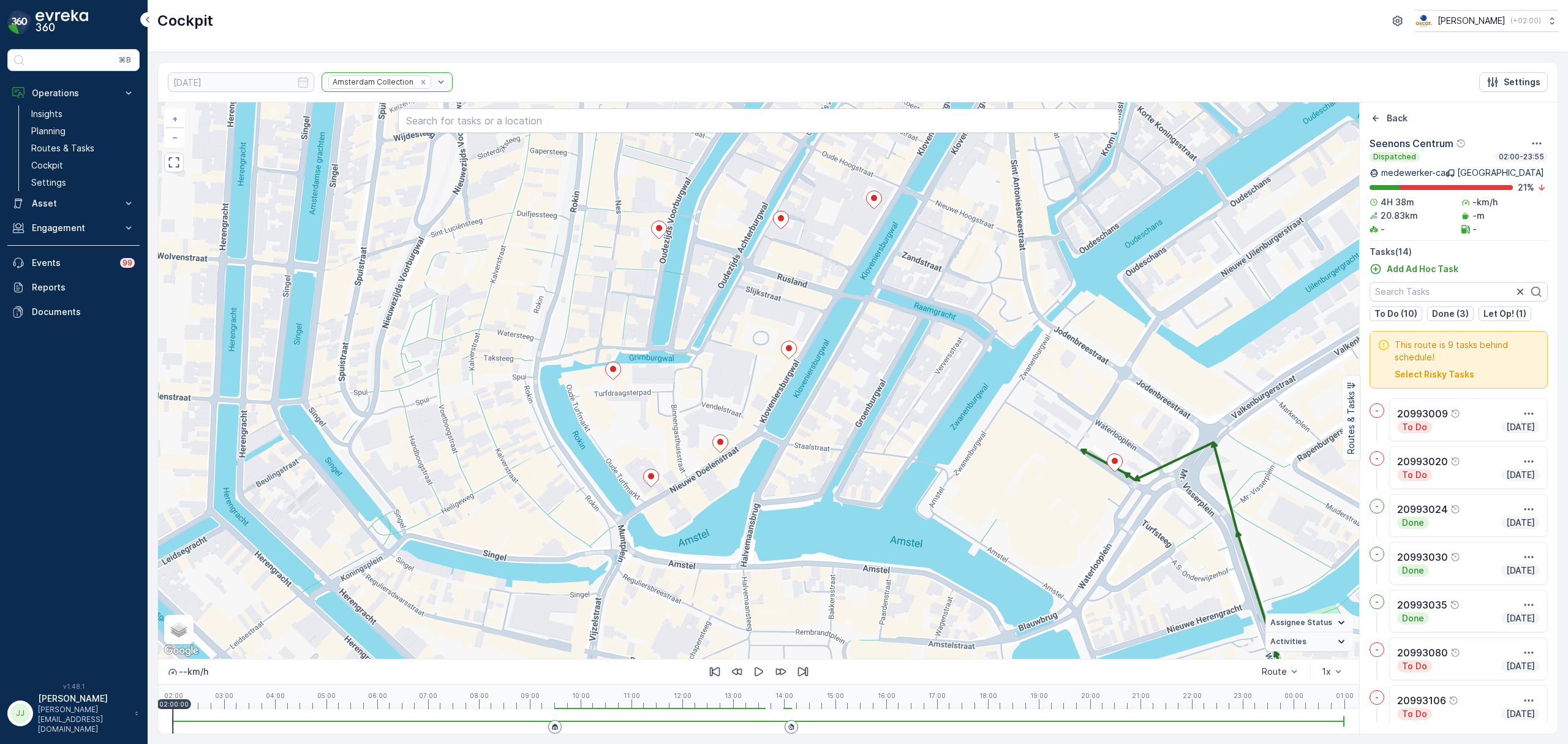
drag, startPoint x: 694, startPoint y: 474, endPoint x: 695, endPoint y: 429, distance: 45.0
click at [695, 429] on div "2 + − Satellite Roadmap Terrain Hybrid Leaflet Keyboard shortcuts Map Data Map …" at bounding box center [759, 381] width 1201 height 557
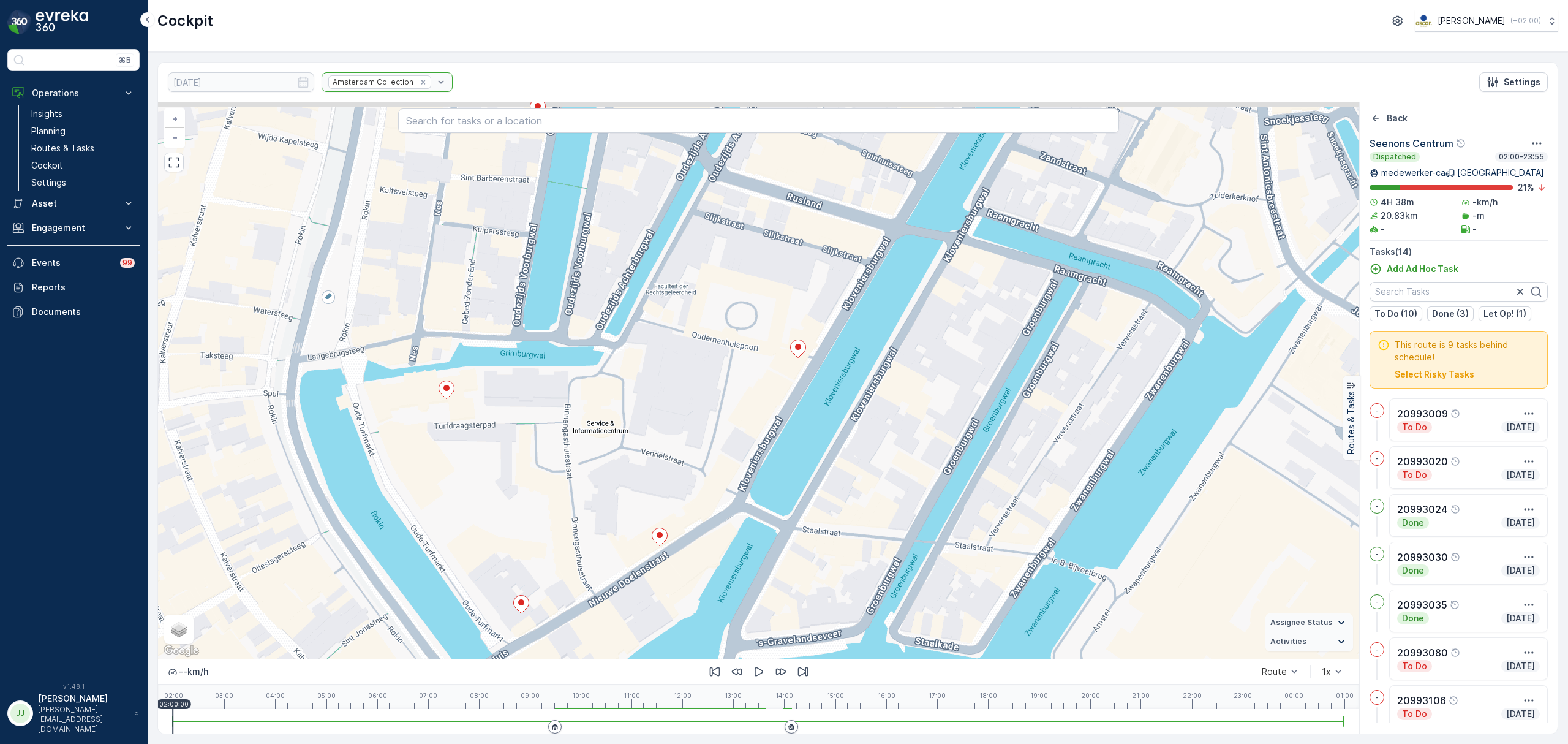
drag, startPoint x: 744, startPoint y: 334, endPoint x: 725, endPoint y: 443, distance: 110.6
click at [724, 445] on div "2 + − Satellite Roadmap Terrain Hybrid Leaflet Keyboard shortcuts Map Data Map …" at bounding box center [759, 381] width 1201 height 557
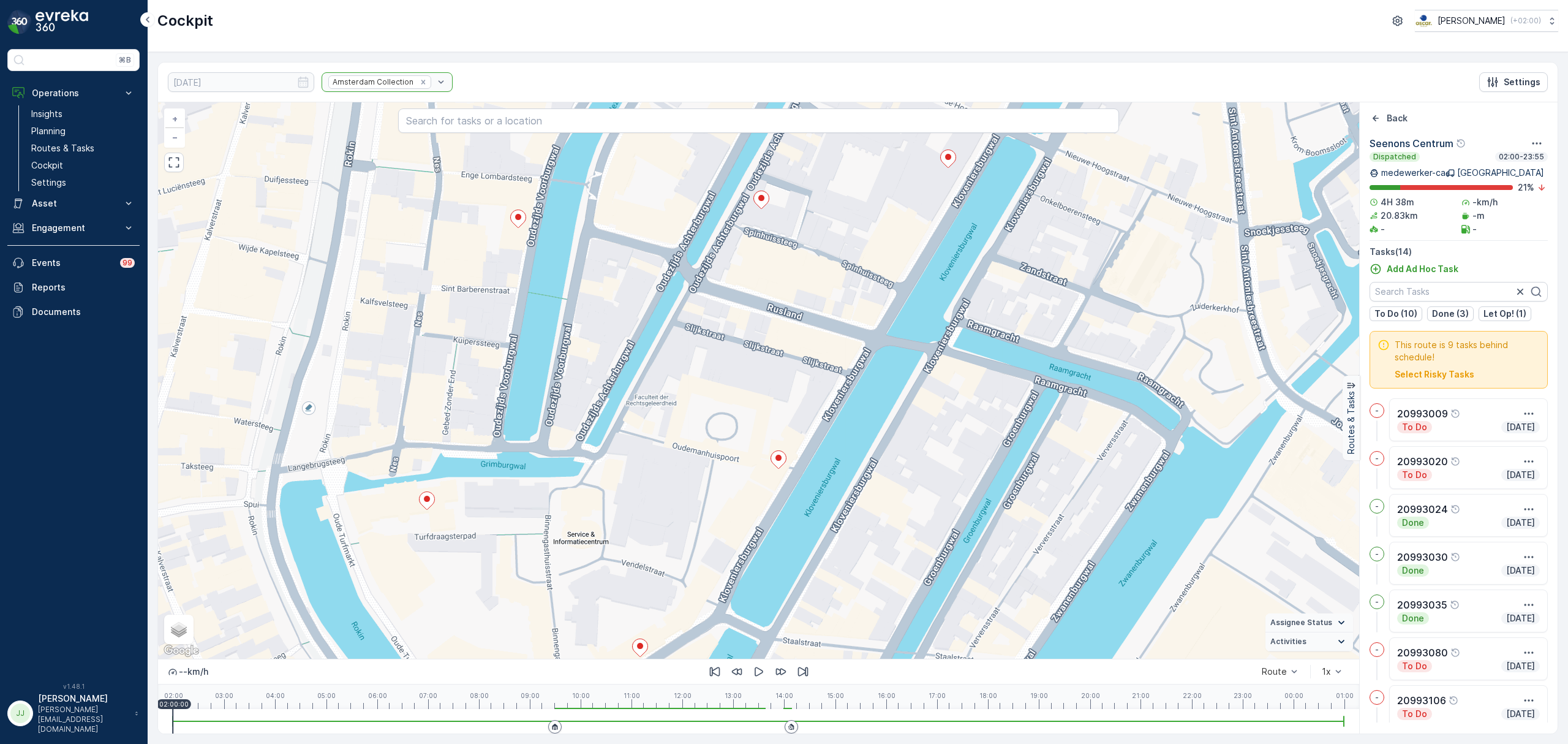
drag, startPoint x: 520, startPoint y: 567, endPoint x: 538, endPoint y: 429, distance: 139.2
click at [538, 429] on div "2 + − Satellite Roadmap Terrain Hybrid Leaflet Keyboard shortcuts Map Data Map …" at bounding box center [759, 381] width 1201 height 557
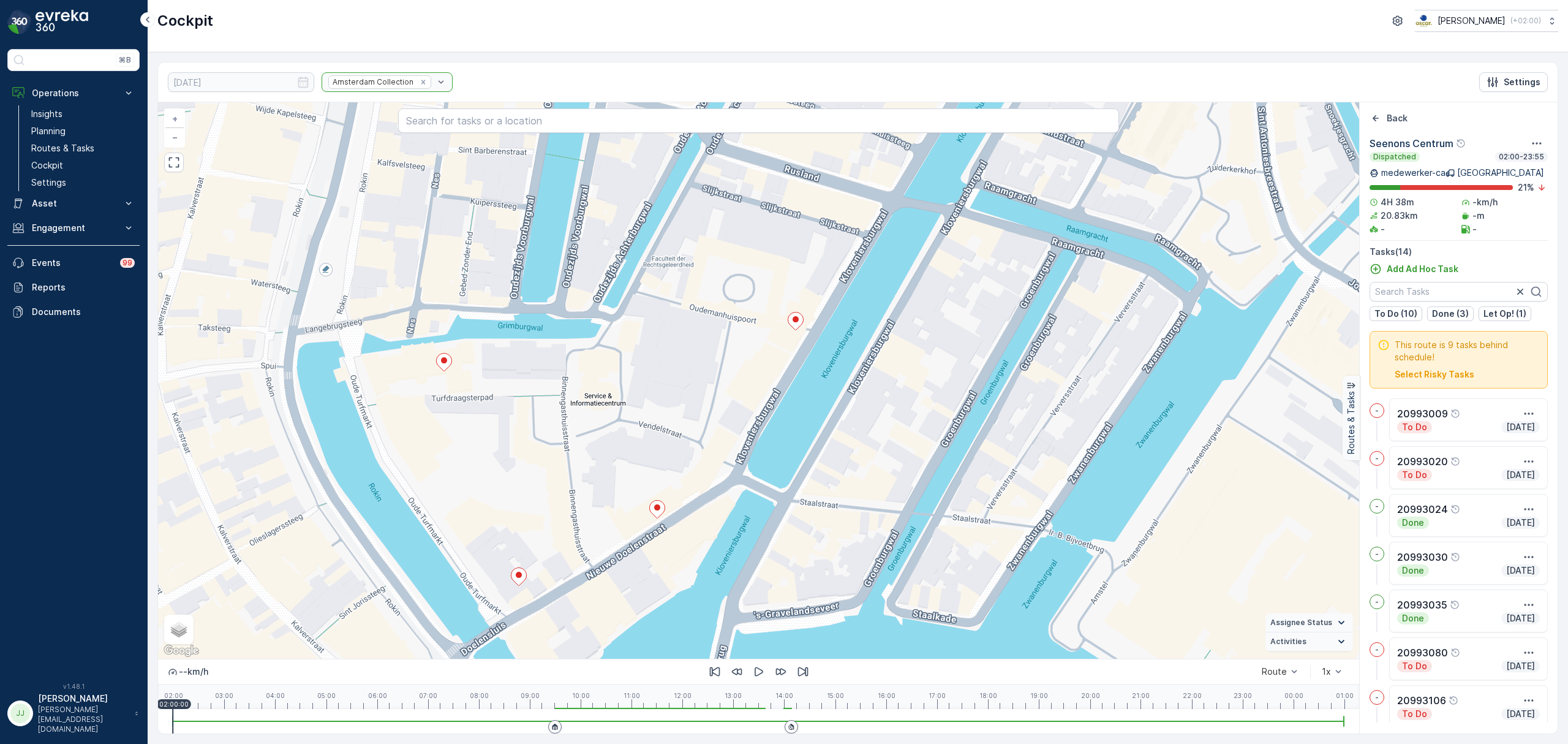
click at [504, 477] on div "2 + − Satellite Roadmap Terrain Hybrid Leaflet Keyboard shortcuts Map Data Map …" at bounding box center [759, 381] width 1201 height 557
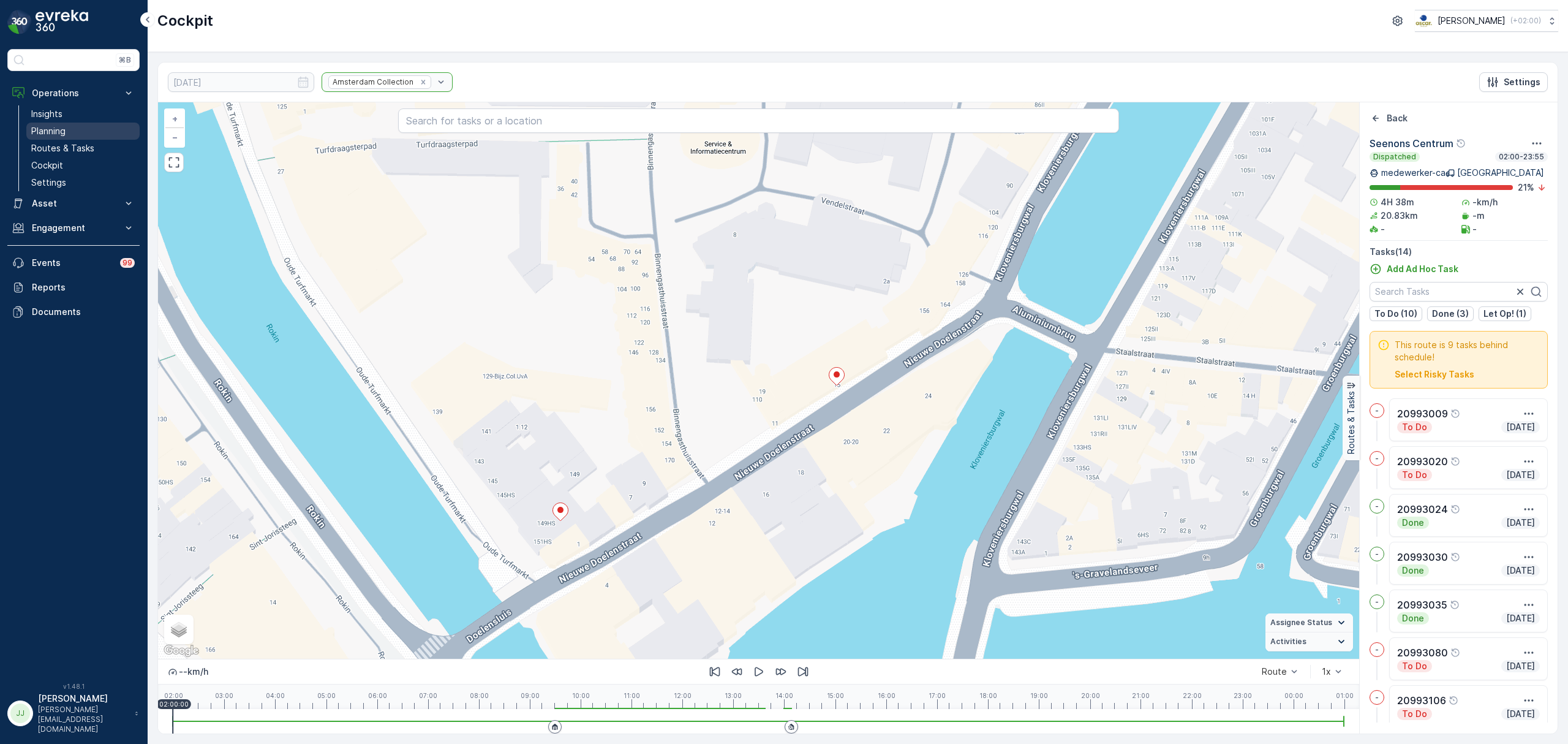
click at [76, 133] on link "Planning" at bounding box center [83, 131] width 113 height 17
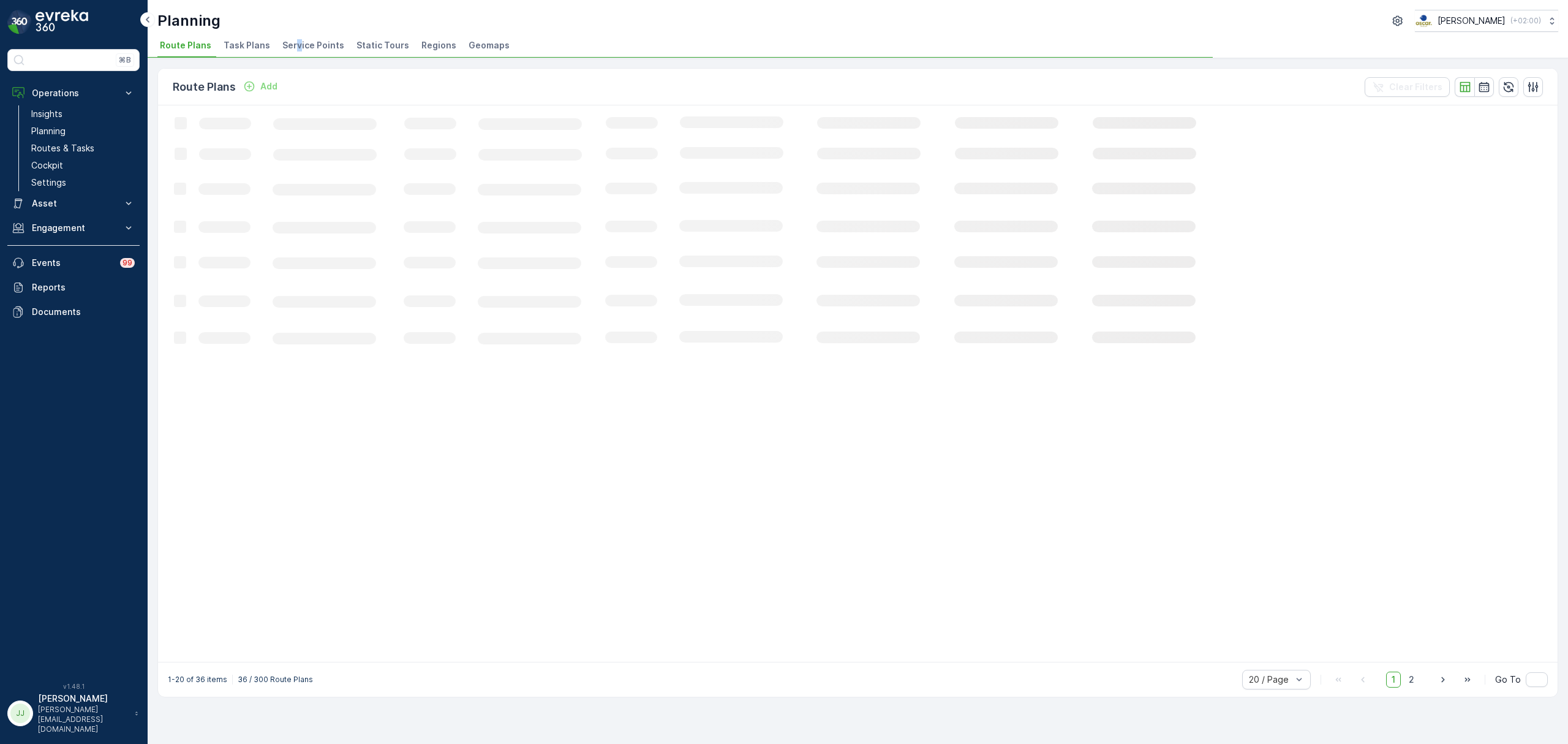
click at [295, 43] on span "Service Points" at bounding box center [313, 45] width 62 height 12
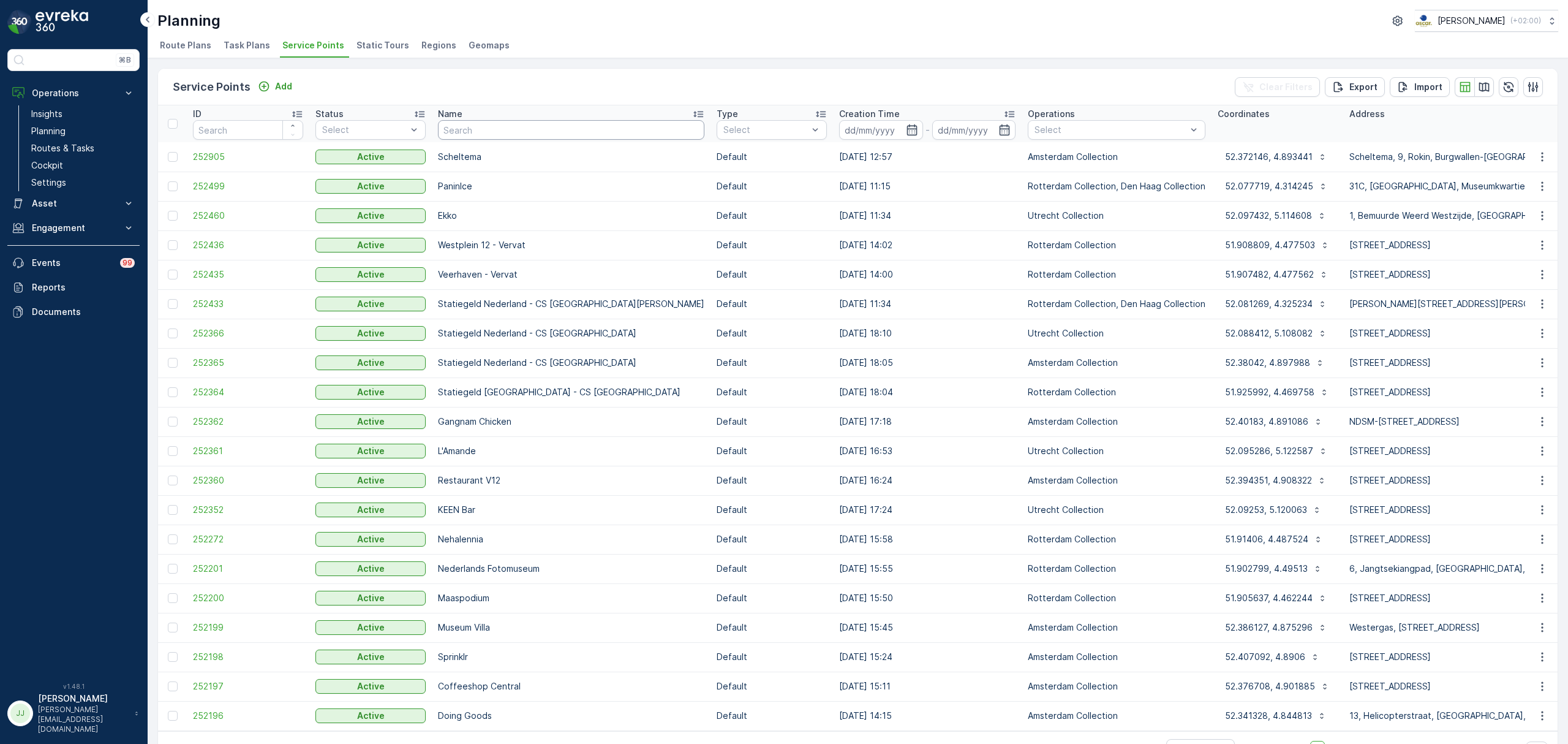
click at [546, 128] on input "text" at bounding box center [571, 130] width 267 height 20
type input "o"
type input "oude"
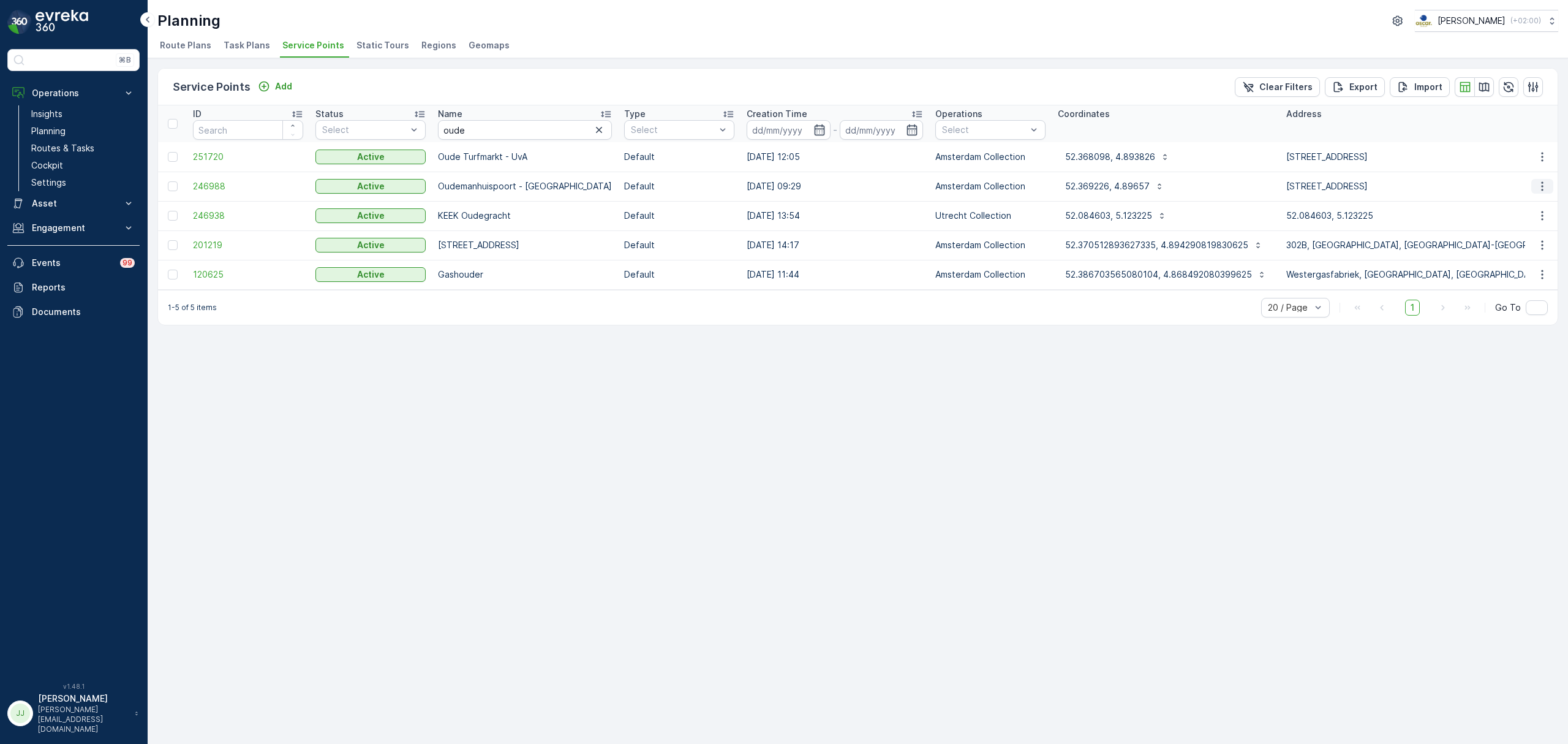
click at [1544, 187] on icon "button" at bounding box center [1543, 187] width 12 height 12
click at [1543, 219] on div "Edit Service Point" at bounding box center [1516, 222] width 101 height 17
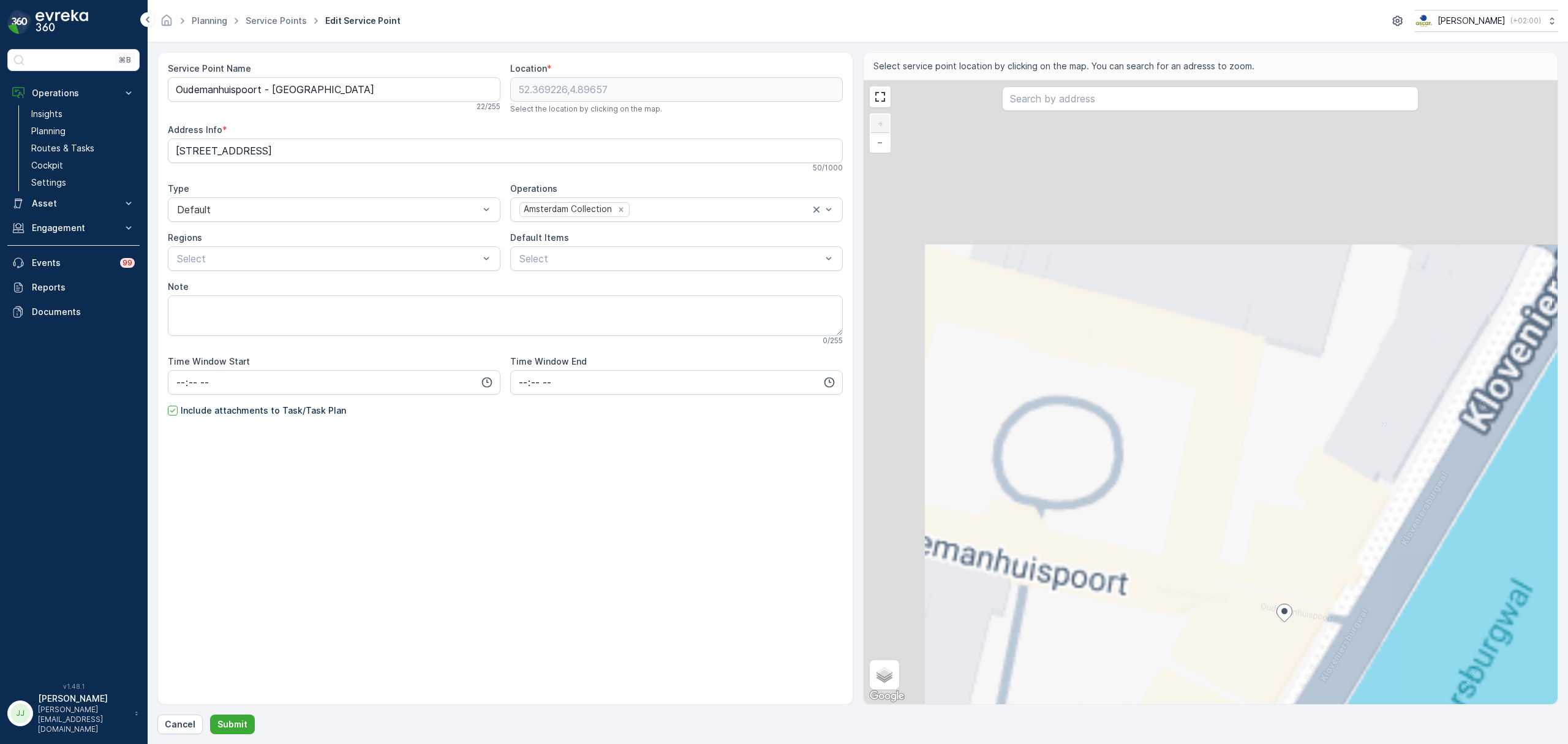
drag, startPoint x: 1048, startPoint y: 346, endPoint x: 1200, endPoint y: 492, distance: 210.8
click at [1200, 492] on div "+ − Satellite Roadmap Terrain Hybrid Leaflet Keyboard shortcuts Map Data Map da…" at bounding box center [1210, 392] width 695 height 624
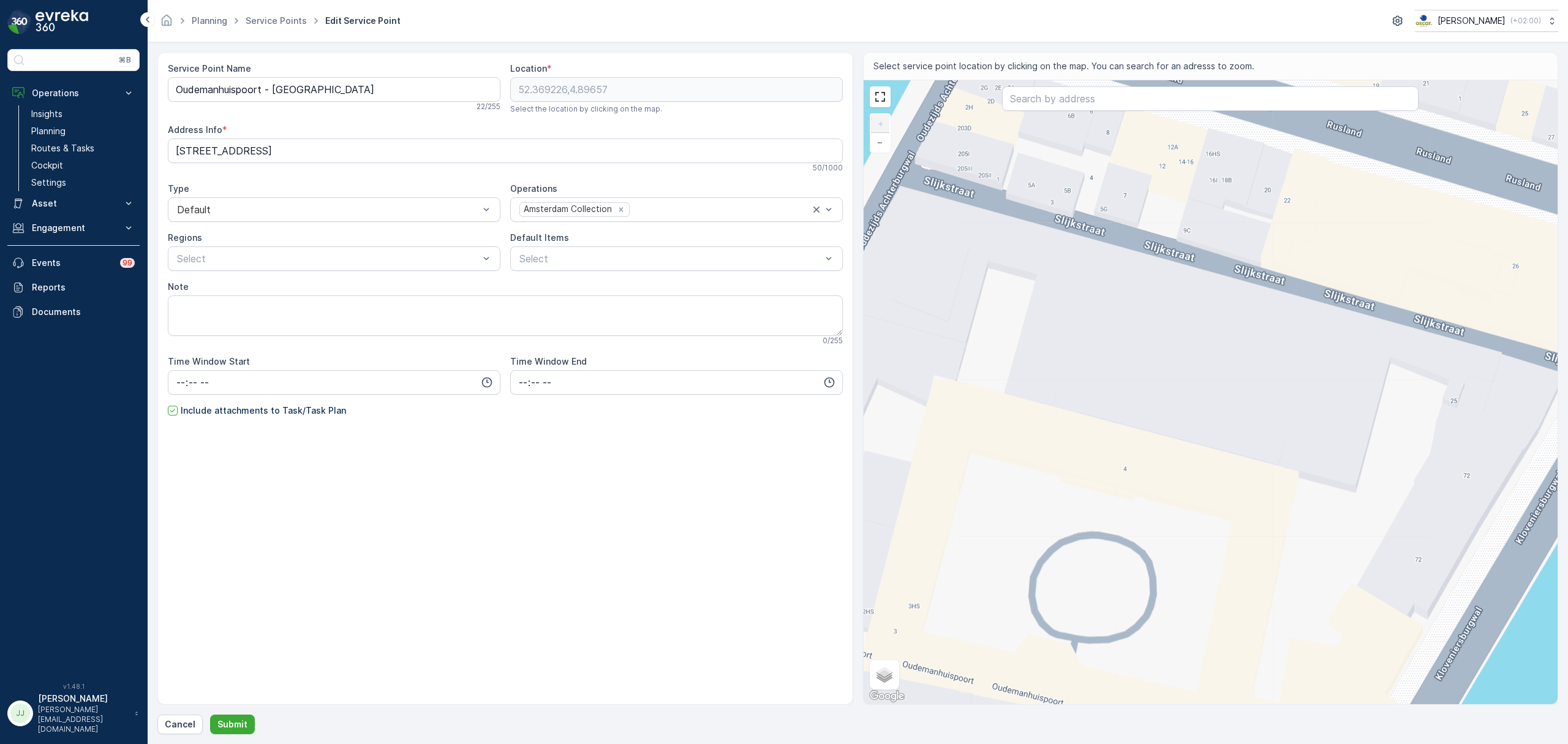
drag, startPoint x: 1187, startPoint y: 526, endPoint x: 1174, endPoint y: 483, distance: 44.9
click at [1187, 525] on div "+ − Satellite Roadmap Terrain Hybrid Leaflet Keyboard shortcuts Map Data Map da…" at bounding box center [1210, 392] width 695 height 624
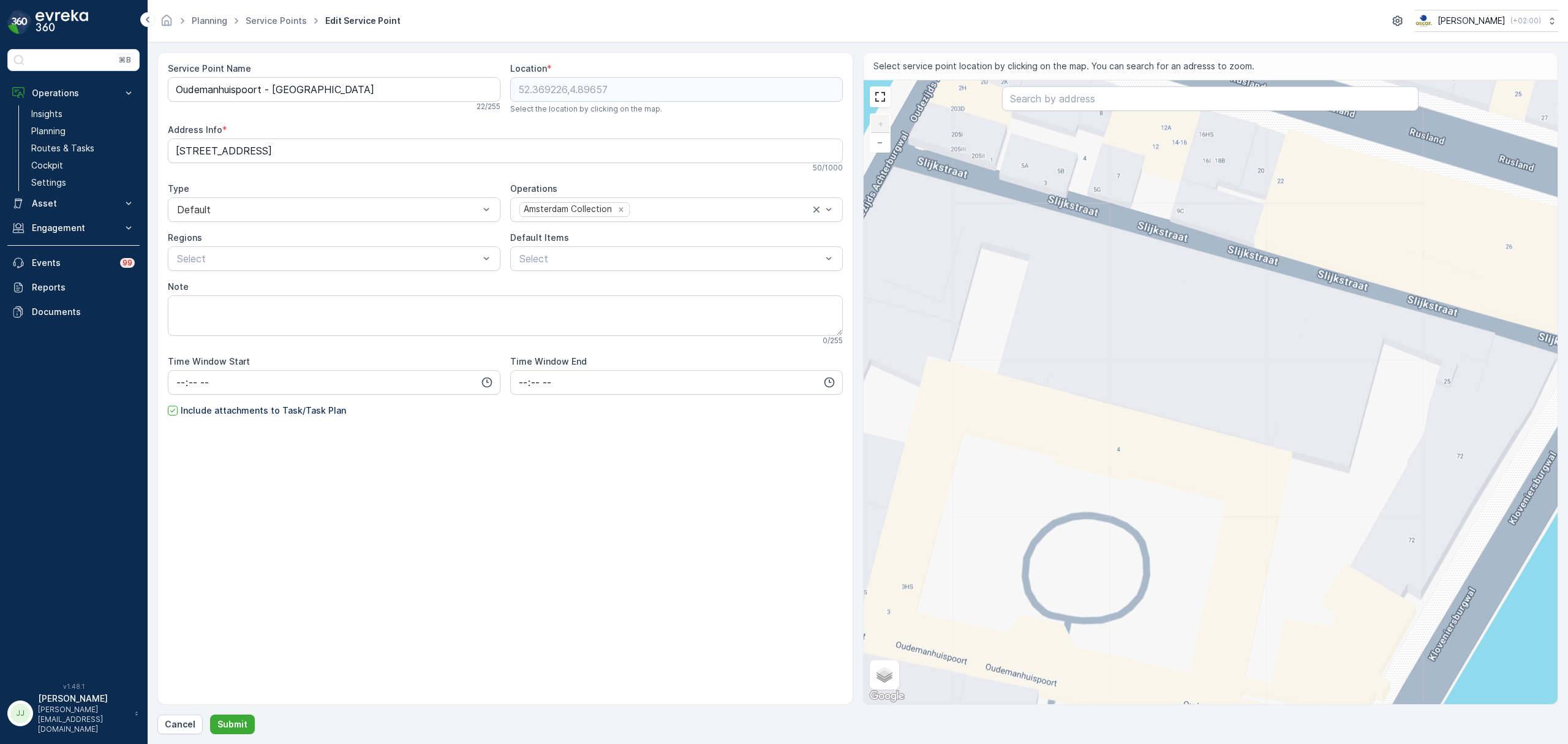
drag, startPoint x: 1148, startPoint y: 417, endPoint x: 1212, endPoint y: 543, distance: 141.3
click at [1212, 543] on div "+ − Satellite Roadmap Terrain Hybrid Leaflet Keyboard shortcuts Map Data Map da…" at bounding box center [1210, 392] width 695 height 624
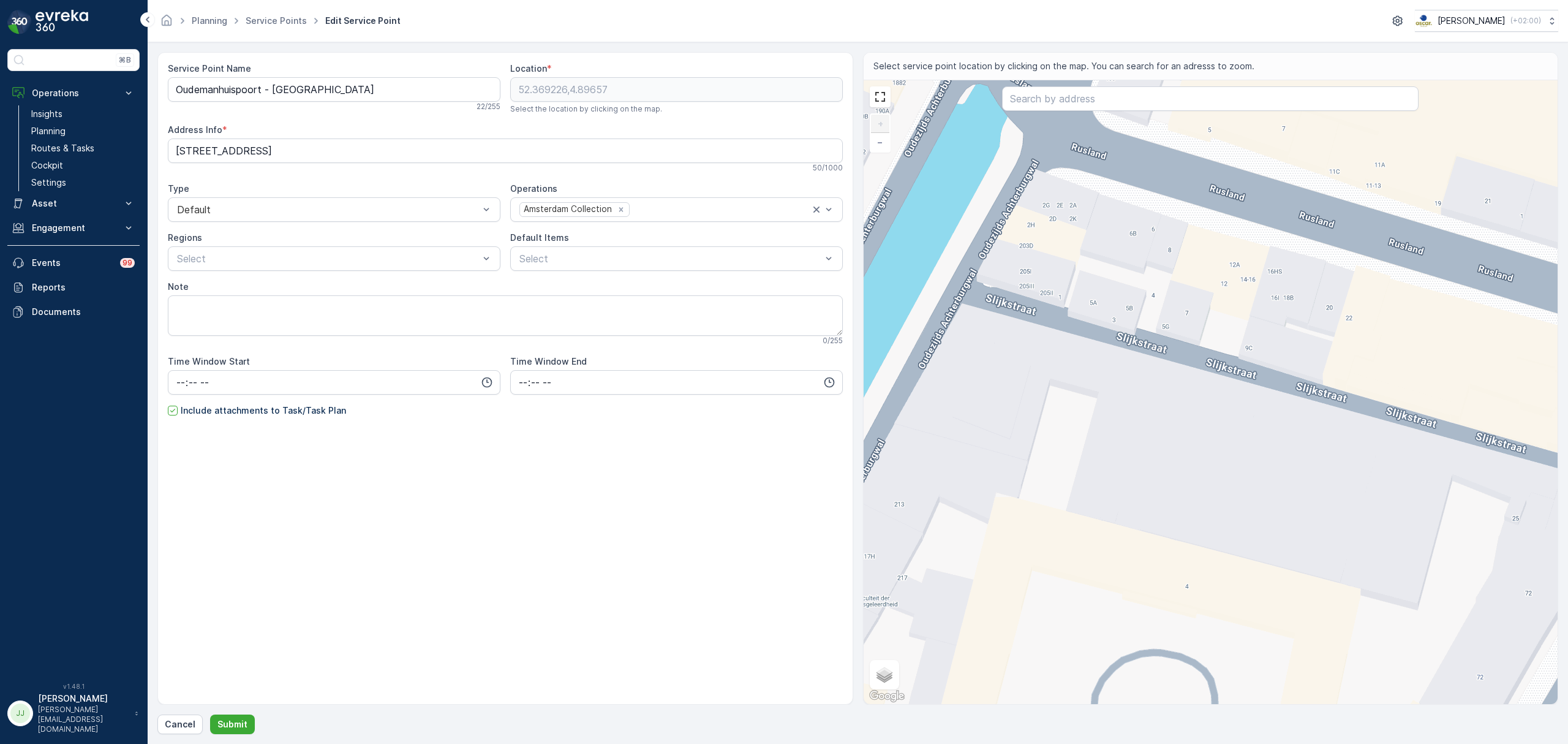
click at [1110, 329] on div "+ − Satellite Roadmap Terrain Hybrid Leaflet Keyboard shortcuts Map Data Map da…" at bounding box center [1210, 392] width 695 height 624
type input "52.36995662958274,4.895977233650975"
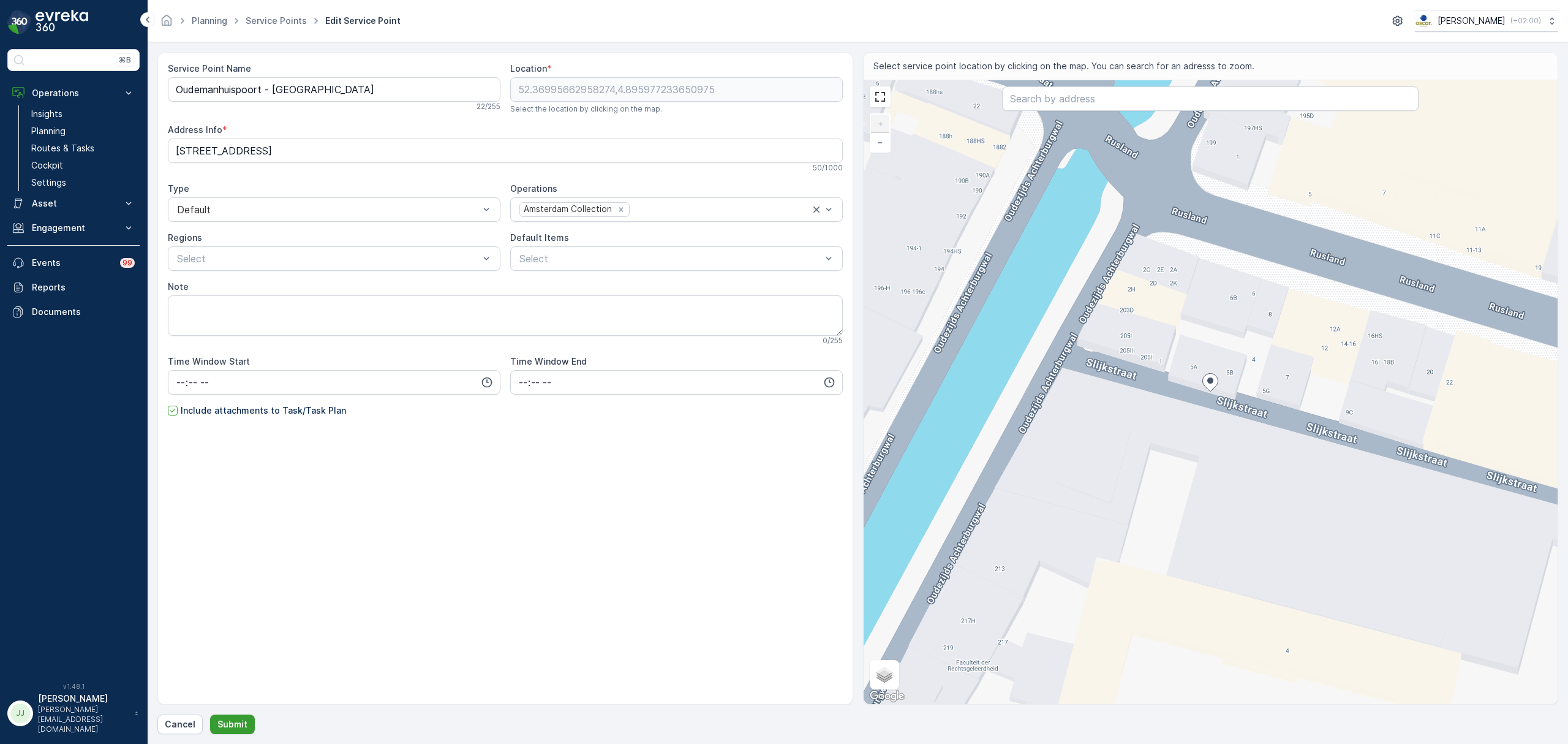
click at [243, 724] on p "Submit" at bounding box center [232, 725] width 30 height 12
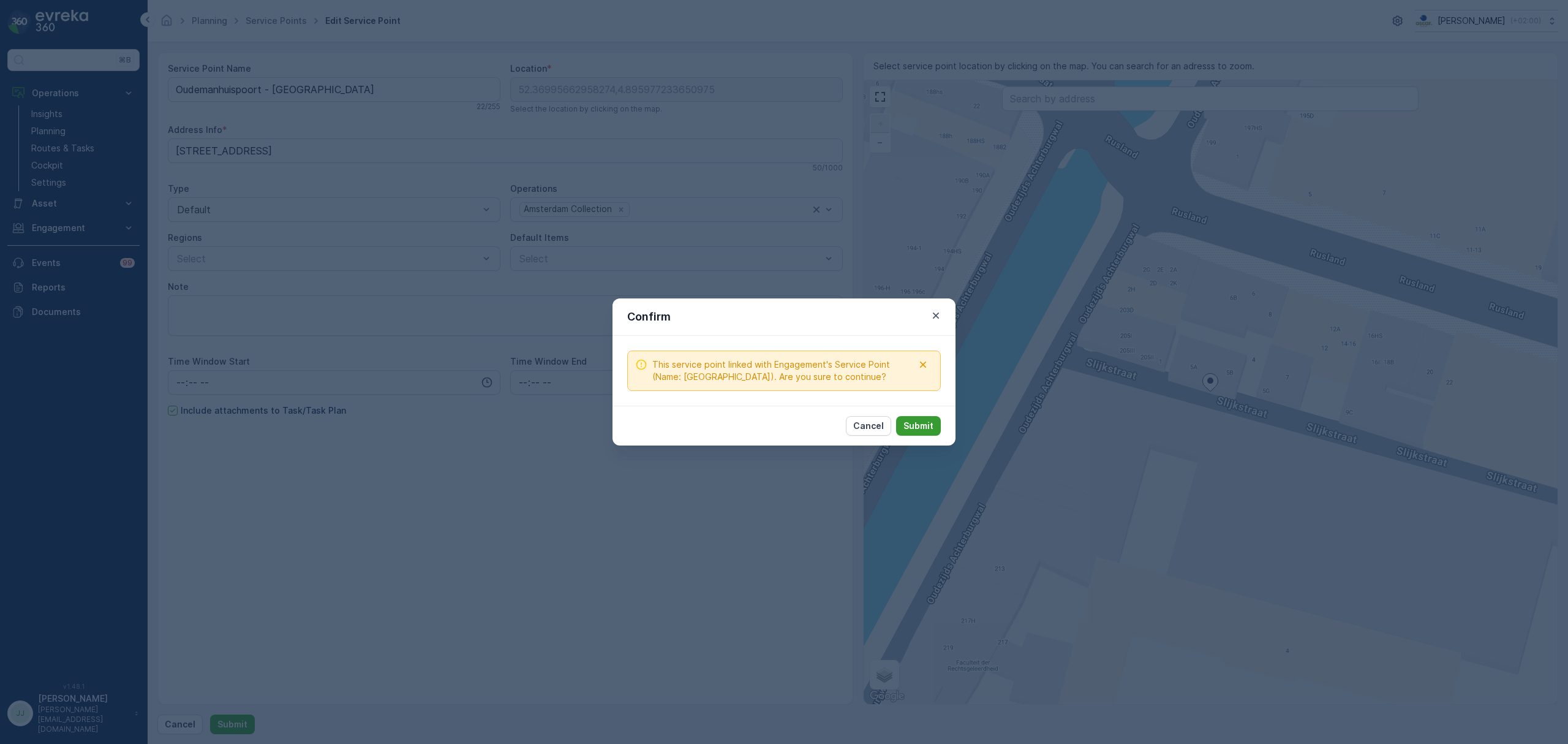
click at [928, 419] on button "Submit" at bounding box center [918, 426] width 45 height 20
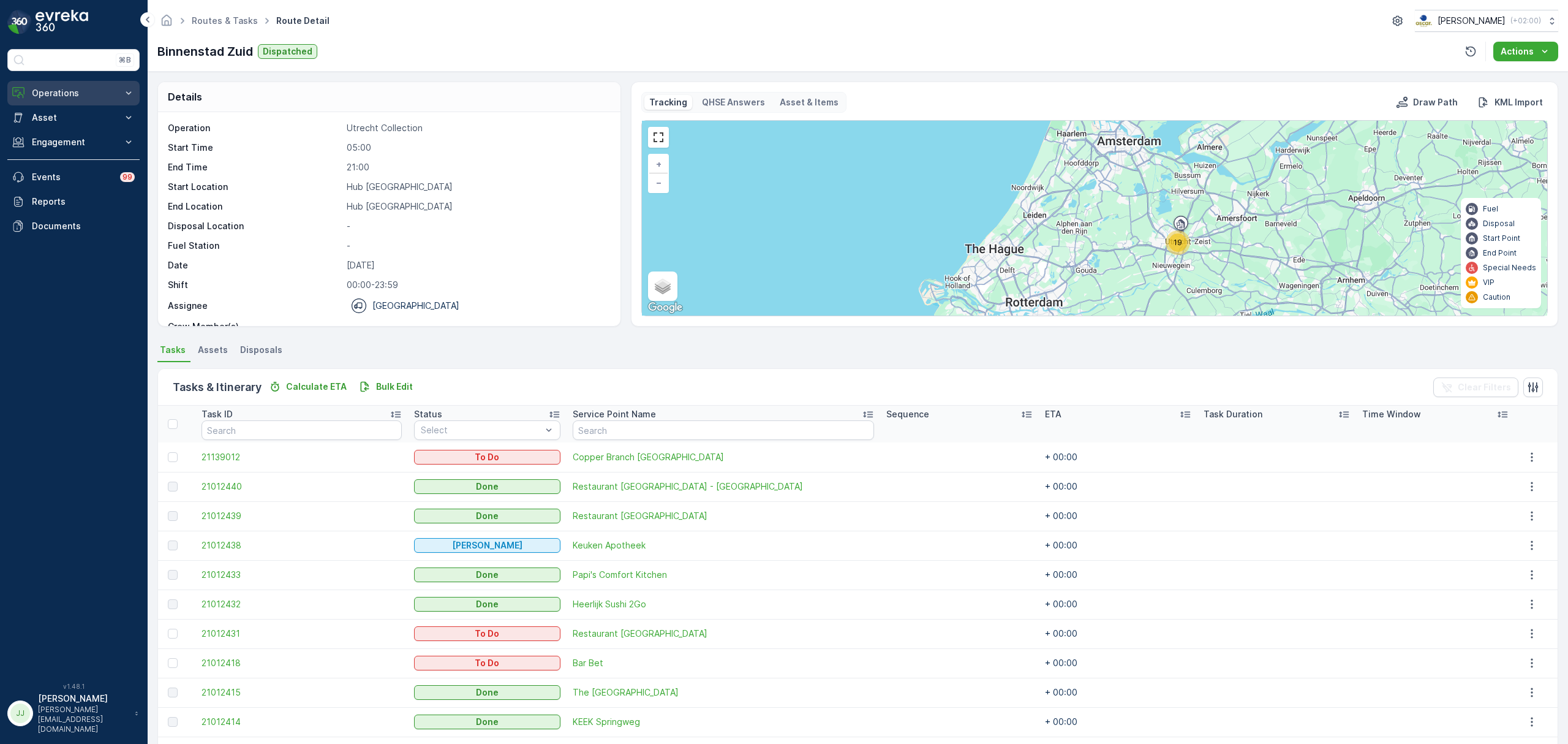
click at [79, 88] on p "Operations" at bounding box center [73, 93] width 83 height 12
click at [74, 128] on link "Planning" at bounding box center [83, 131] width 113 height 17
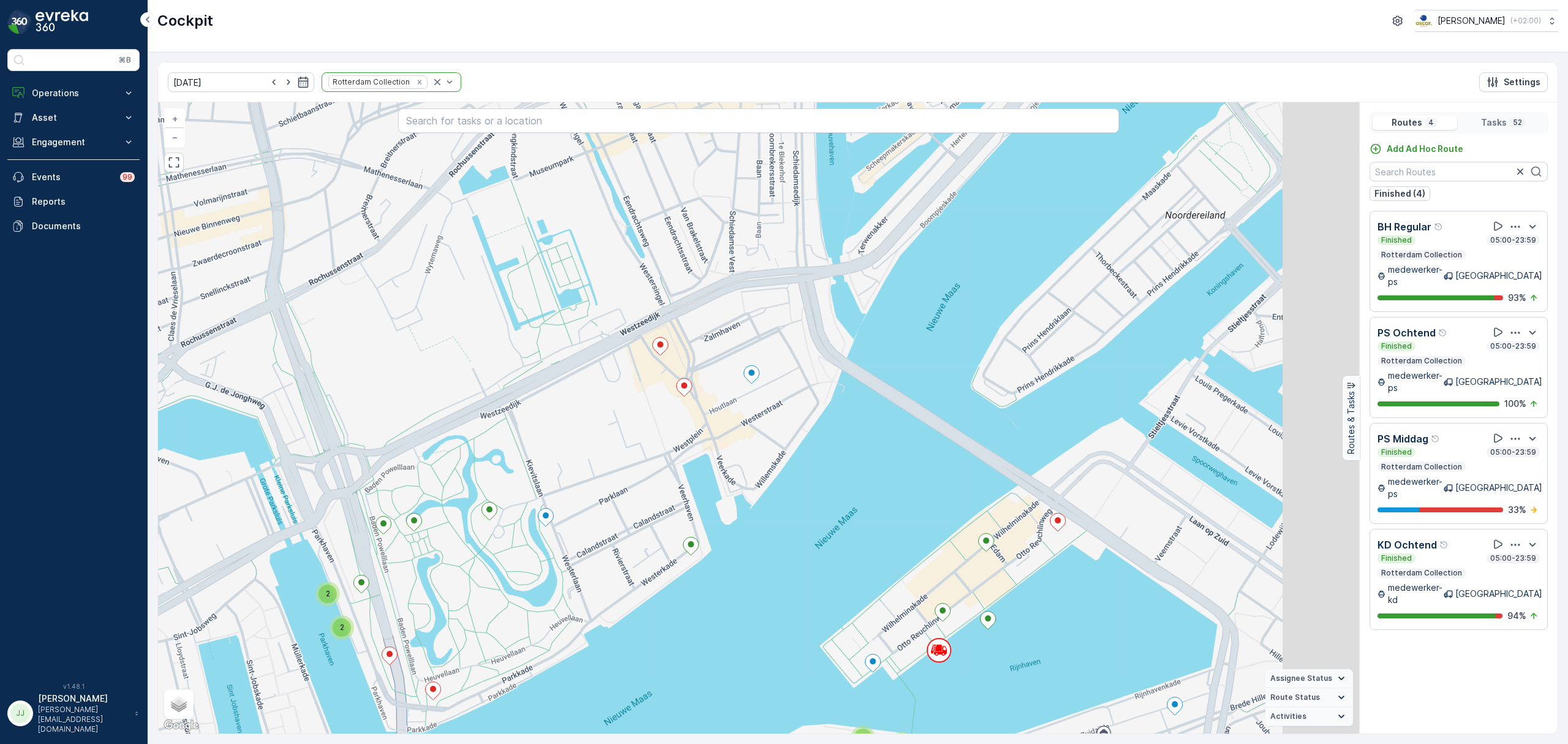
drag, startPoint x: 819, startPoint y: 413, endPoint x: 769, endPoint y: 462, distance: 70.0
click at [769, 462] on div "2 2 2 2 2 2 3 3 5 2 2 + − Satellite Roadmap Terrain Hybrid Leaflet Keyboard sho…" at bounding box center [759, 418] width 1201 height 632
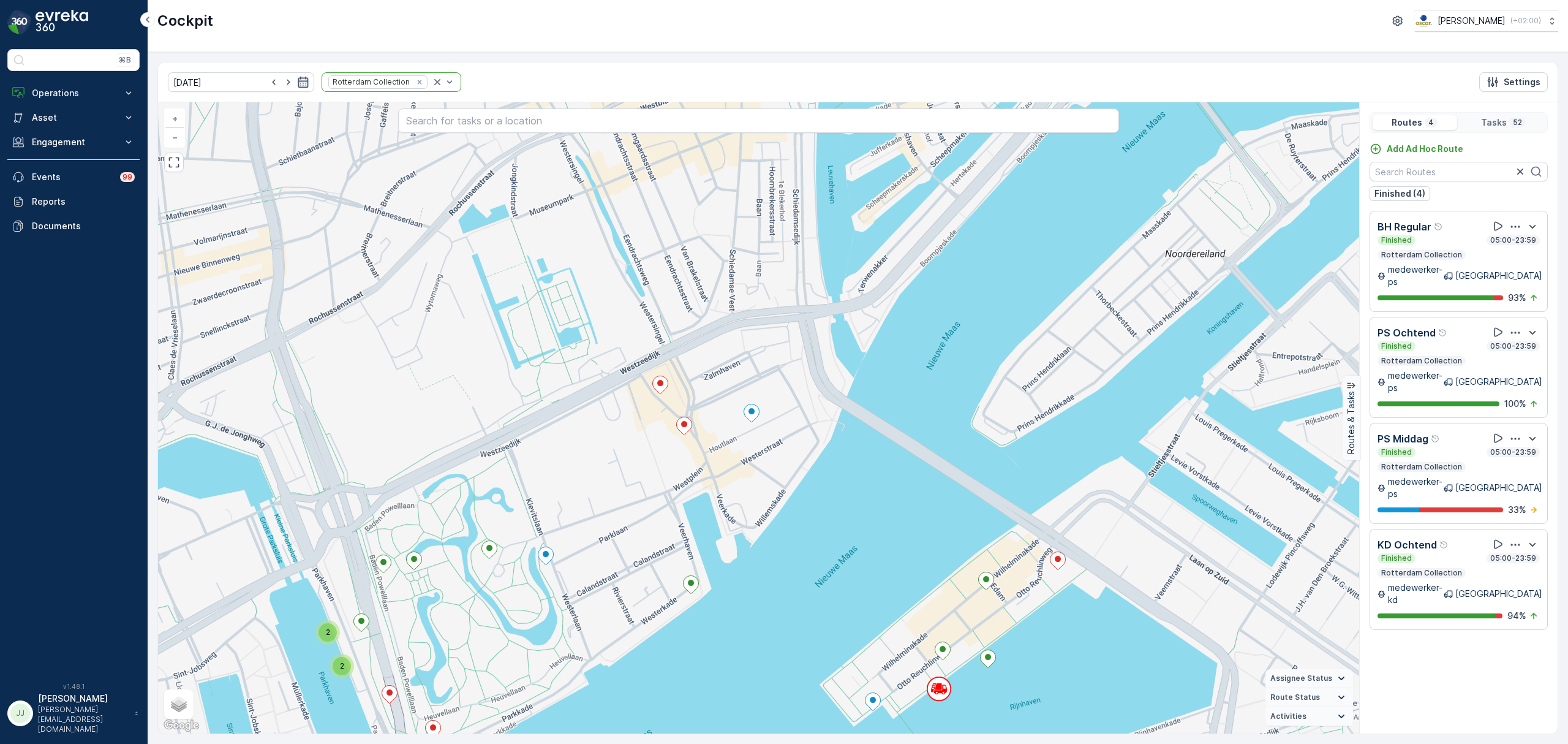
click at [297, 80] on icon "button" at bounding box center [303, 82] width 12 height 12
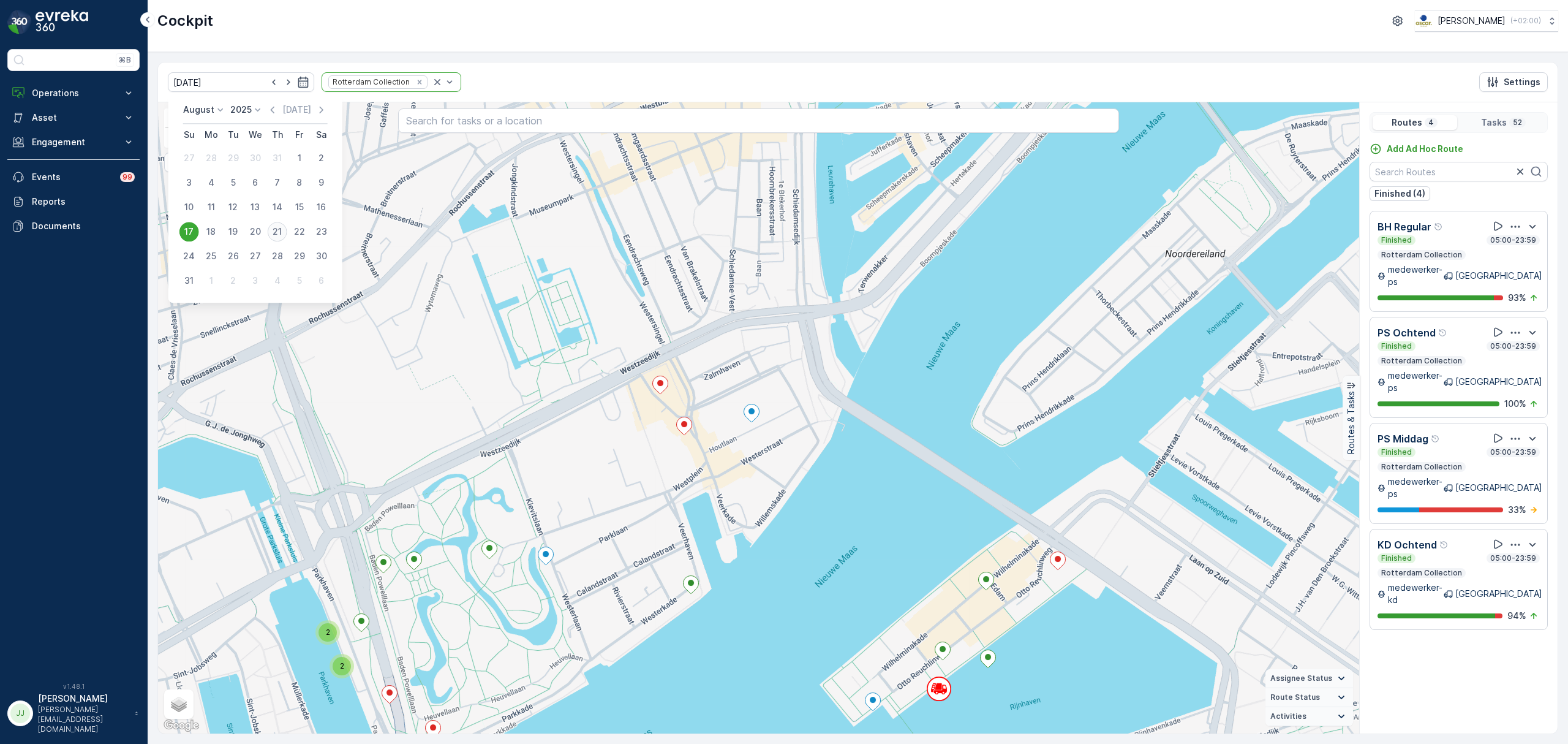
click at [275, 226] on div "21" at bounding box center [277, 232] width 20 height 20
type input "[DATE]"
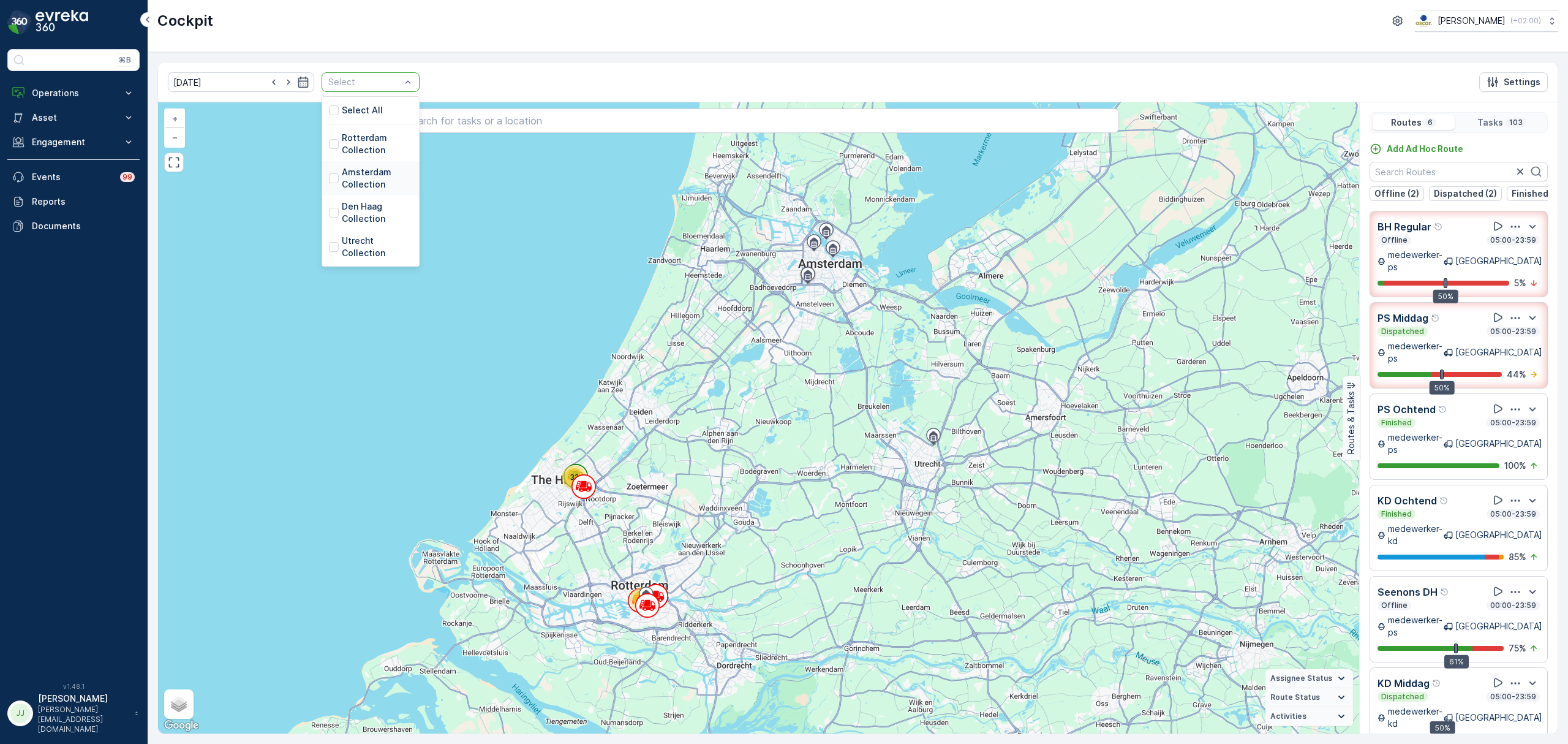
click at [347, 172] on p "Amsterdam Collection" at bounding box center [377, 178] width 70 height 24
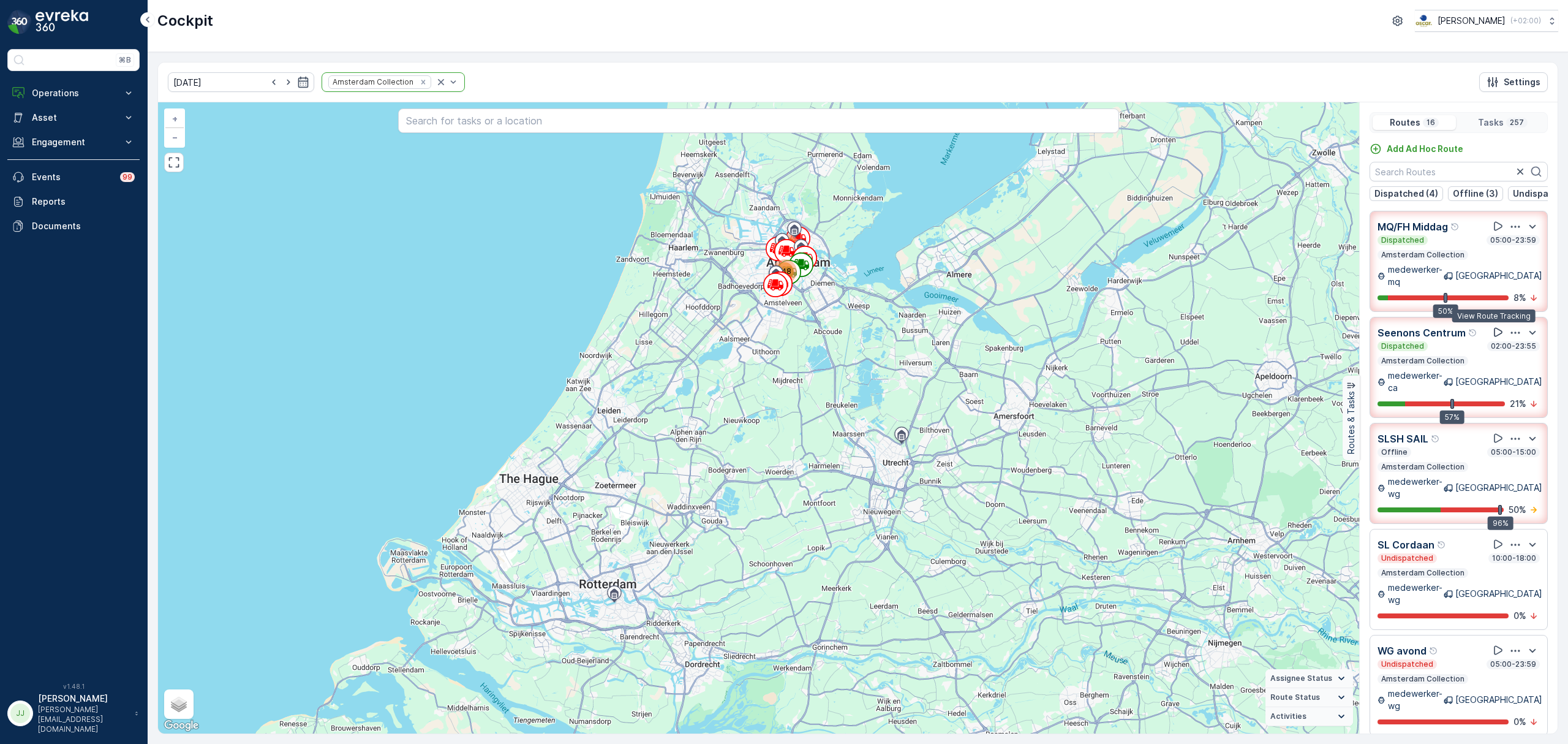
click at [1493, 327] on icon at bounding box center [1498, 332] width 12 height 12
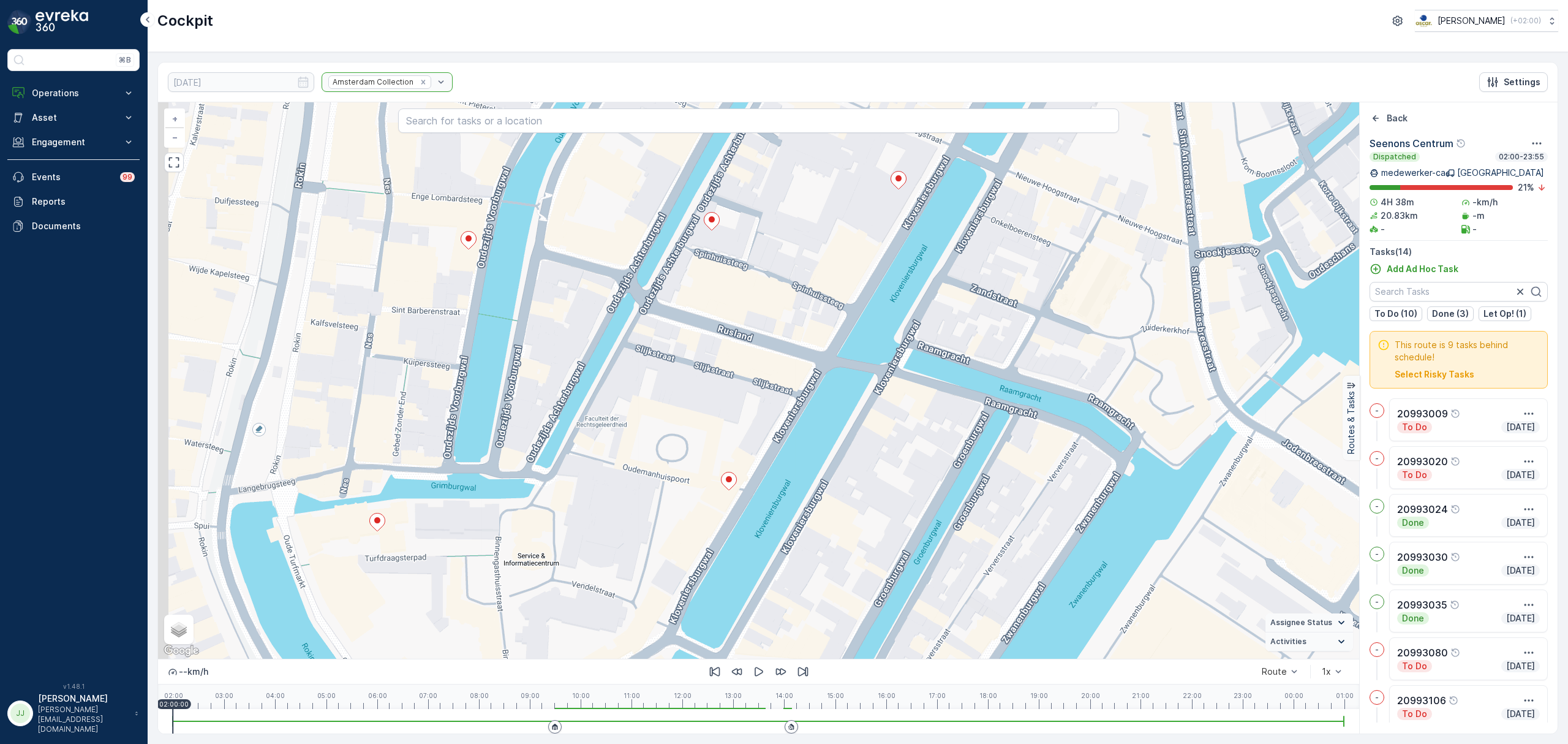
drag, startPoint x: 685, startPoint y: 396, endPoint x: 716, endPoint y: 424, distance: 41.8
click at [718, 441] on div "2 + − Satellite Roadmap Terrain Hybrid Leaflet Keyboard shortcuts Map Data Map …" at bounding box center [759, 381] width 1201 height 557
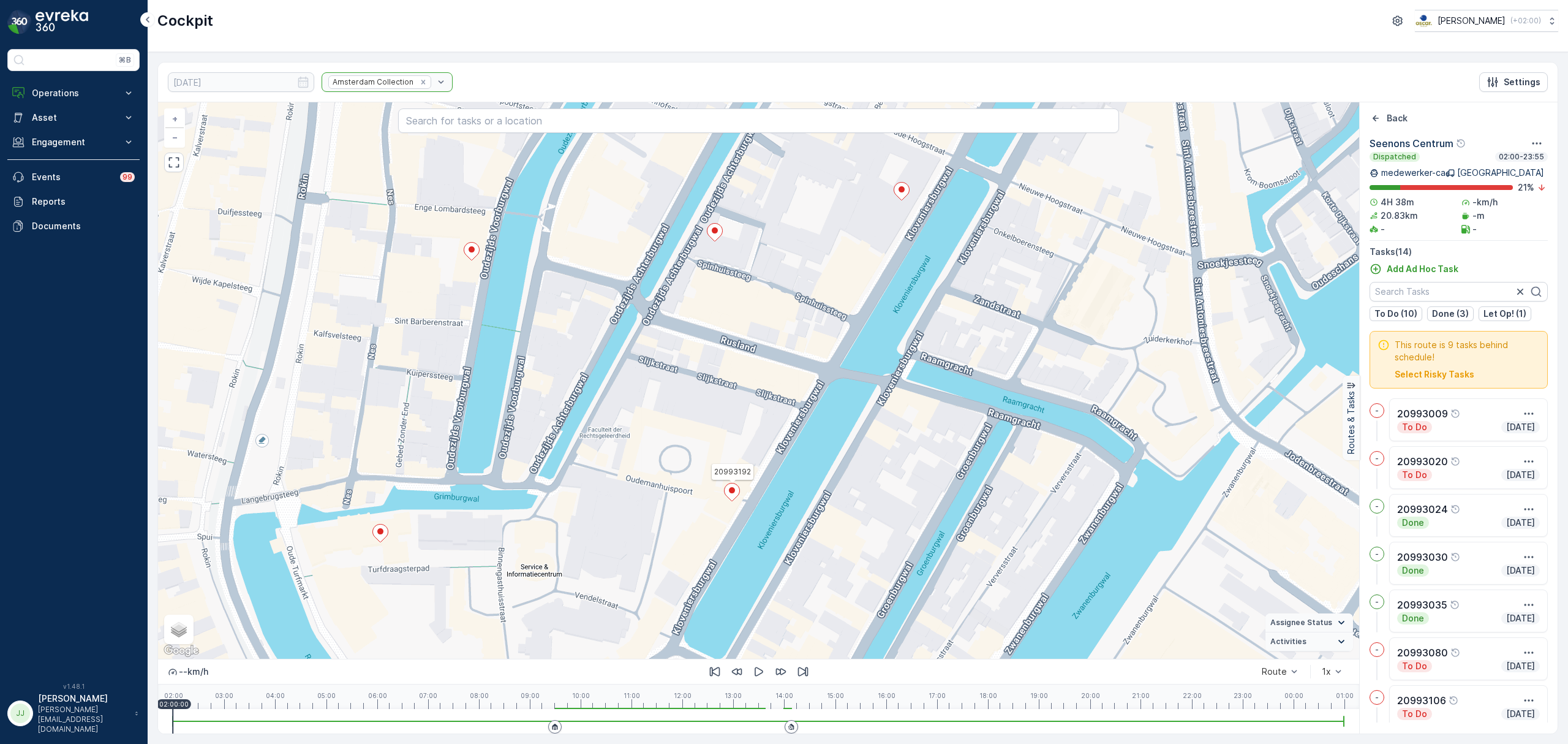
click at [734, 491] on ellipse at bounding box center [732, 490] width 6 height 6
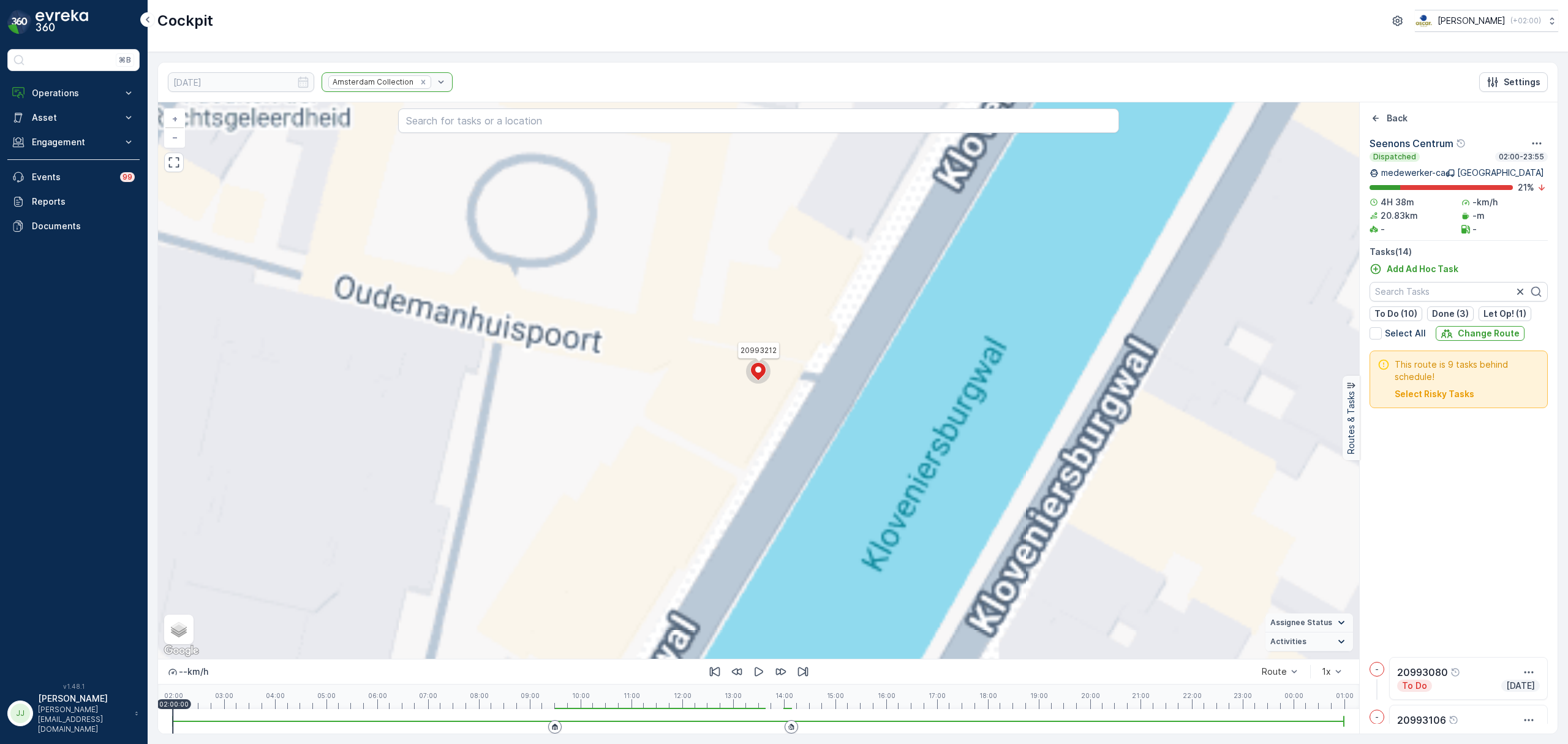
scroll to position [345, 0]
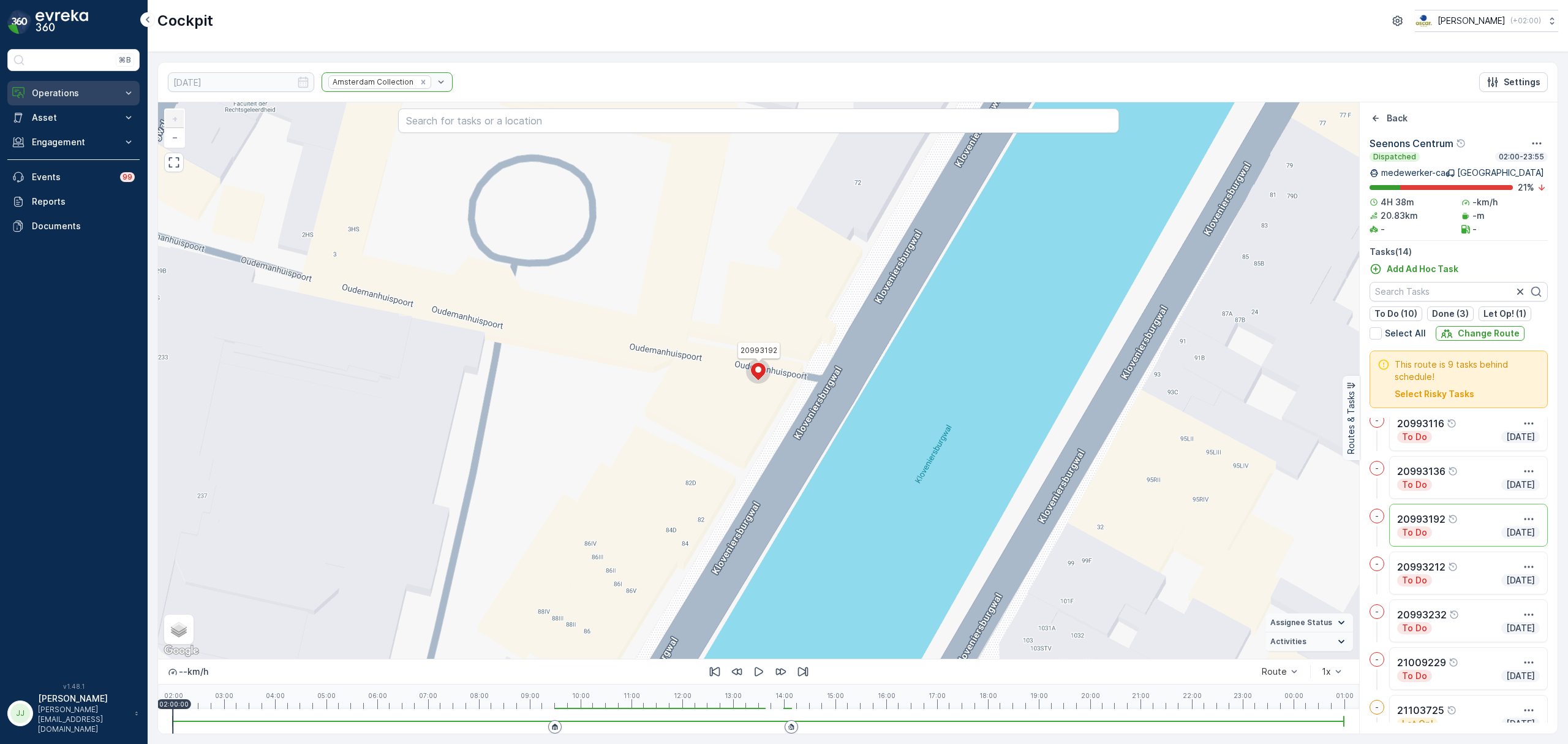
drag, startPoint x: 76, startPoint y: 89, endPoint x: 79, endPoint y: 98, distance: 9.5
click at [76, 89] on p "Operations" at bounding box center [73, 93] width 83 height 12
click at [86, 136] on link "Planning" at bounding box center [83, 131] width 113 height 17
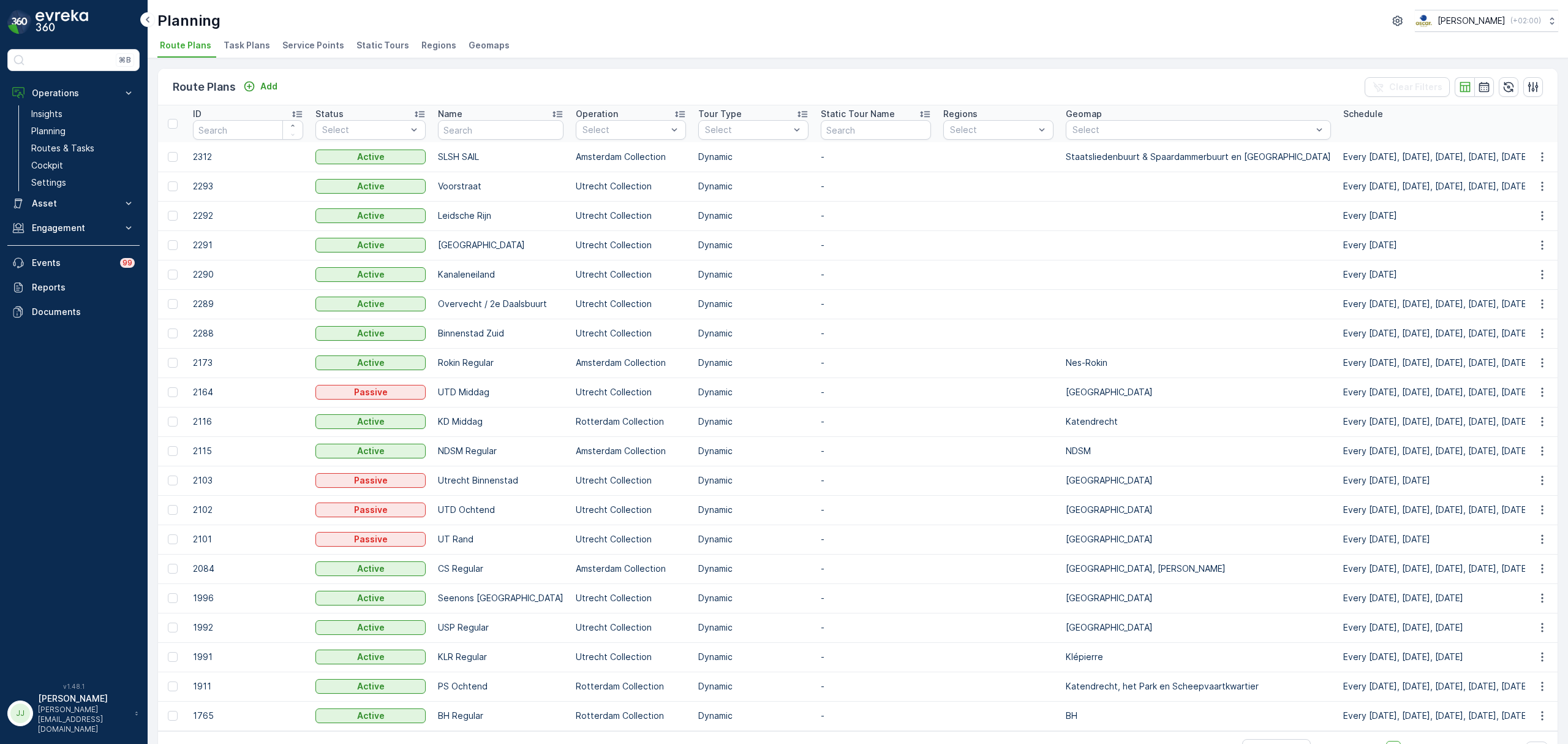
click at [299, 44] on span "Service Points" at bounding box center [313, 45] width 62 height 12
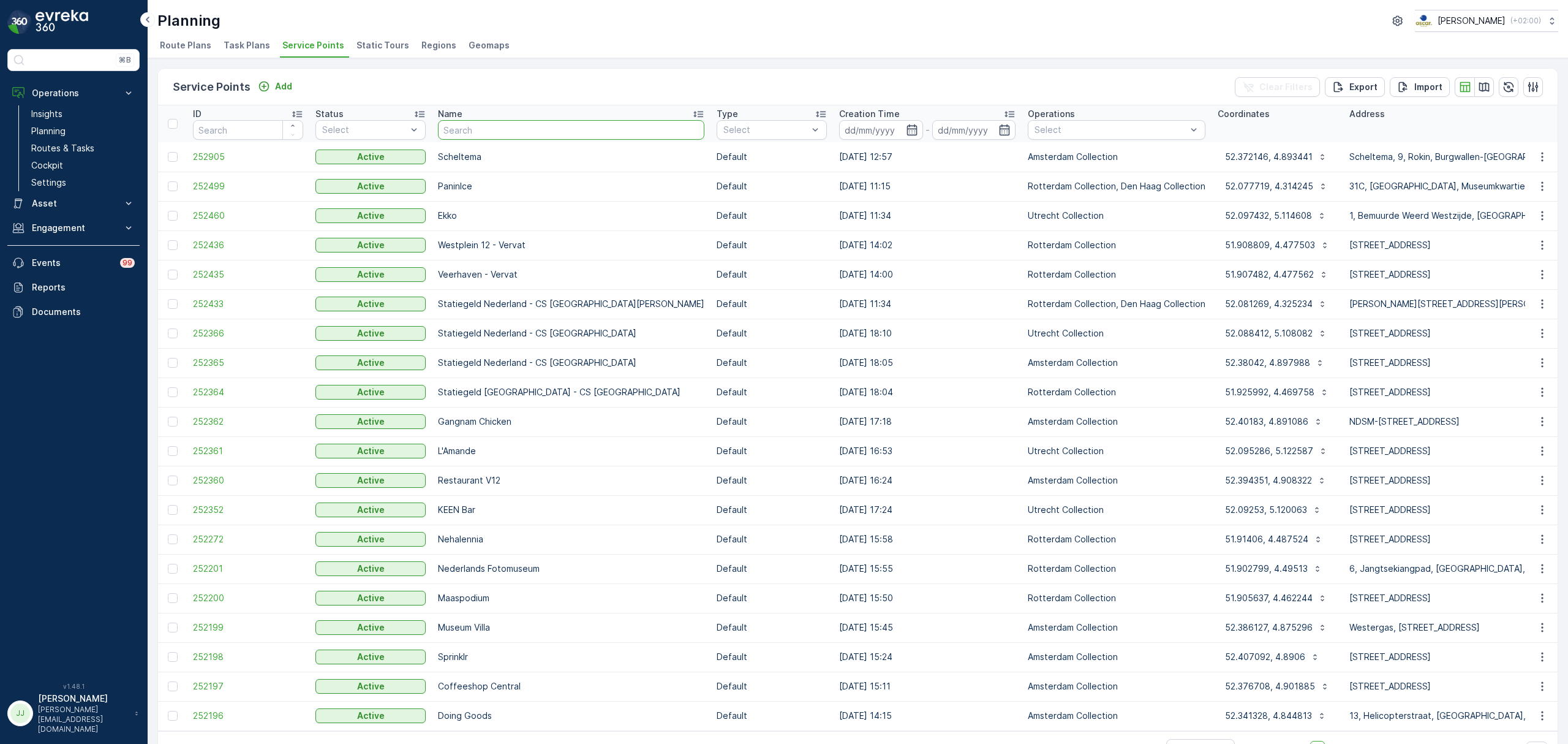
click at [475, 132] on input "text" at bounding box center [571, 130] width 267 height 20
type input "oude"
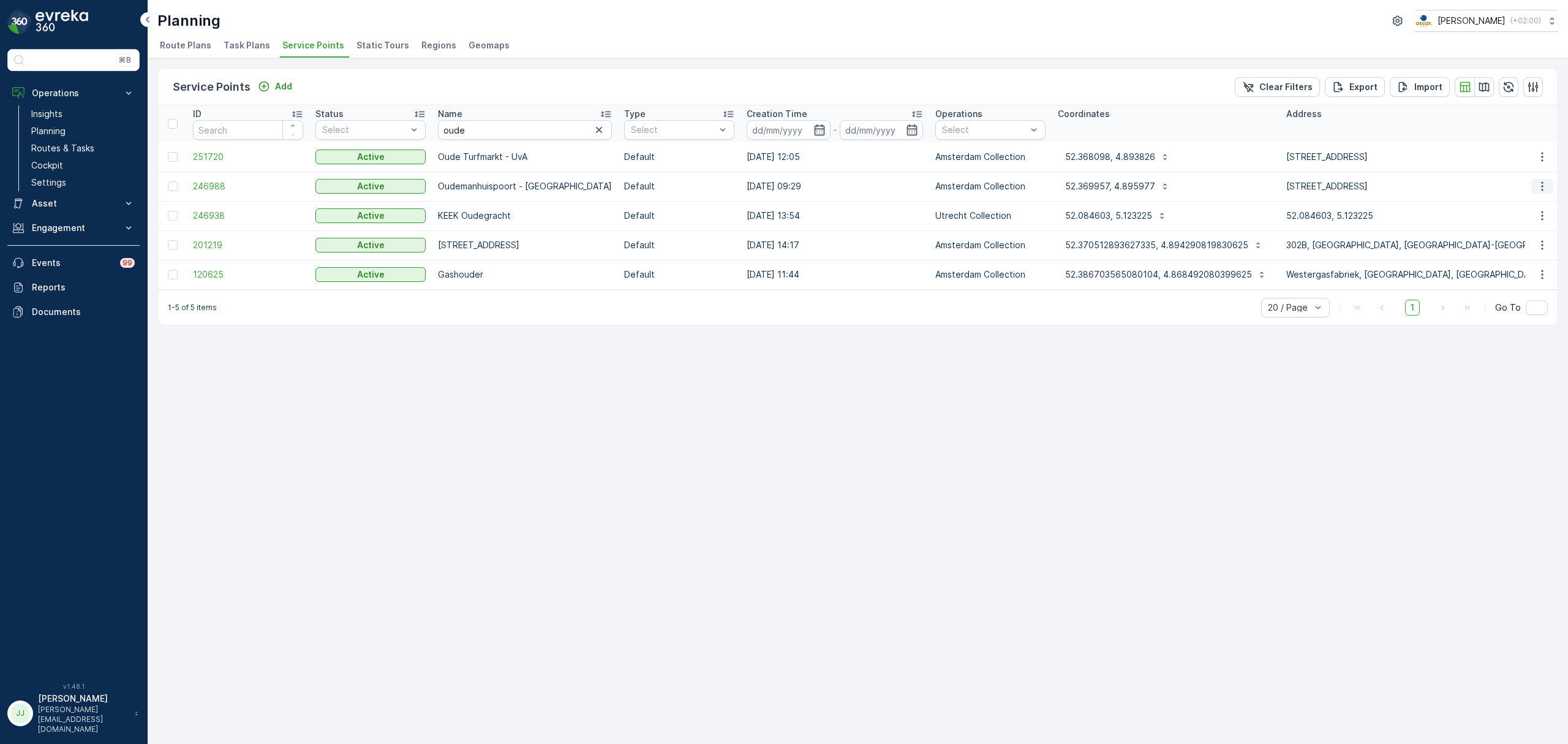
click at [1540, 192] on icon "button" at bounding box center [1543, 187] width 12 height 12
click at [1518, 223] on span "Edit Service Point" at bounding box center [1507, 222] width 73 height 12
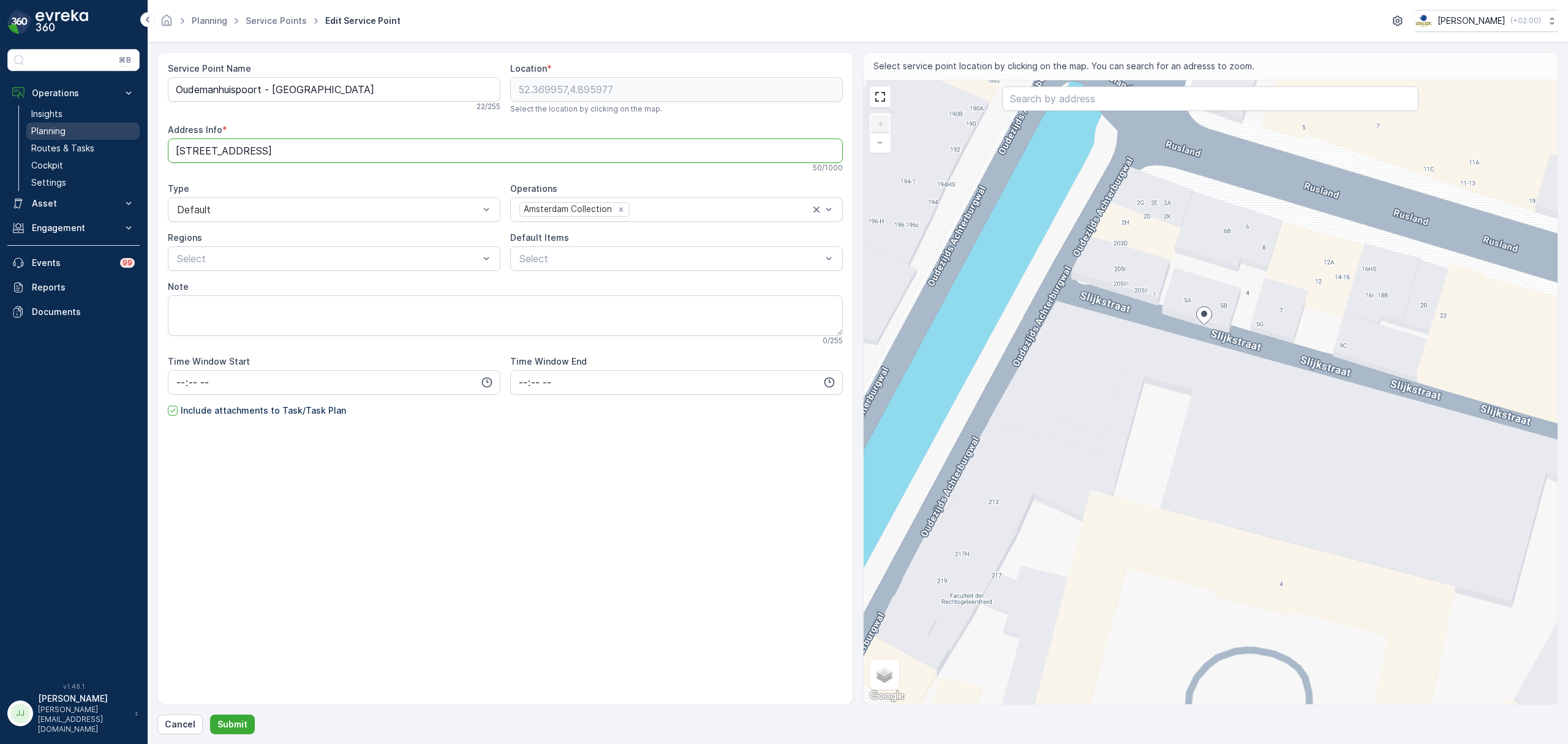
drag, startPoint x: 423, startPoint y: 151, endPoint x: 98, endPoint y: 135, distance: 325.4
click at [98, 135] on div "⌘B Operations Insights Planning Routes & Tasks Cockpit Settings Asset Assets En…" at bounding box center [784, 372] width 1568 height 744
type Info "Slijkstraat 3"
click at [241, 729] on p "Submit" at bounding box center [232, 725] width 30 height 12
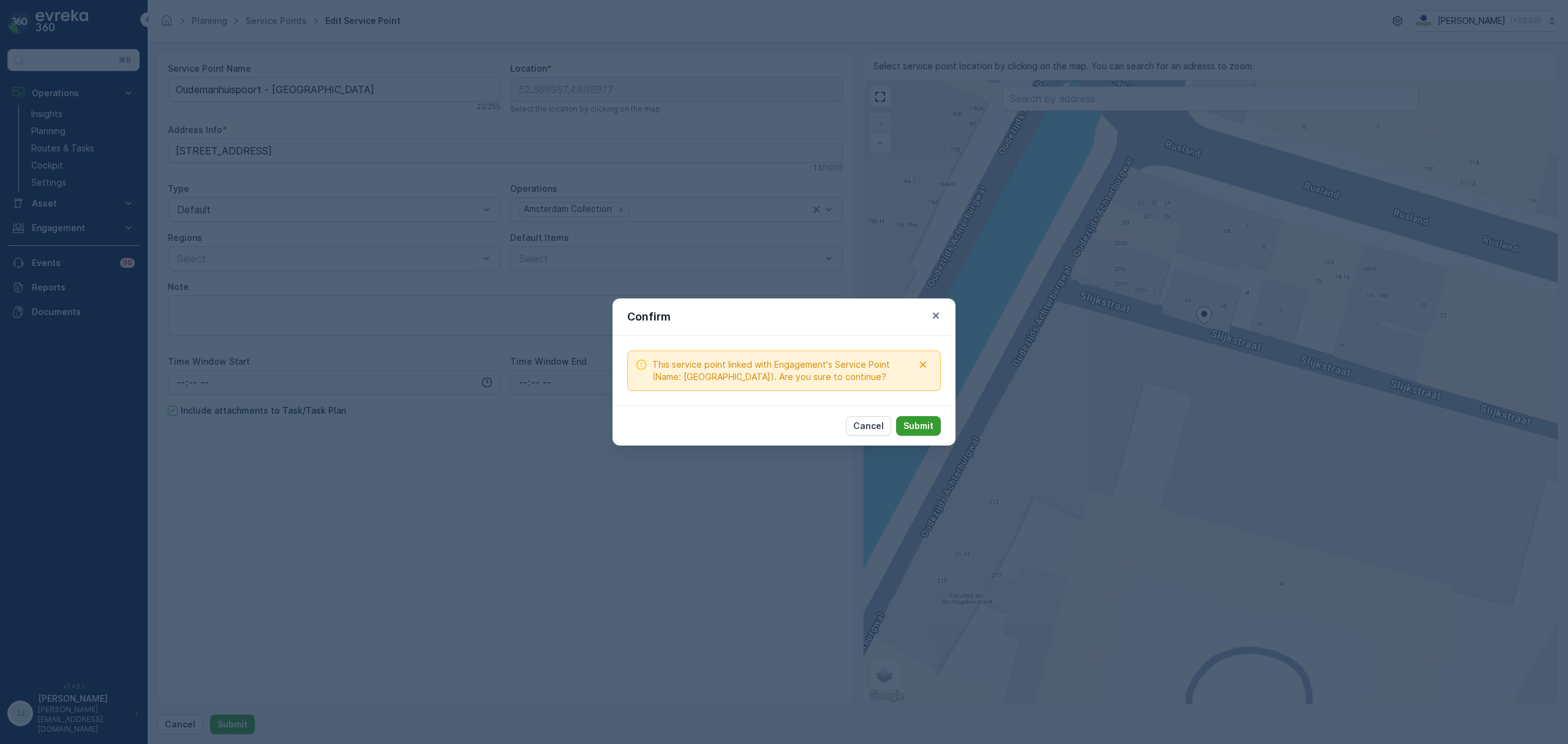
click at [925, 419] on button "Submit" at bounding box center [918, 426] width 45 height 20
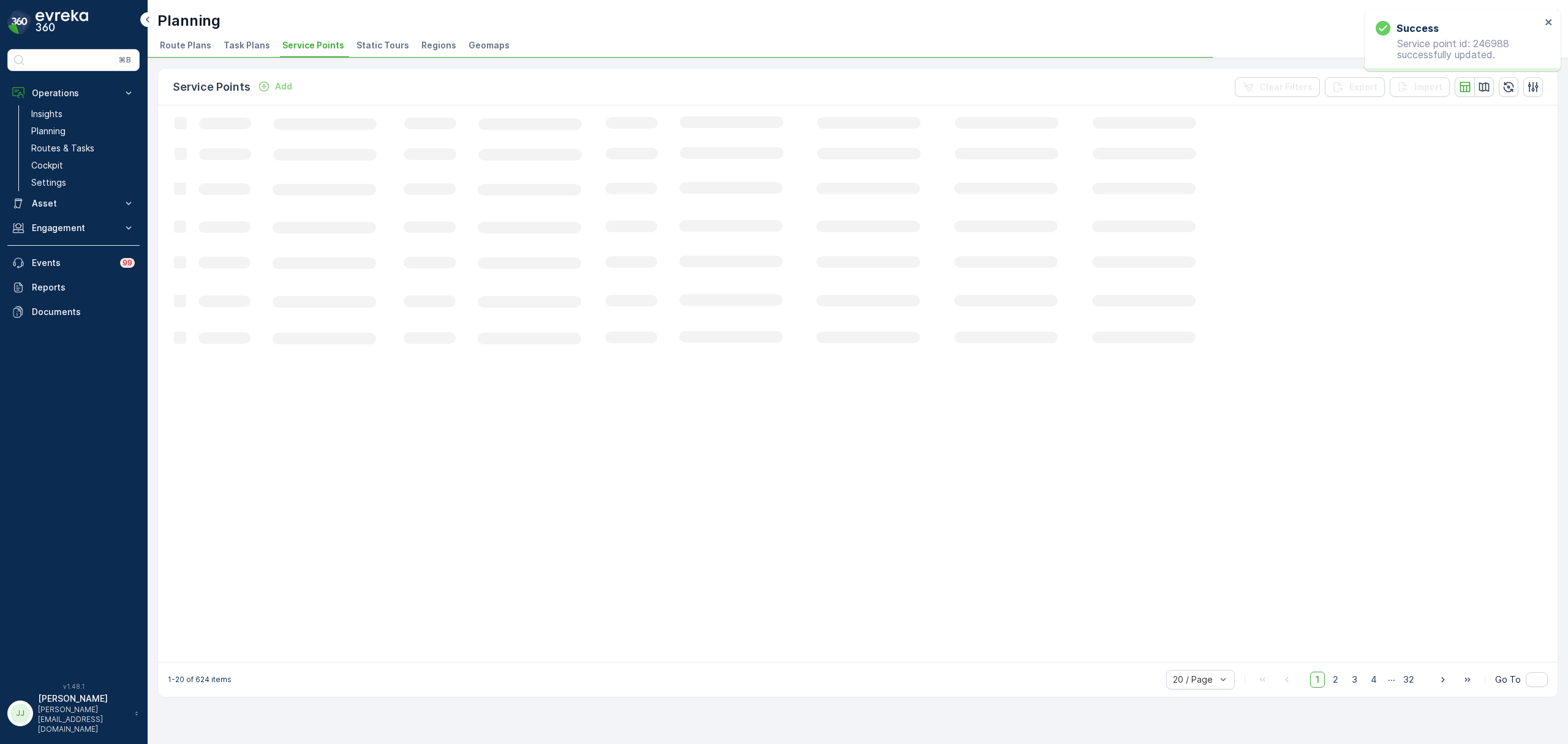
click at [241, 48] on span "Task Plans" at bounding box center [247, 45] width 47 height 12
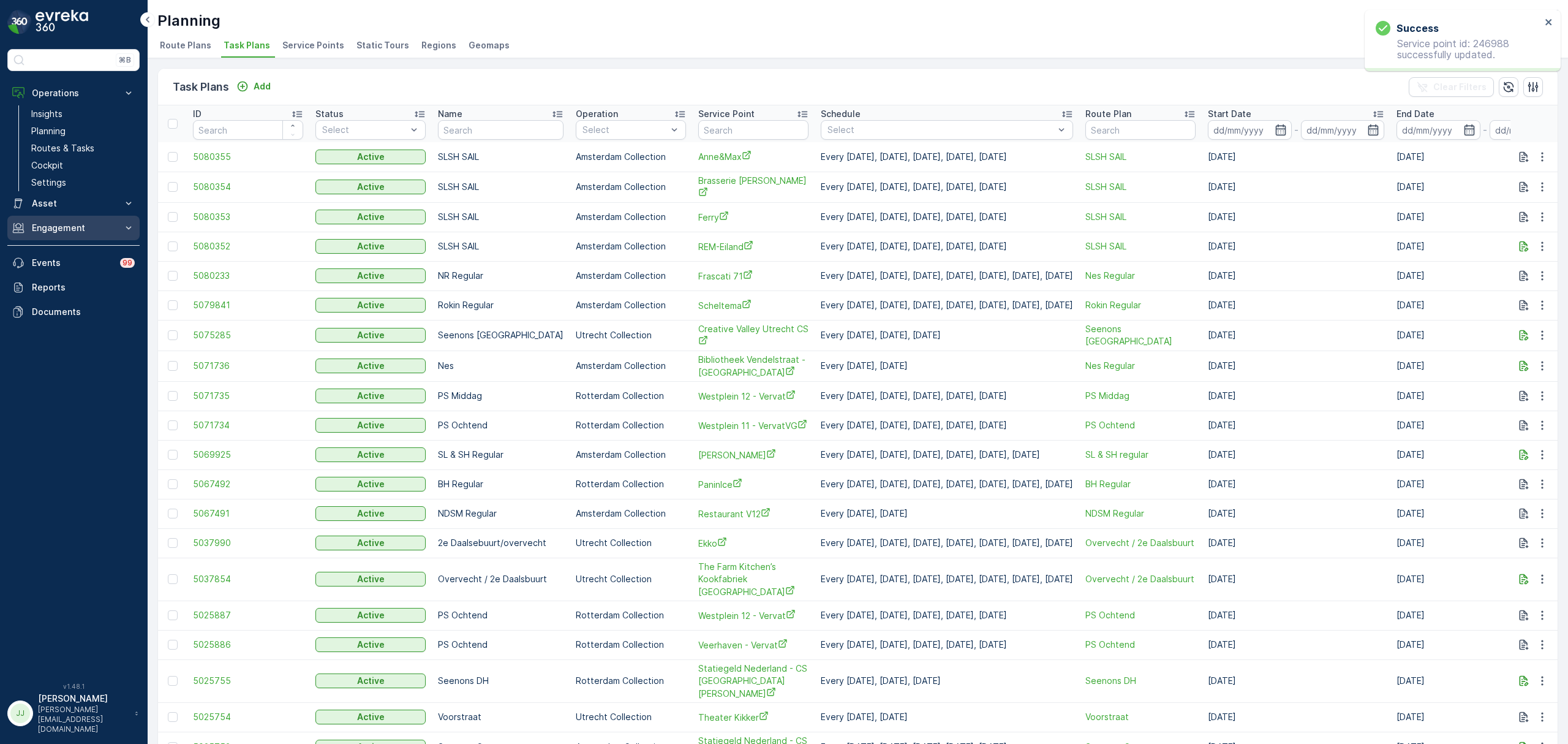
click at [74, 230] on p "Engagement" at bounding box center [73, 228] width 83 height 12
click at [79, 292] on link "Contacts" at bounding box center [83, 283] width 113 height 17
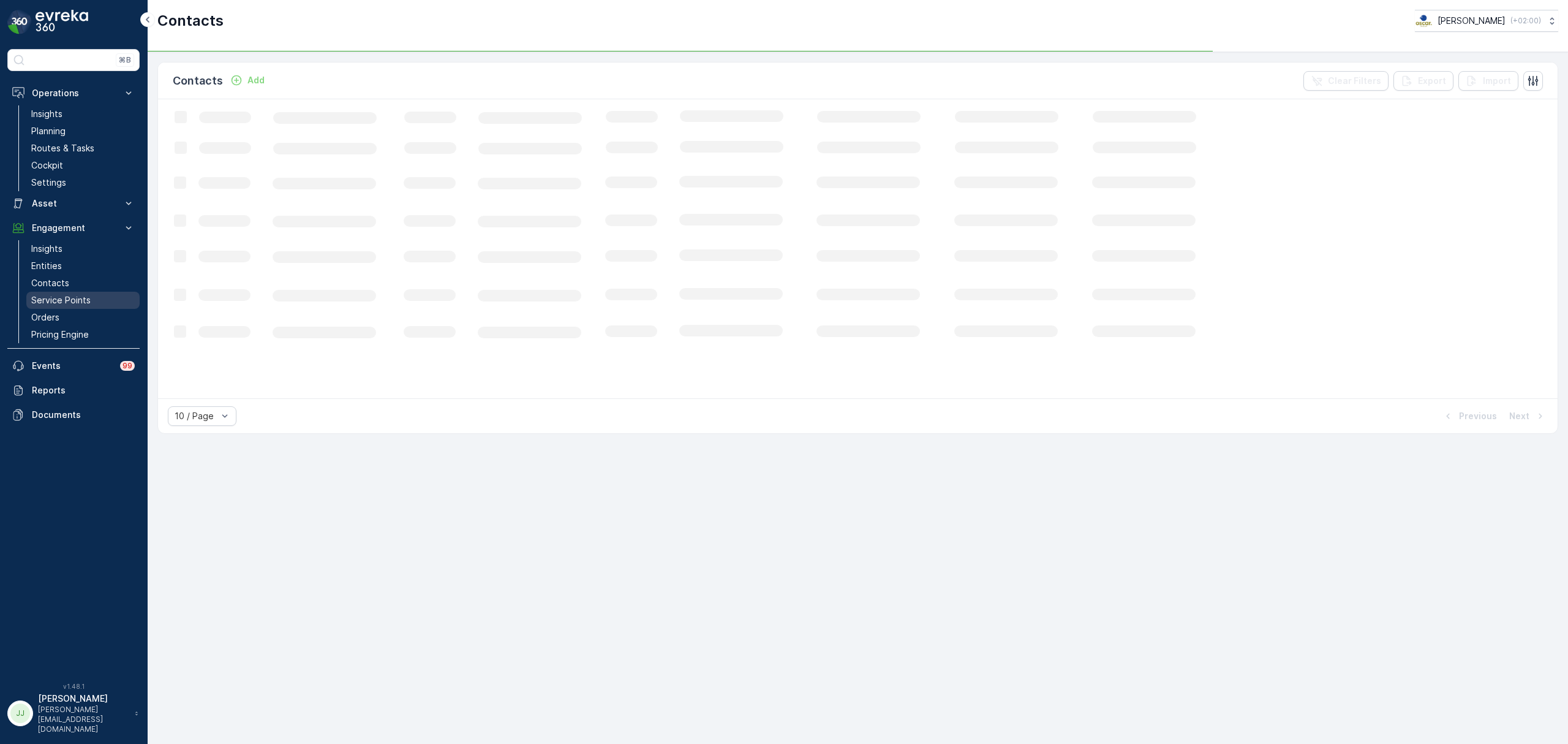
click at [79, 301] on p "Service Points" at bounding box center [61, 301] width 60 height 12
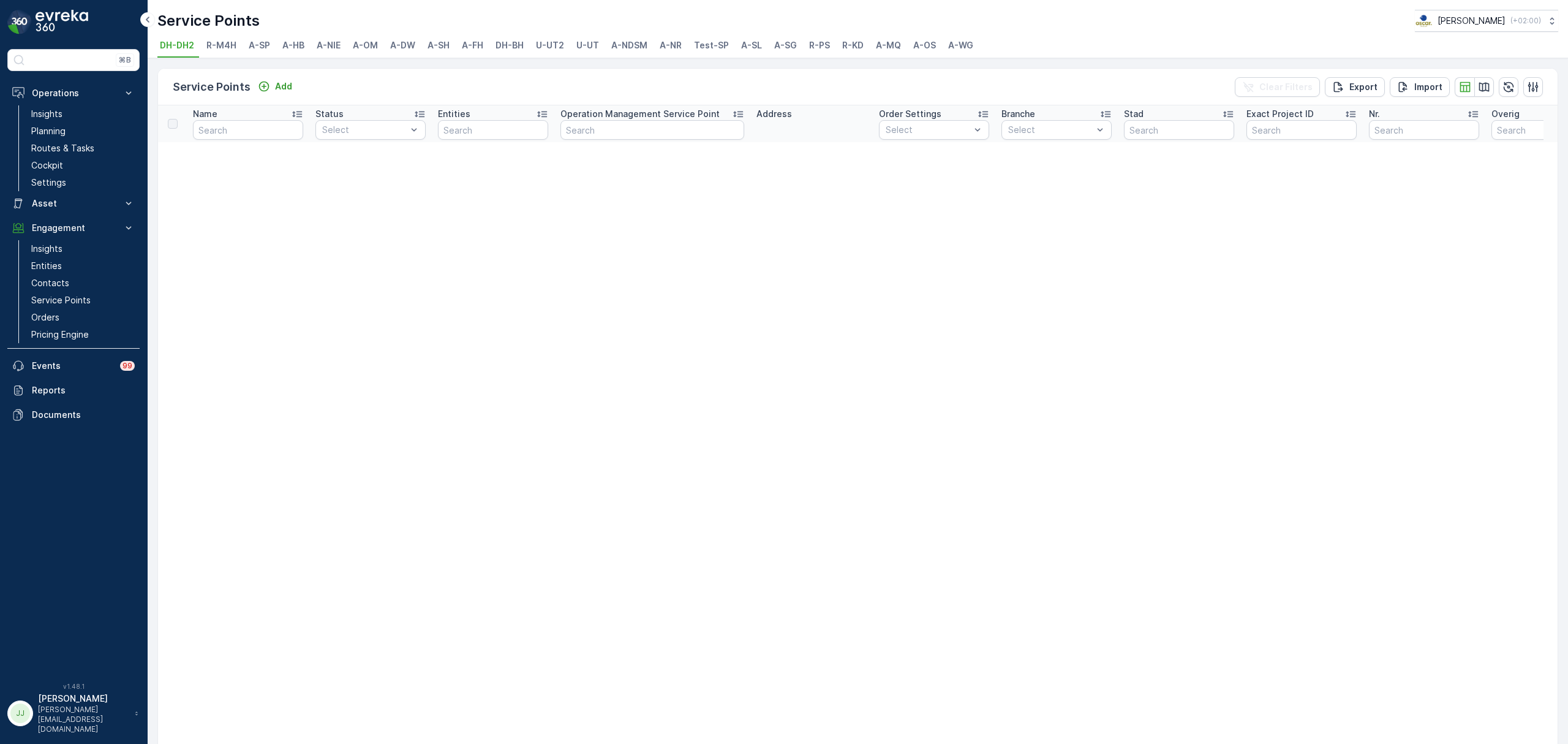
click at [633, 43] on span "A-NDSM" at bounding box center [629, 45] width 36 height 12
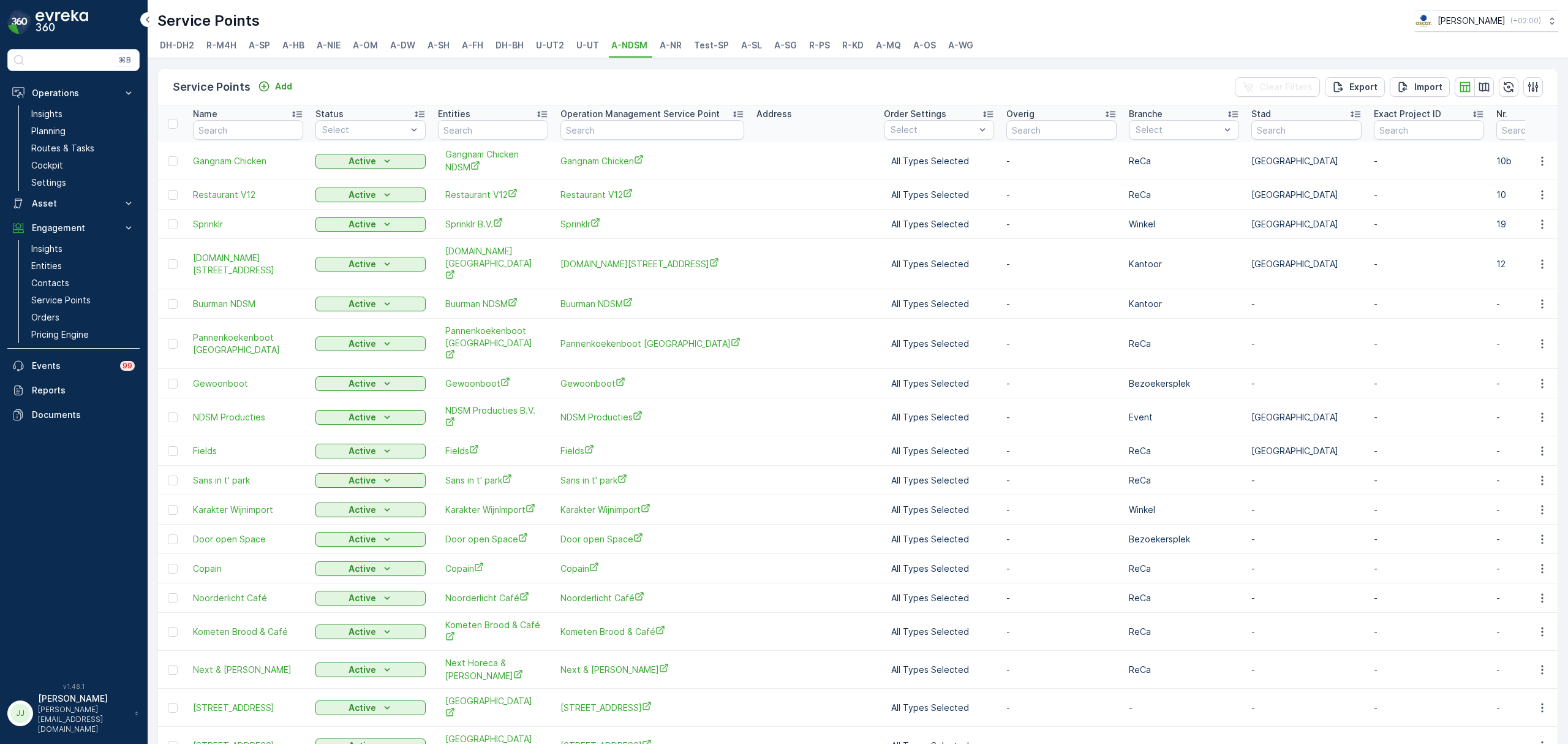
click at [591, 47] on span "U-UT" at bounding box center [588, 45] width 23 height 12
click at [666, 49] on span "A-NR" at bounding box center [670, 45] width 22 height 12
click at [620, 131] on input "text" at bounding box center [653, 130] width 184 height 20
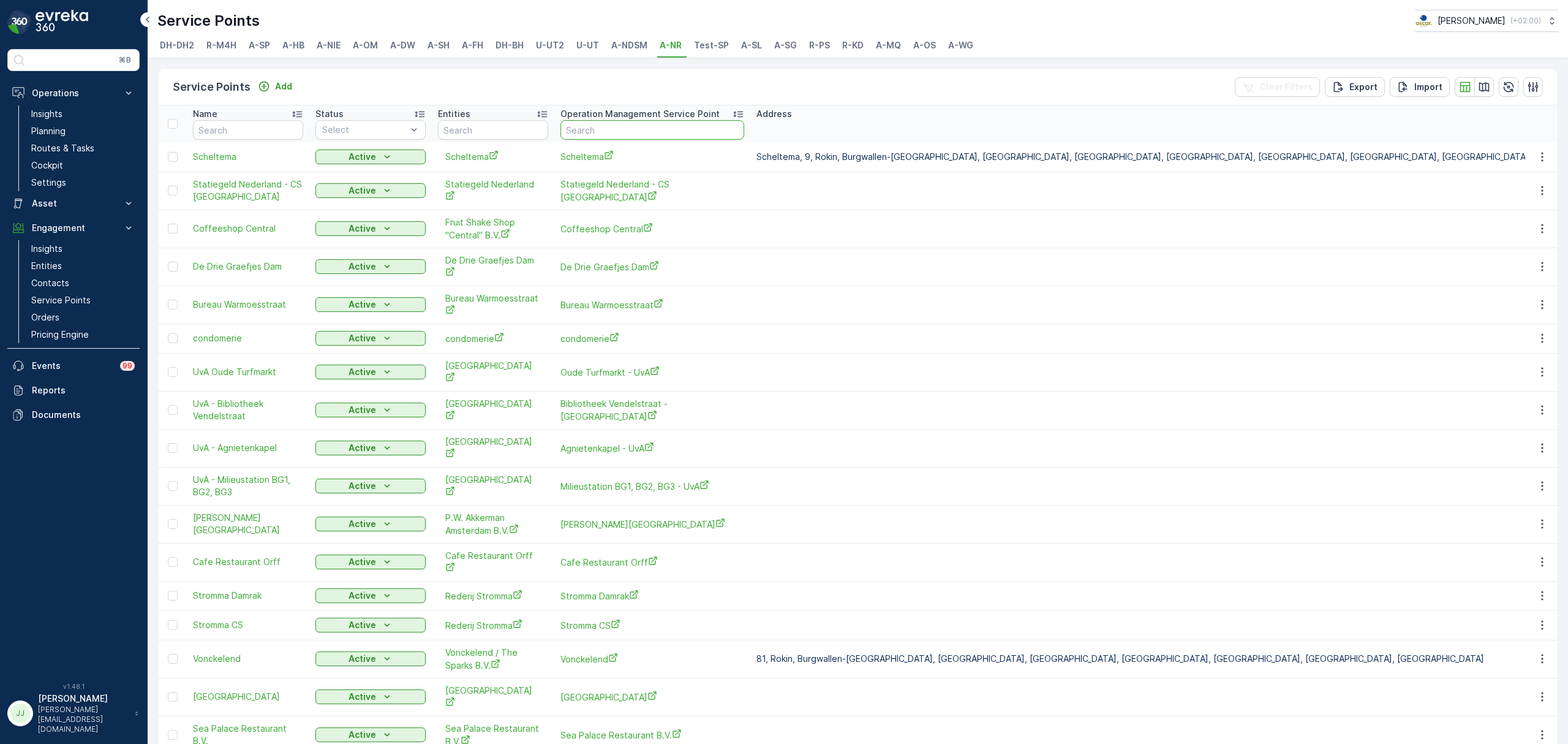
click at [631, 126] on input "text" at bounding box center [653, 130] width 184 height 20
type input "uva"
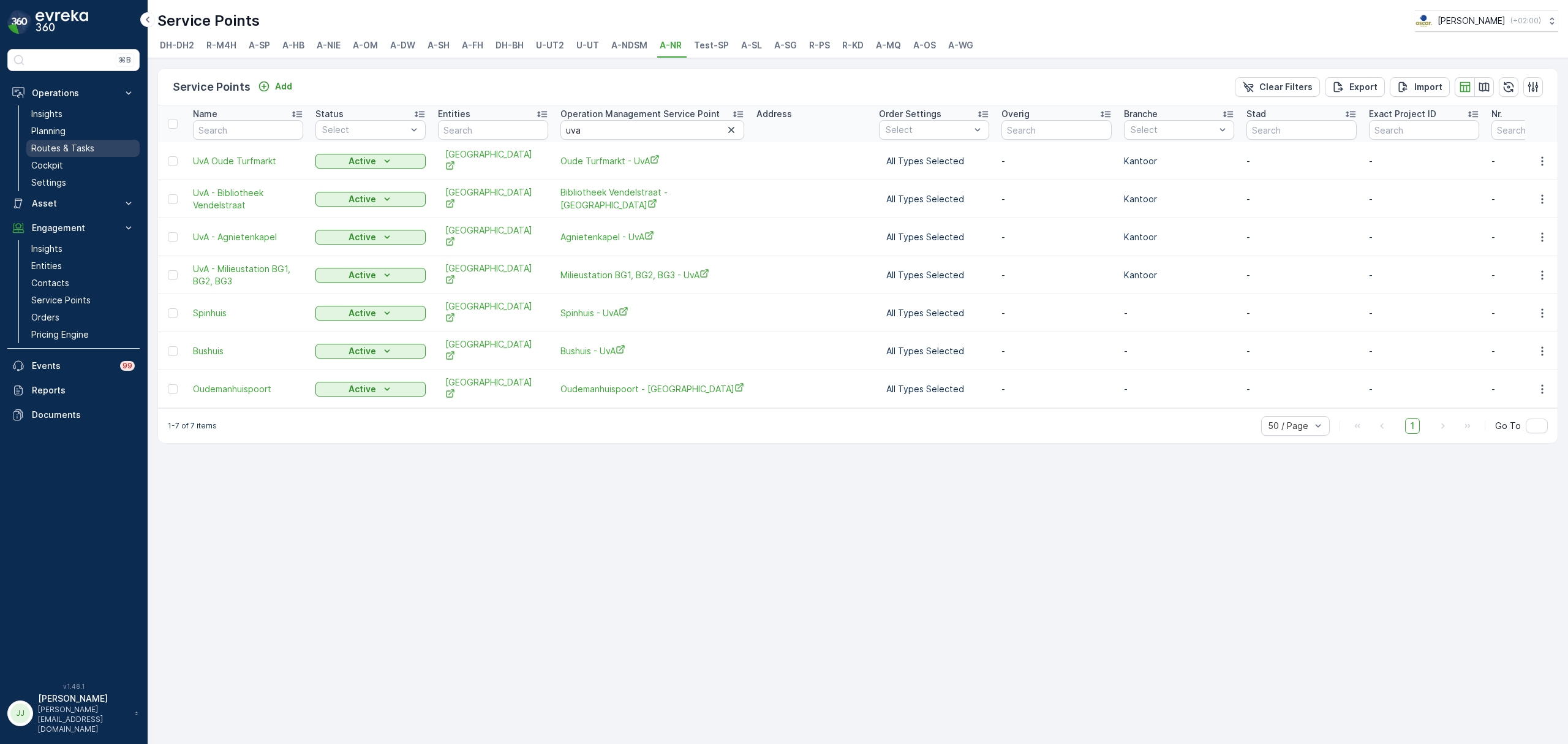
click at [66, 143] on p "Routes & Tasks" at bounding box center [63, 148] width 63 height 12
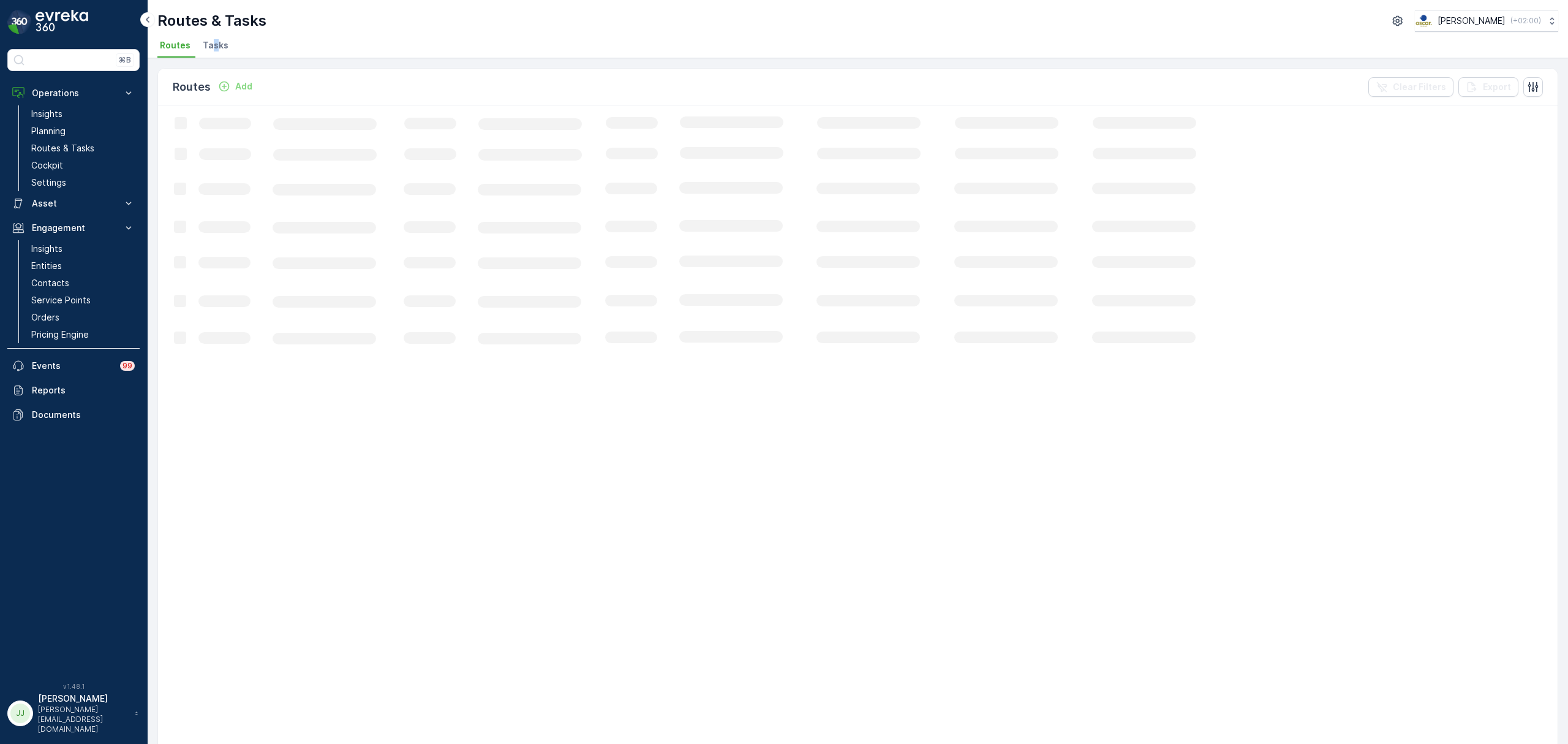
click at [215, 40] on span "Tasks" at bounding box center [215, 45] width 26 height 12
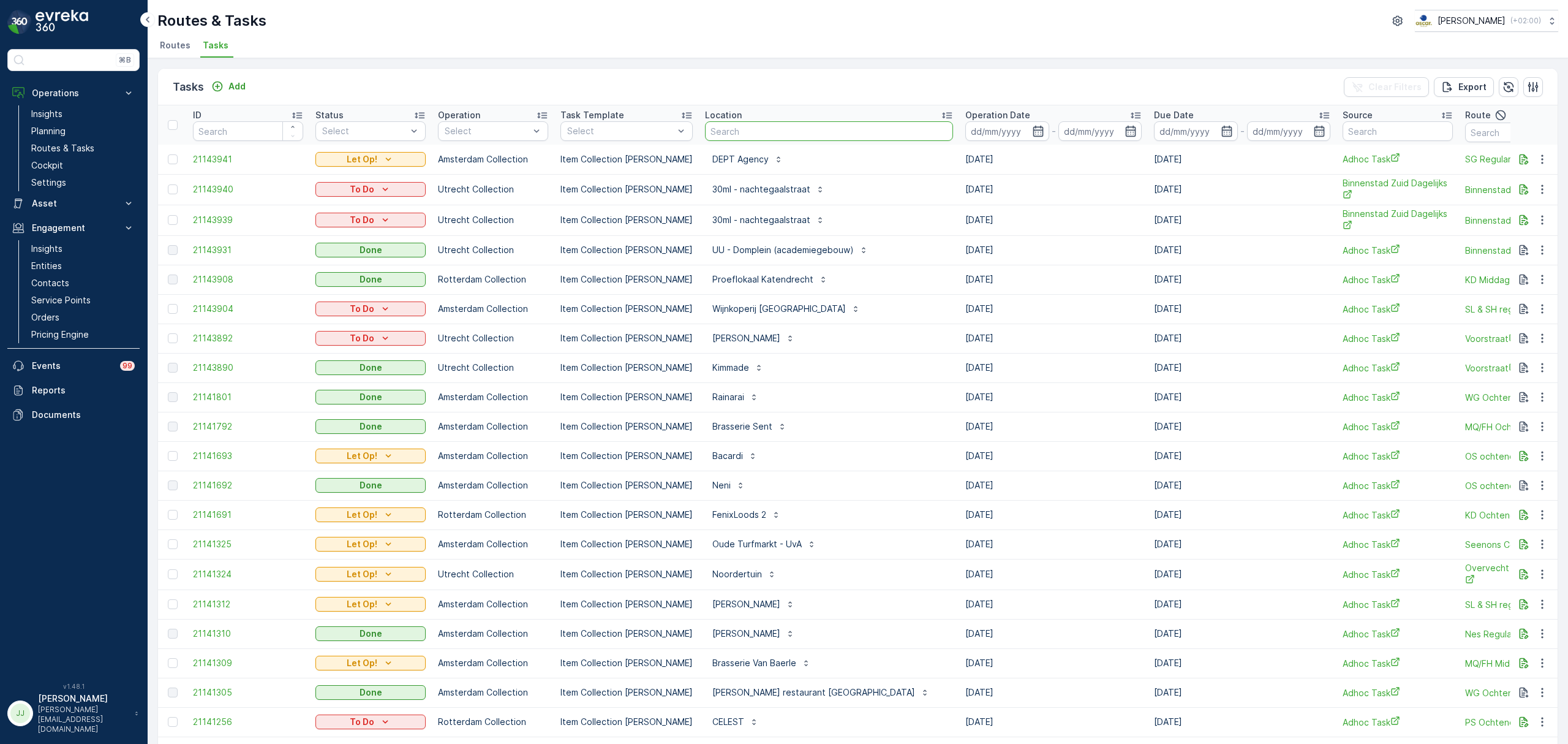
click at [748, 133] on input "text" at bounding box center [829, 132] width 248 height 20
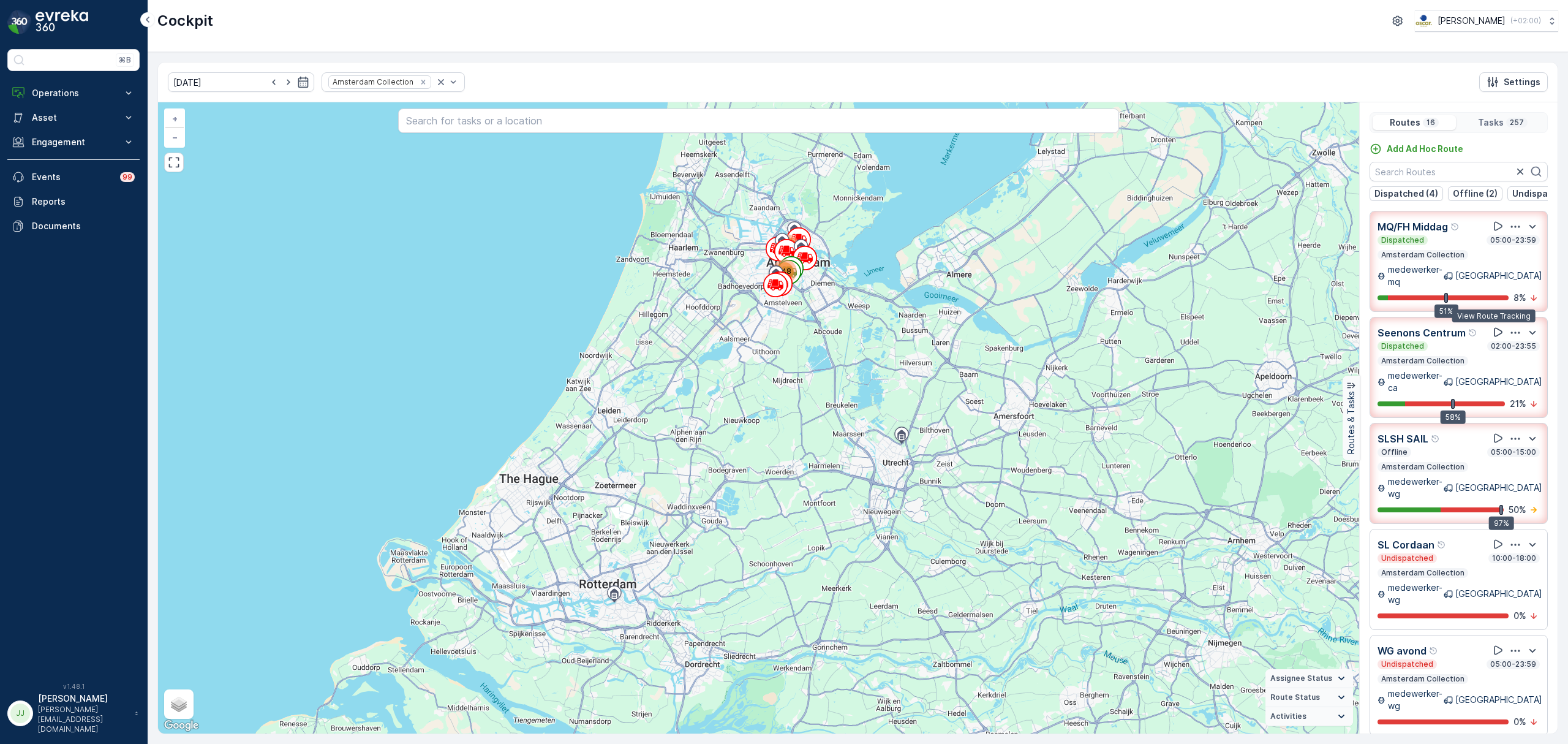
click at [1498, 330] on icon at bounding box center [1498, 332] width 12 height 12
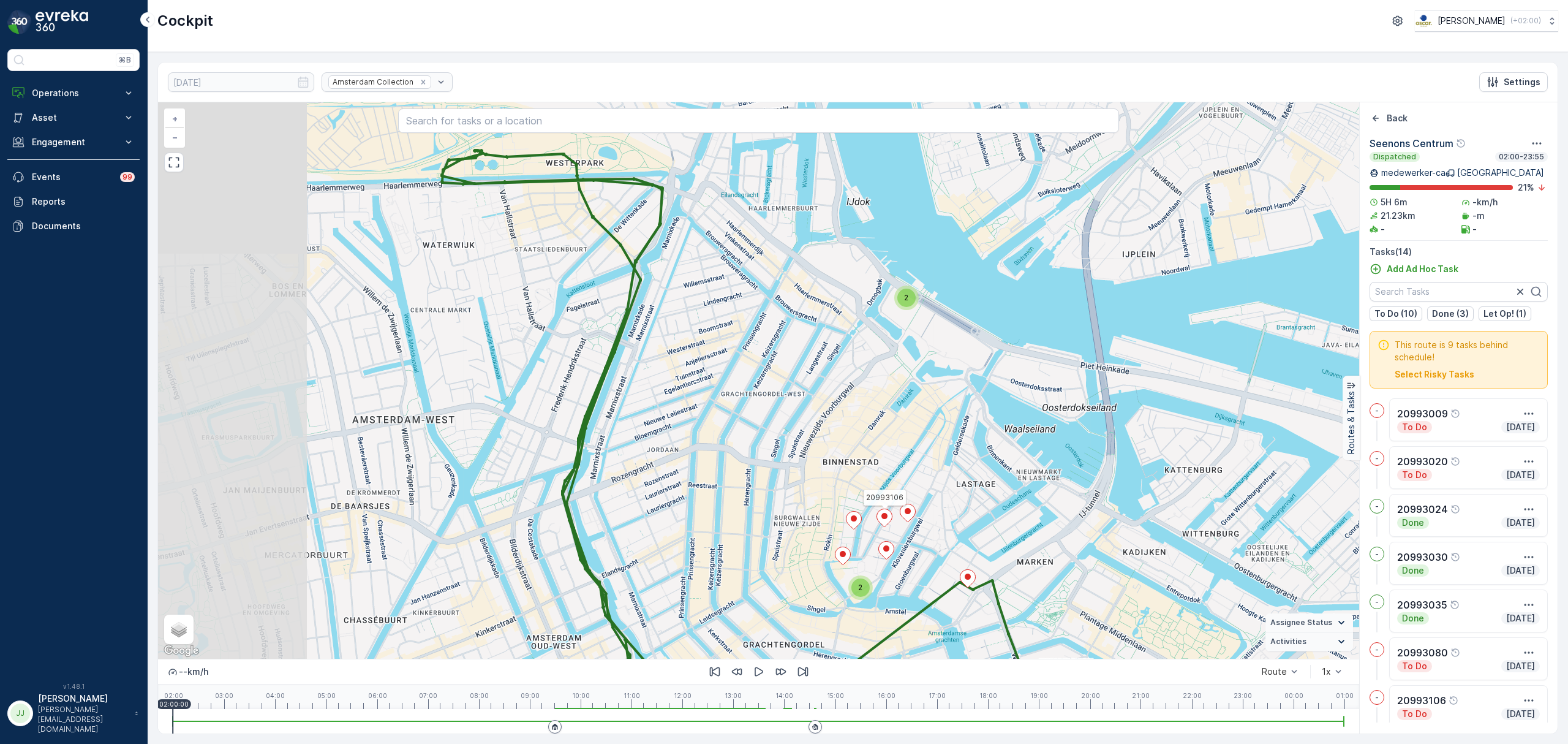
drag, startPoint x: 554, startPoint y: 333, endPoint x: 640, endPoint y: 538, distance: 222.3
click at [643, 542] on div "3 2 2 20993106 + − Satellite Roadmap Terrain Hybrid Leaflet Keyboard shortcuts …" at bounding box center [759, 381] width 1201 height 557
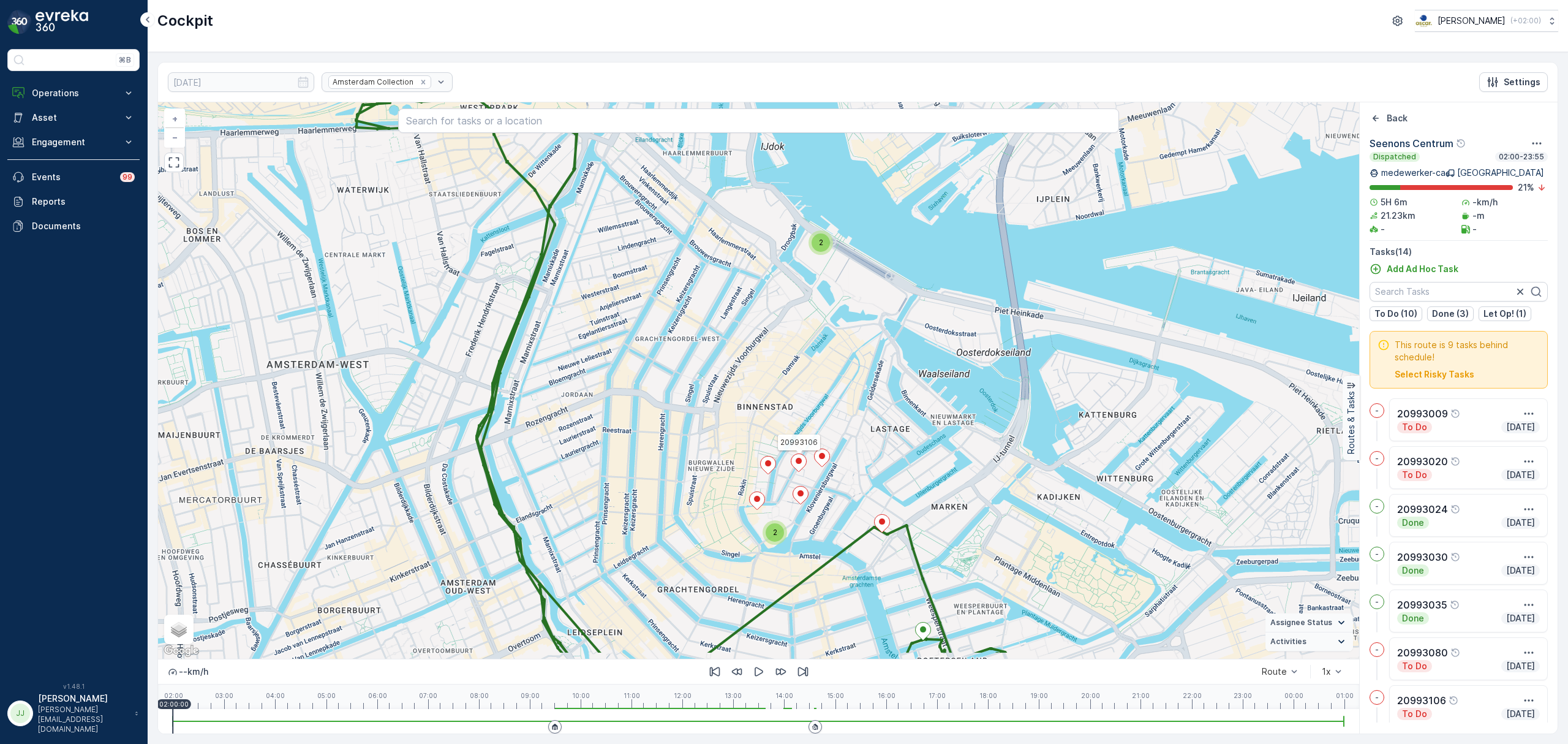
drag, startPoint x: 743, startPoint y: 443, endPoint x: 697, endPoint y: 413, distance: 54.9
click at [721, 431] on div "3 2 2 20993106 + − Satellite Roadmap Terrain Hybrid Leaflet Keyboard shortcuts …" at bounding box center [759, 381] width 1201 height 557
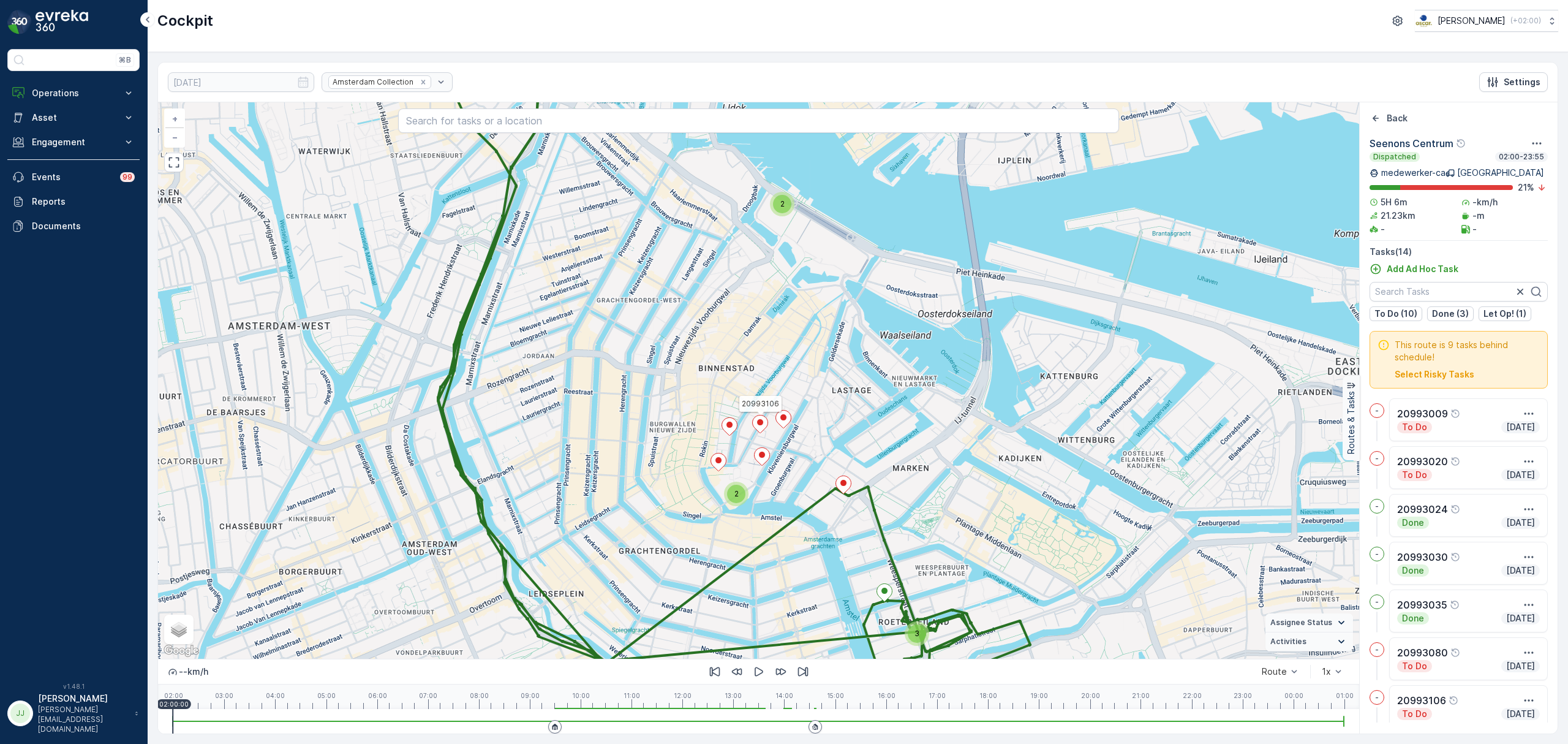
drag, startPoint x: 922, startPoint y: 427, endPoint x: 879, endPoint y: 382, distance: 62.2
click at [879, 382] on div "3 2 2 20993106 + − Satellite Roadmap Terrain Hybrid Leaflet Keyboard shortcuts …" at bounding box center [759, 381] width 1201 height 557
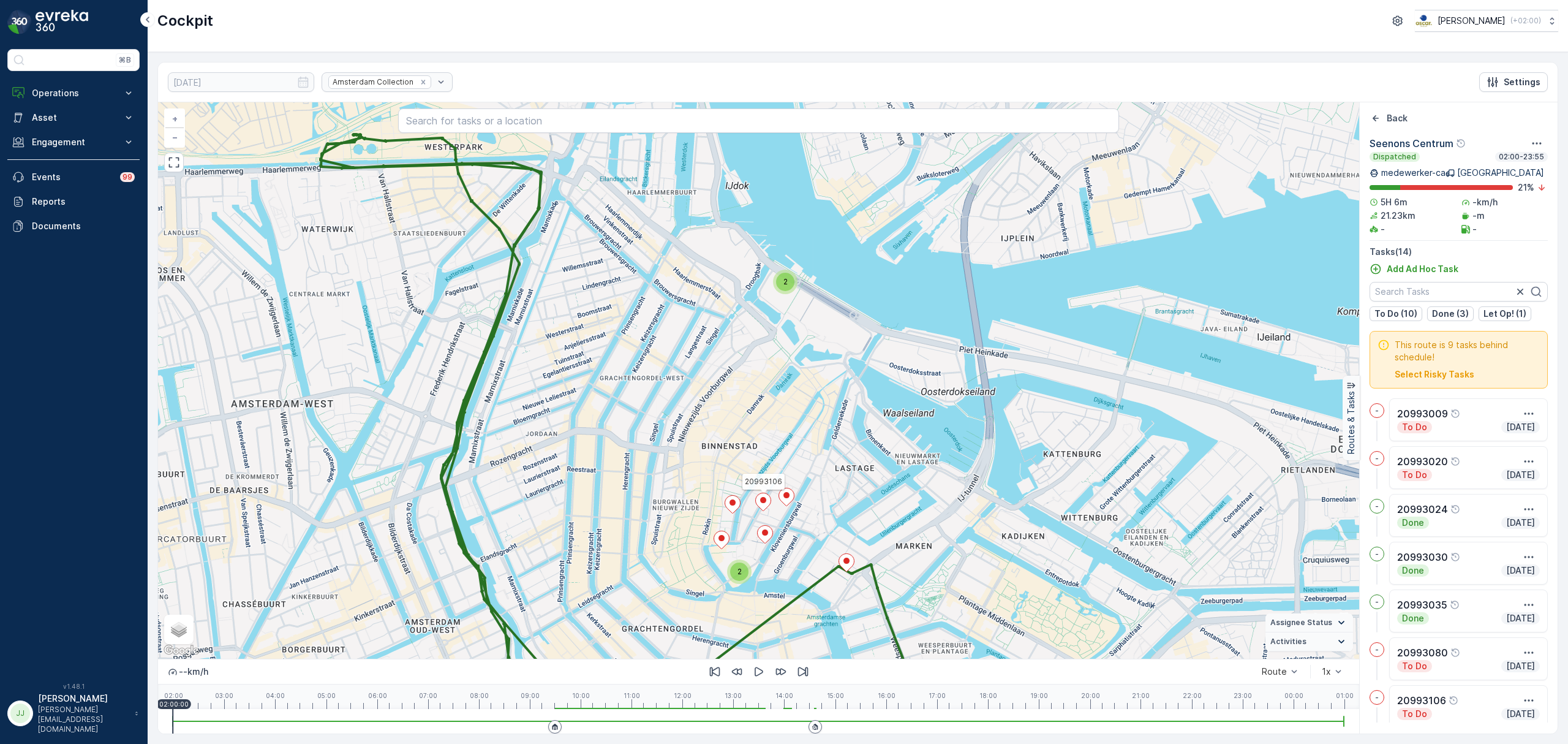
drag, startPoint x: 837, startPoint y: 356, endPoint x: 847, endPoint y: 440, distance: 84.6
click at [847, 440] on div "3 2 2 20993106 + − Satellite Roadmap Terrain Hybrid Leaflet Keyboard shortcuts …" at bounding box center [759, 381] width 1201 height 557
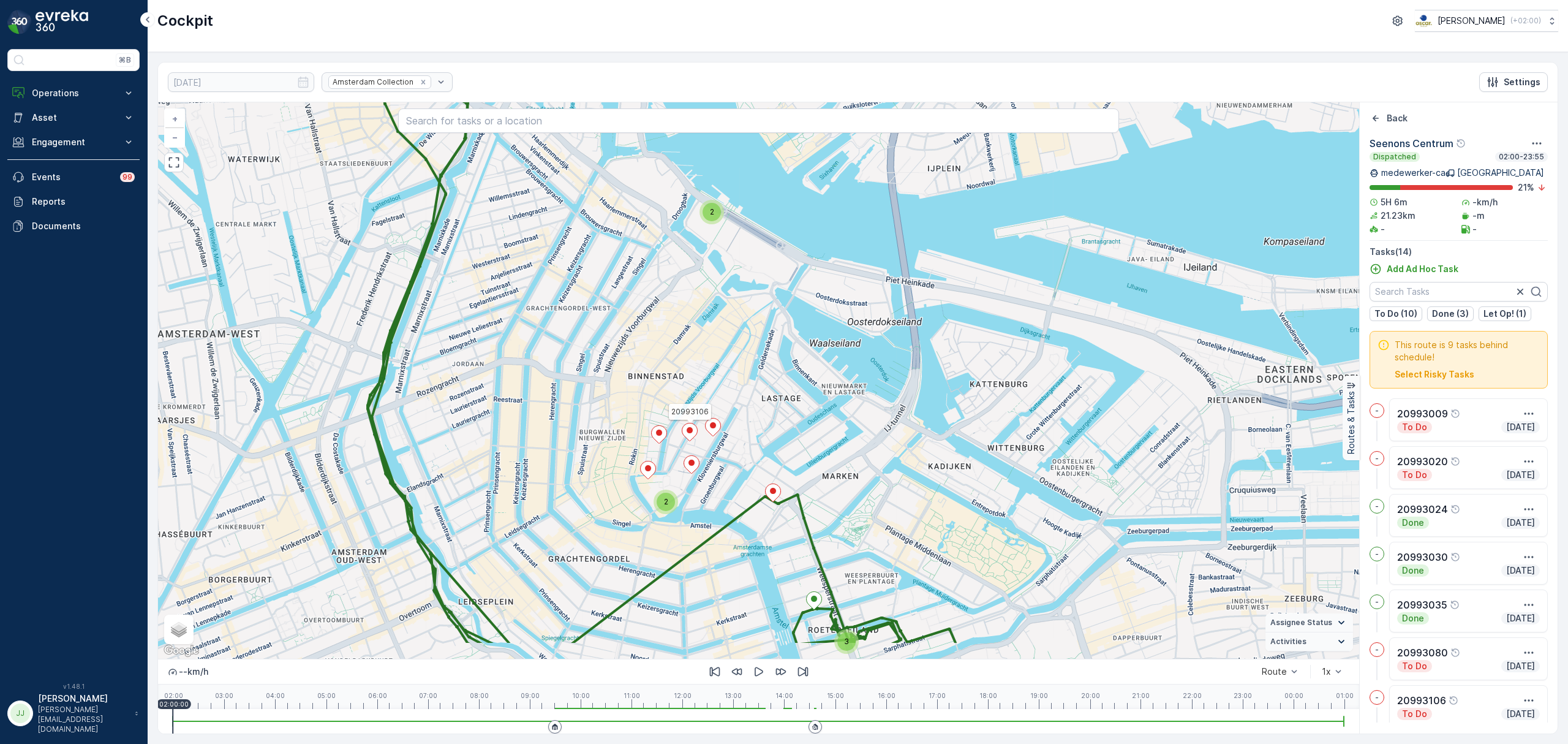
drag, startPoint x: 824, startPoint y: 390, endPoint x: 746, endPoint y: 301, distance: 118.3
click at [746, 301] on div "3 2 2 20993106 + − Satellite Roadmap Terrain Hybrid Leaflet Keyboard shortcuts …" at bounding box center [759, 381] width 1201 height 557
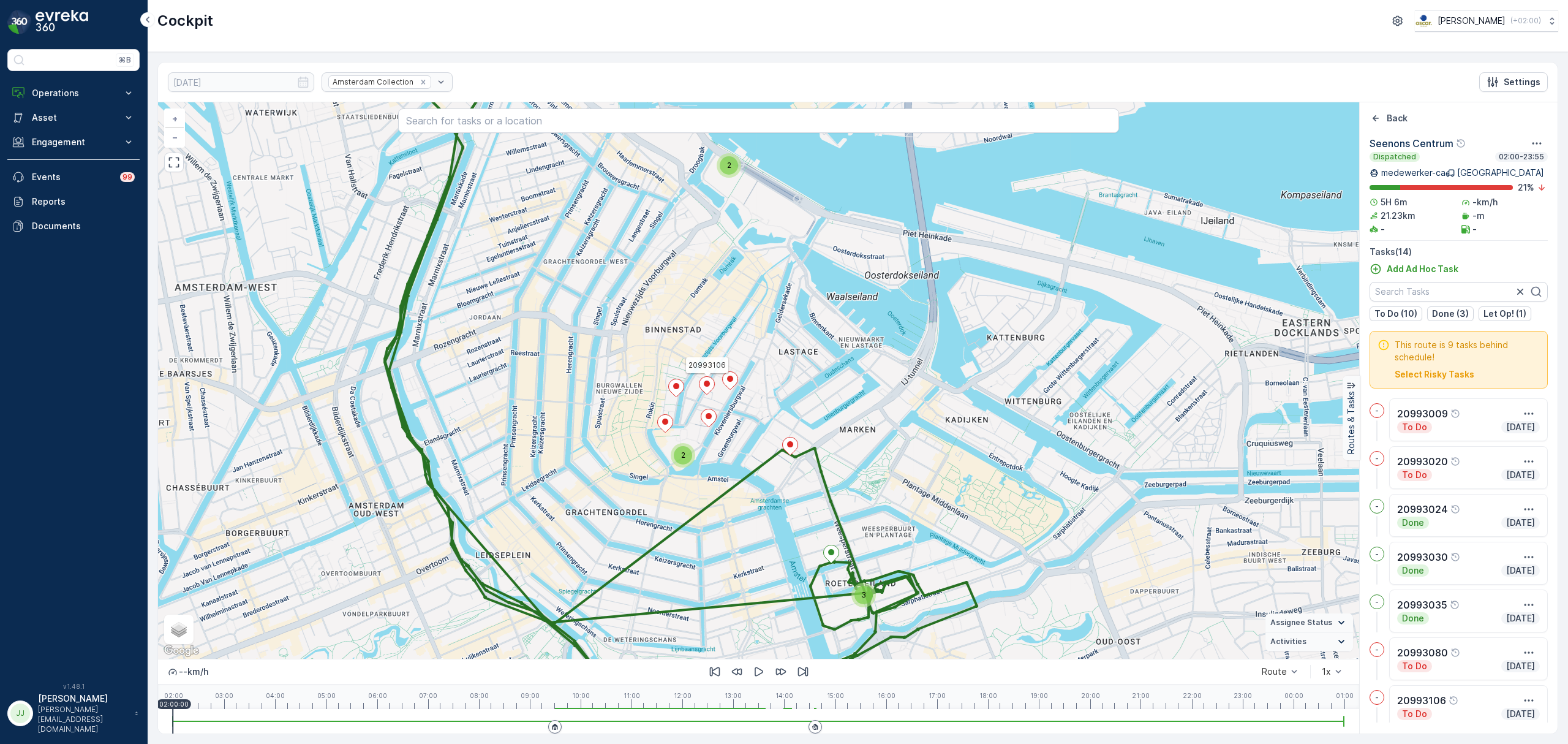
drag, startPoint x: 591, startPoint y: 397, endPoint x: 647, endPoint y: 360, distance: 67.1
click at [647, 360] on div "3 2 2 20993106 + − Satellite Roadmap Terrain Hybrid Leaflet Keyboard shortcuts …" at bounding box center [759, 381] width 1201 height 557
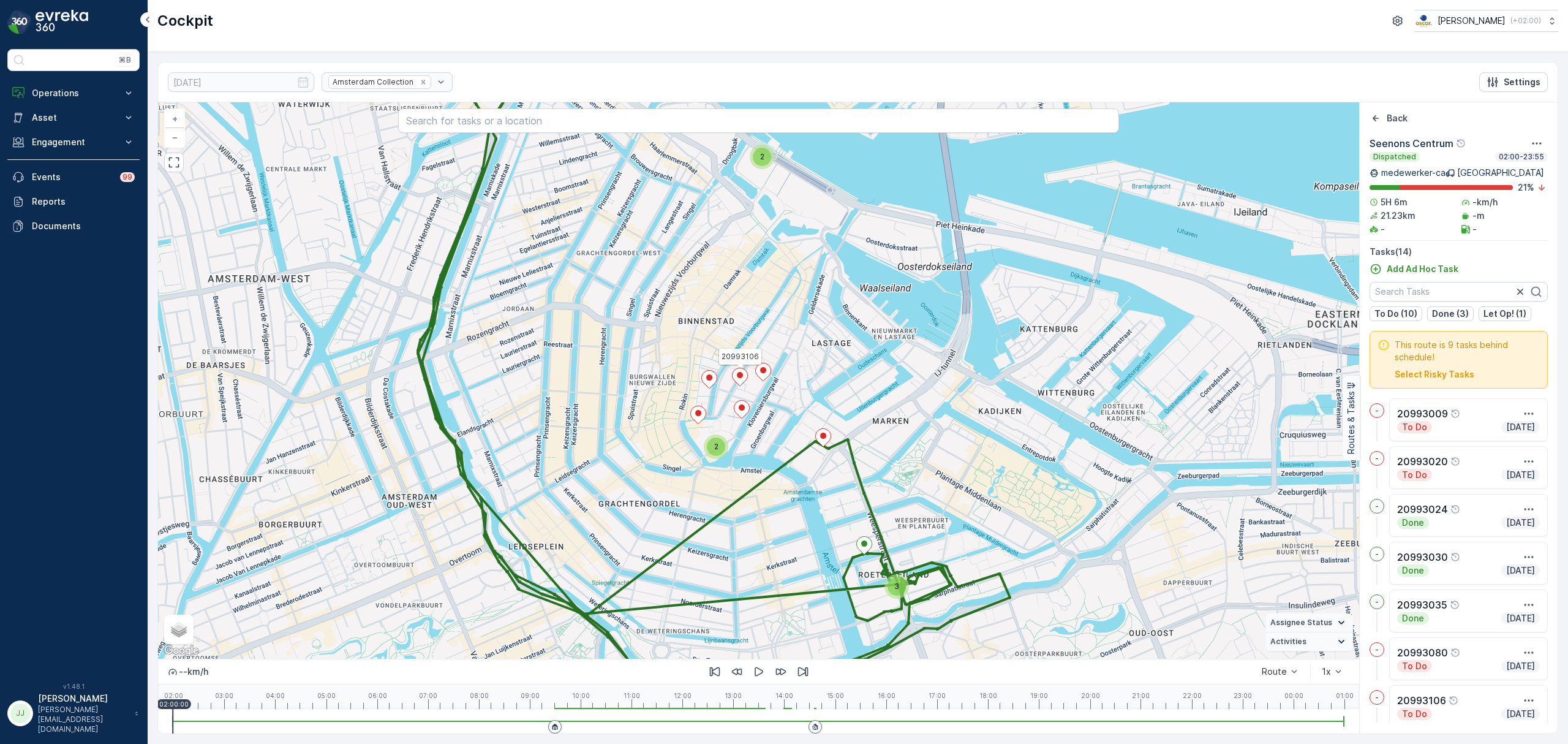
click at [437, 31] on div "Cockpit Oscar Circulair ( +02:00 )" at bounding box center [857, 21] width 1401 height 22
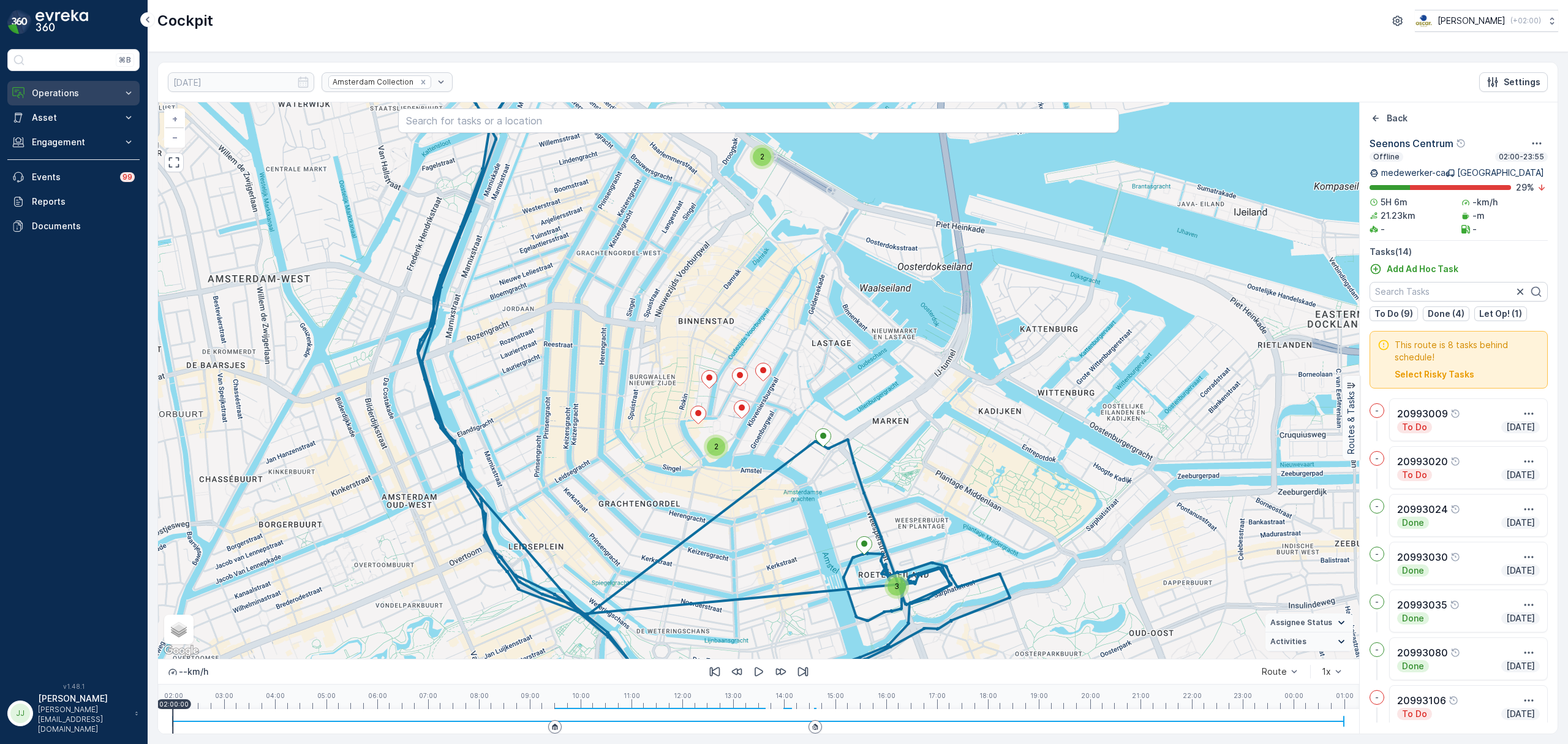
click at [71, 103] on button "Operations" at bounding box center [73, 93] width 132 height 24
click at [59, 163] on p "Cockpit" at bounding box center [47, 165] width 32 height 12
click at [1376, 120] on icon "Back" at bounding box center [1376, 119] width 12 height 12
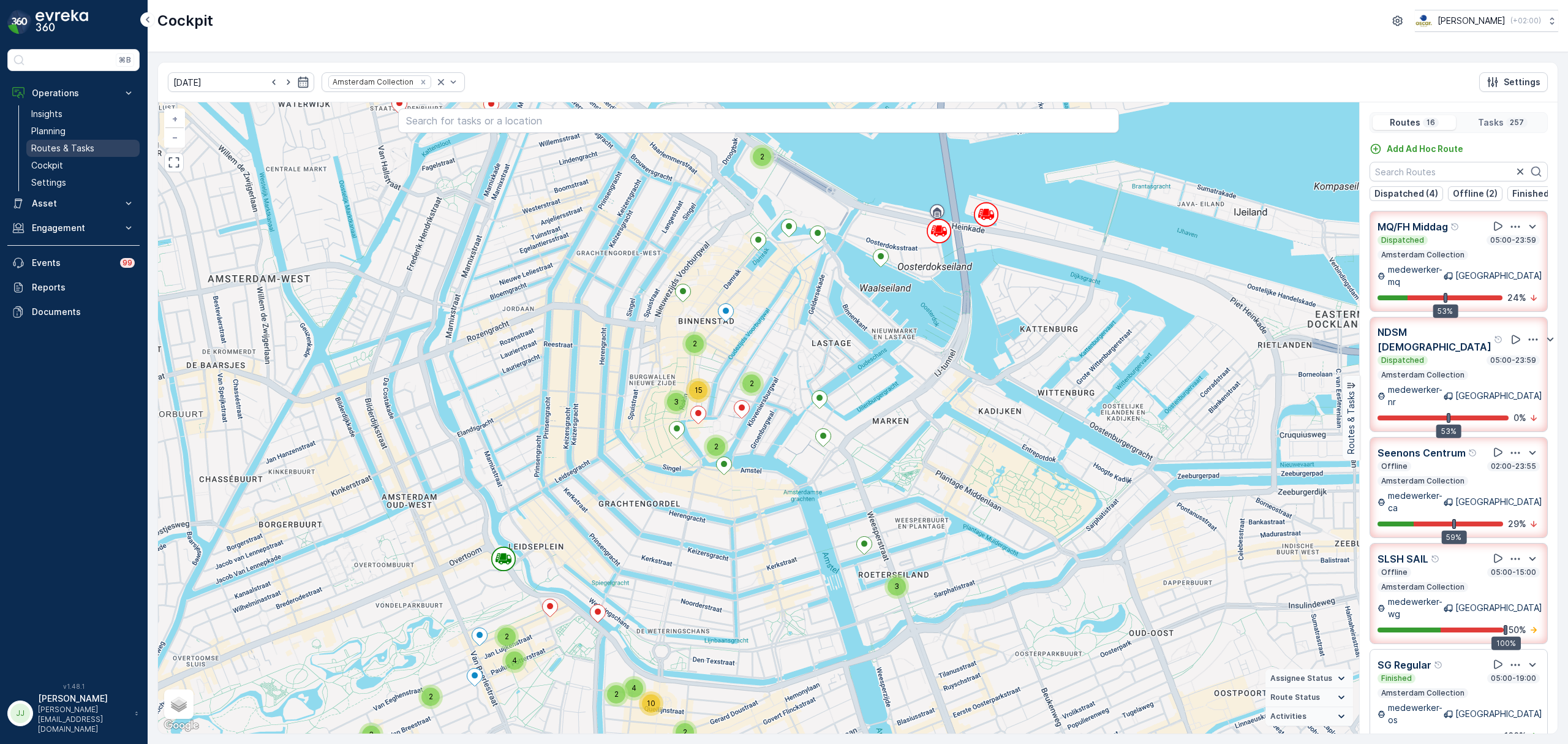
click at [50, 145] on p "Routes & Tasks" at bounding box center [63, 148] width 63 height 12
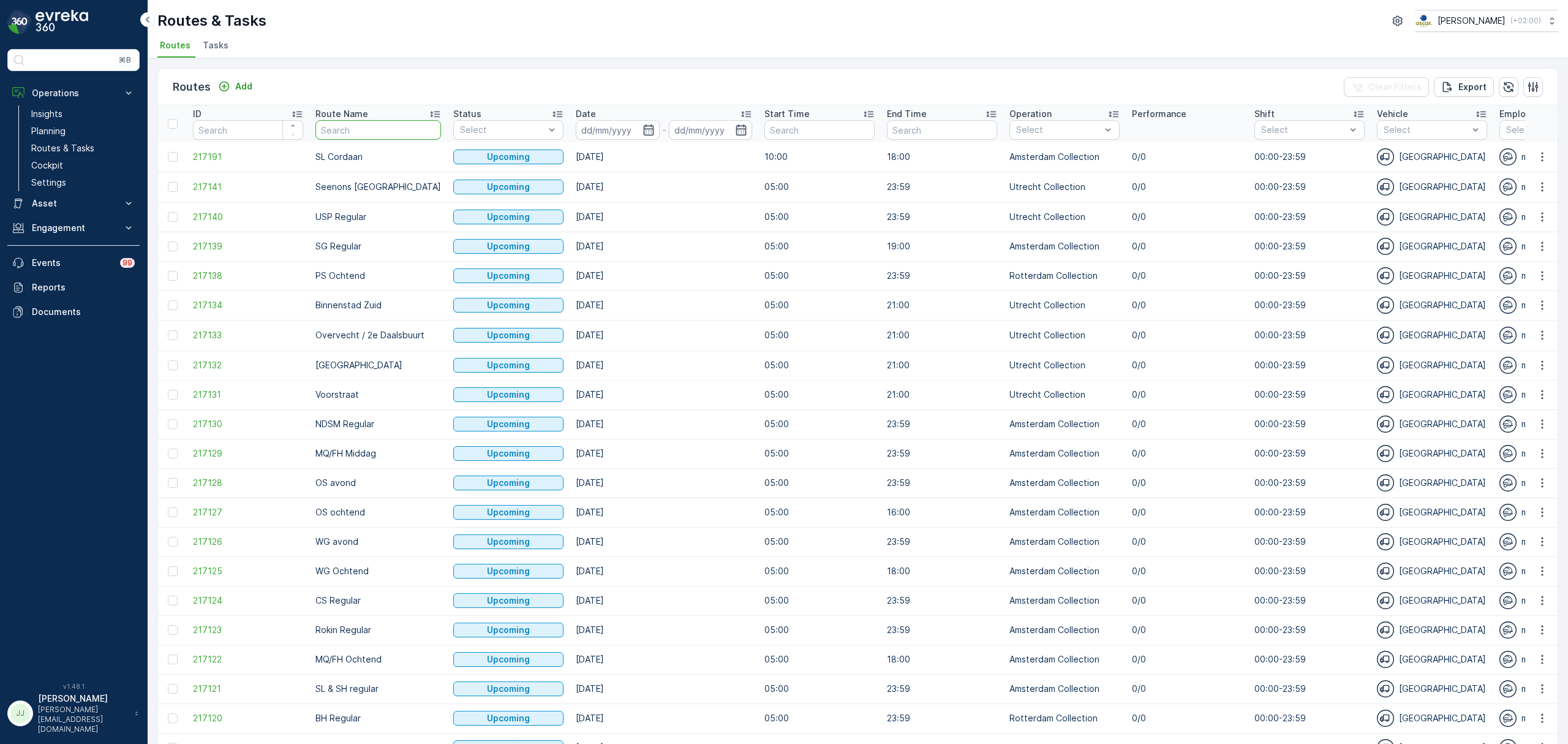
click at [335, 128] on input "text" at bounding box center [378, 130] width 125 height 20
type input "SL"
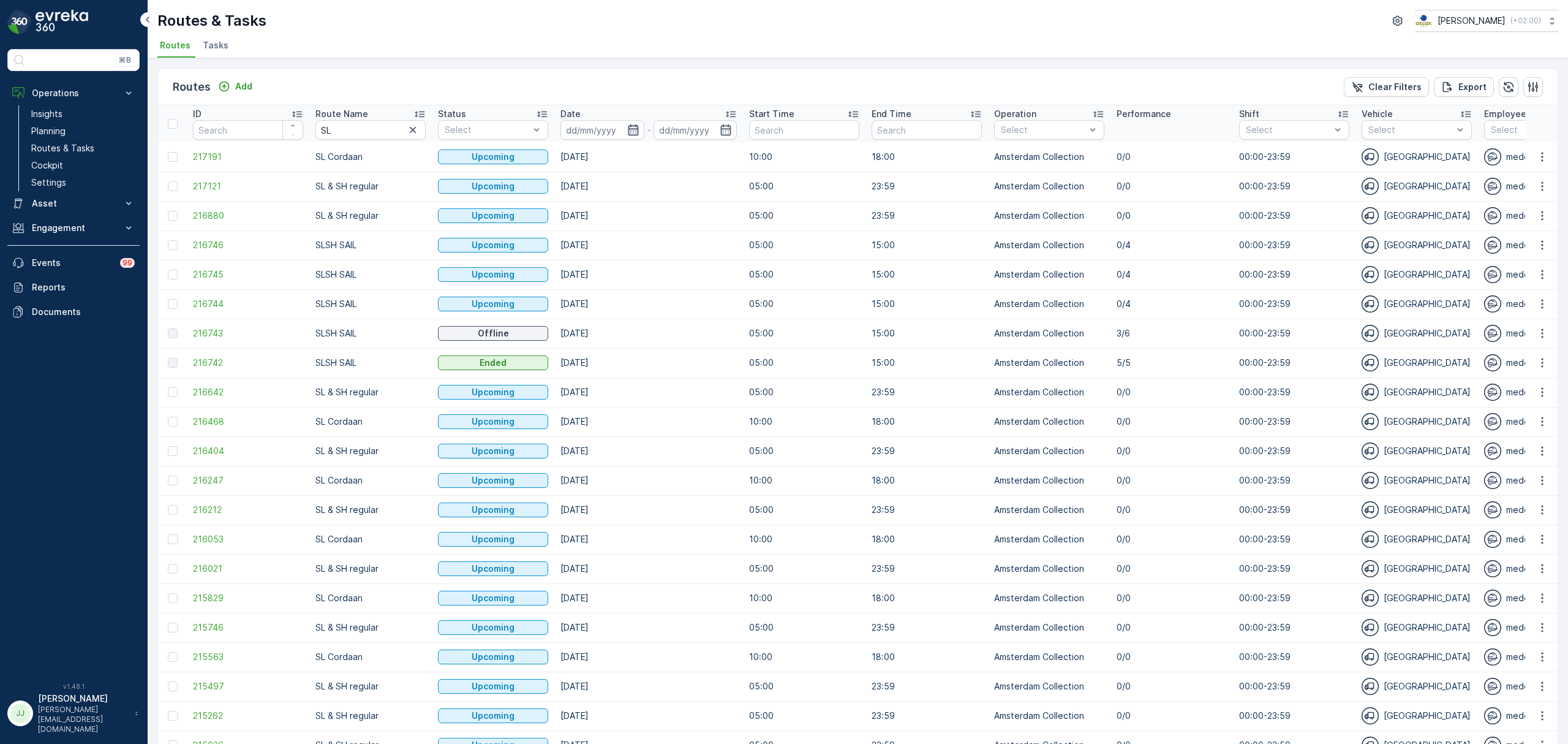
click at [630, 128] on icon "button" at bounding box center [633, 130] width 12 height 12
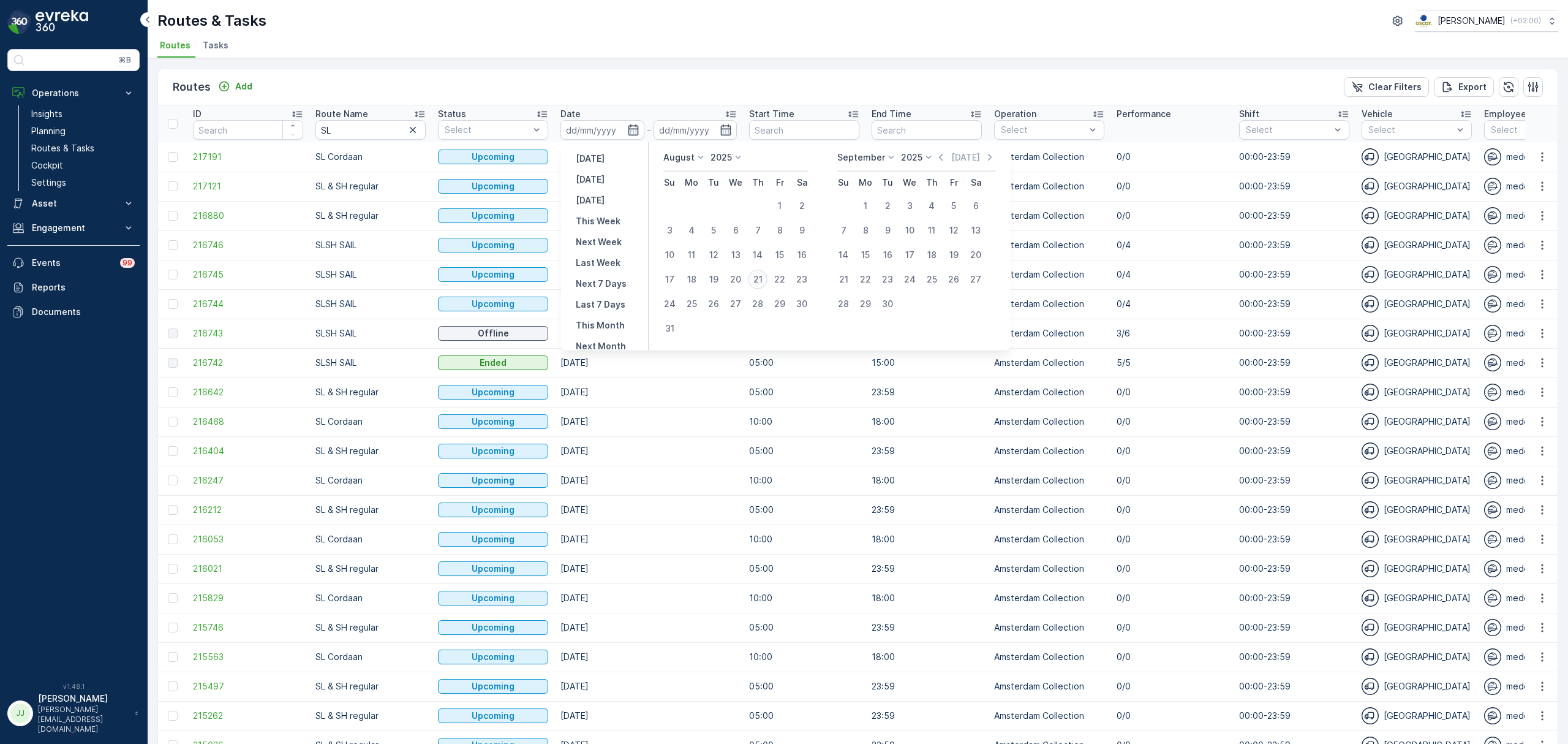
click at [757, 280] on div "21" at bounding box center [758, 280] width 20 height 20
type input "[DATE]"
click at [757, 280] on div "21" at bounding box center [758, 280] width 20 height 20
type input "[DATE]"
click at [756, 278] on div "21" at bounding box center [758, 280] width 20 height 20
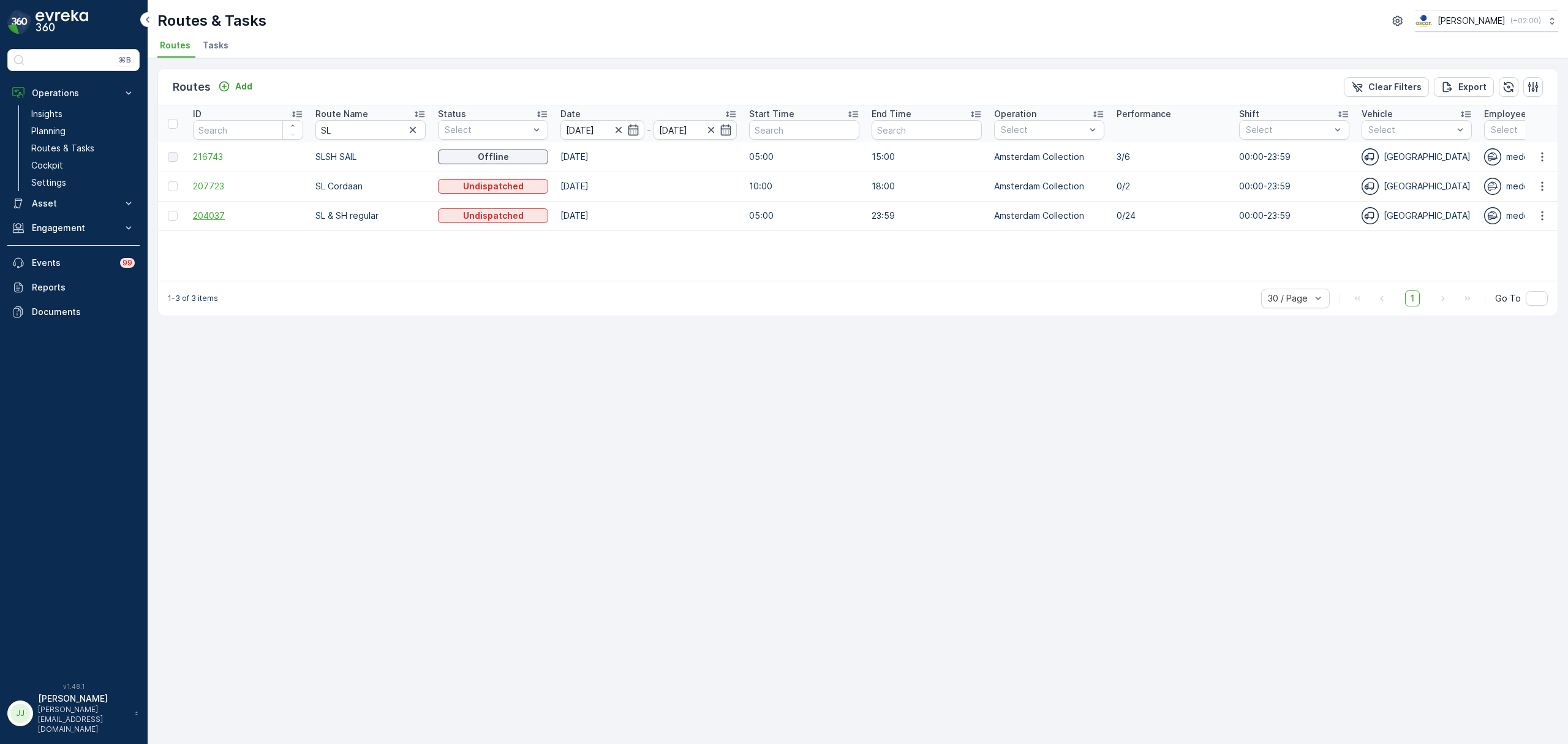
click at [211, 215] on span "204037" at bounding box center [248, 216] width 110 height 12
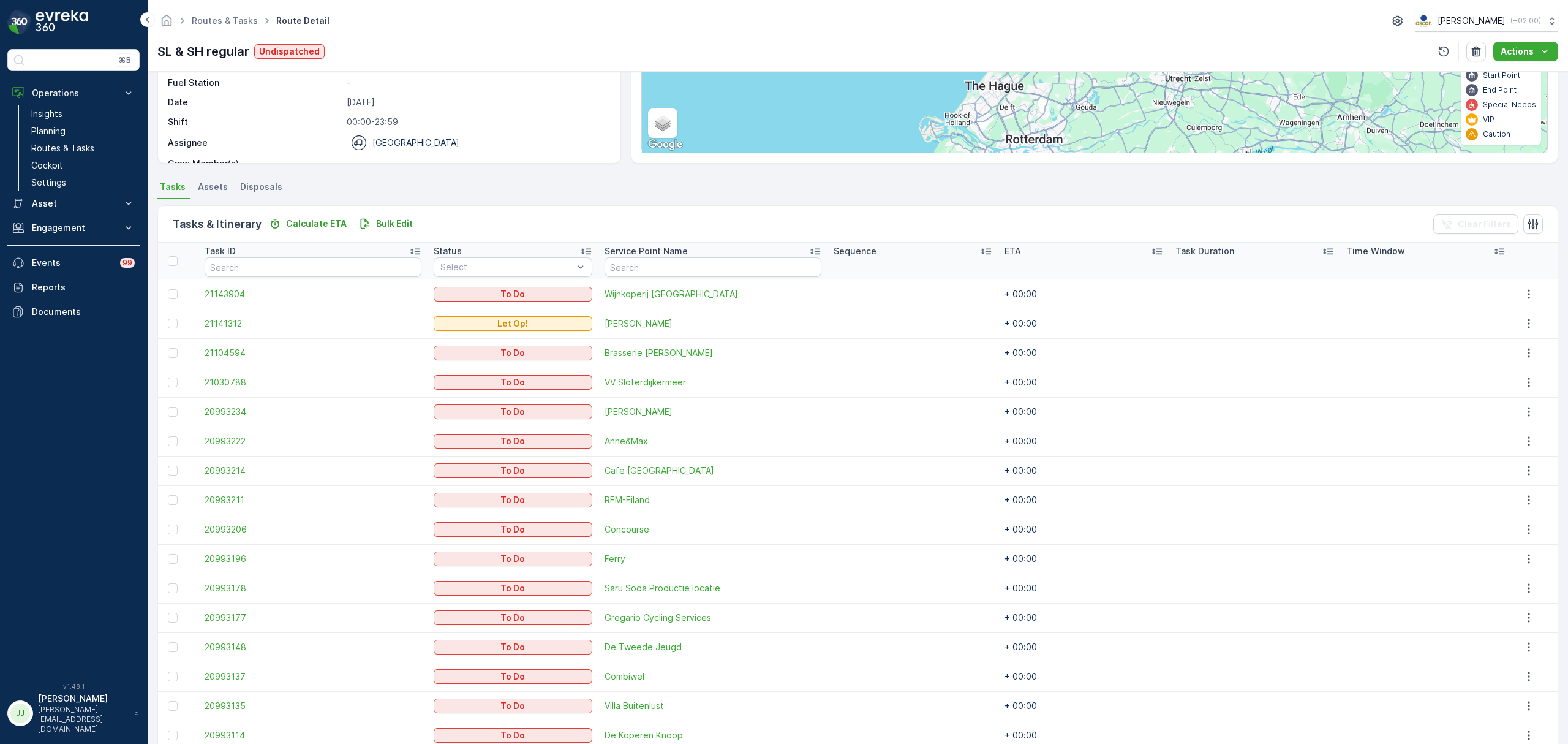
scroll to position [245, 0]
